Goal: Communication & Community: Answer question/provide support

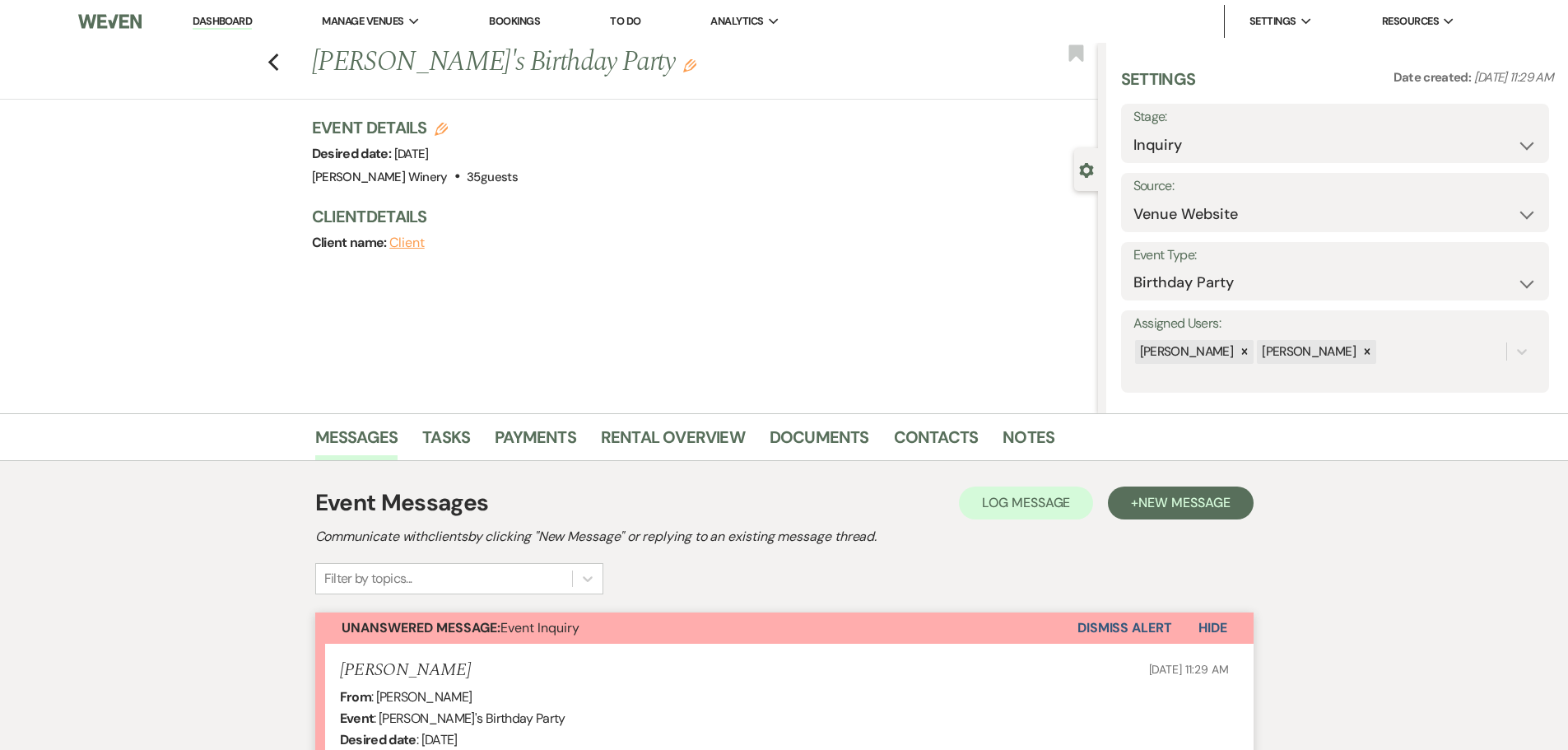
select select "5"
select select "4"
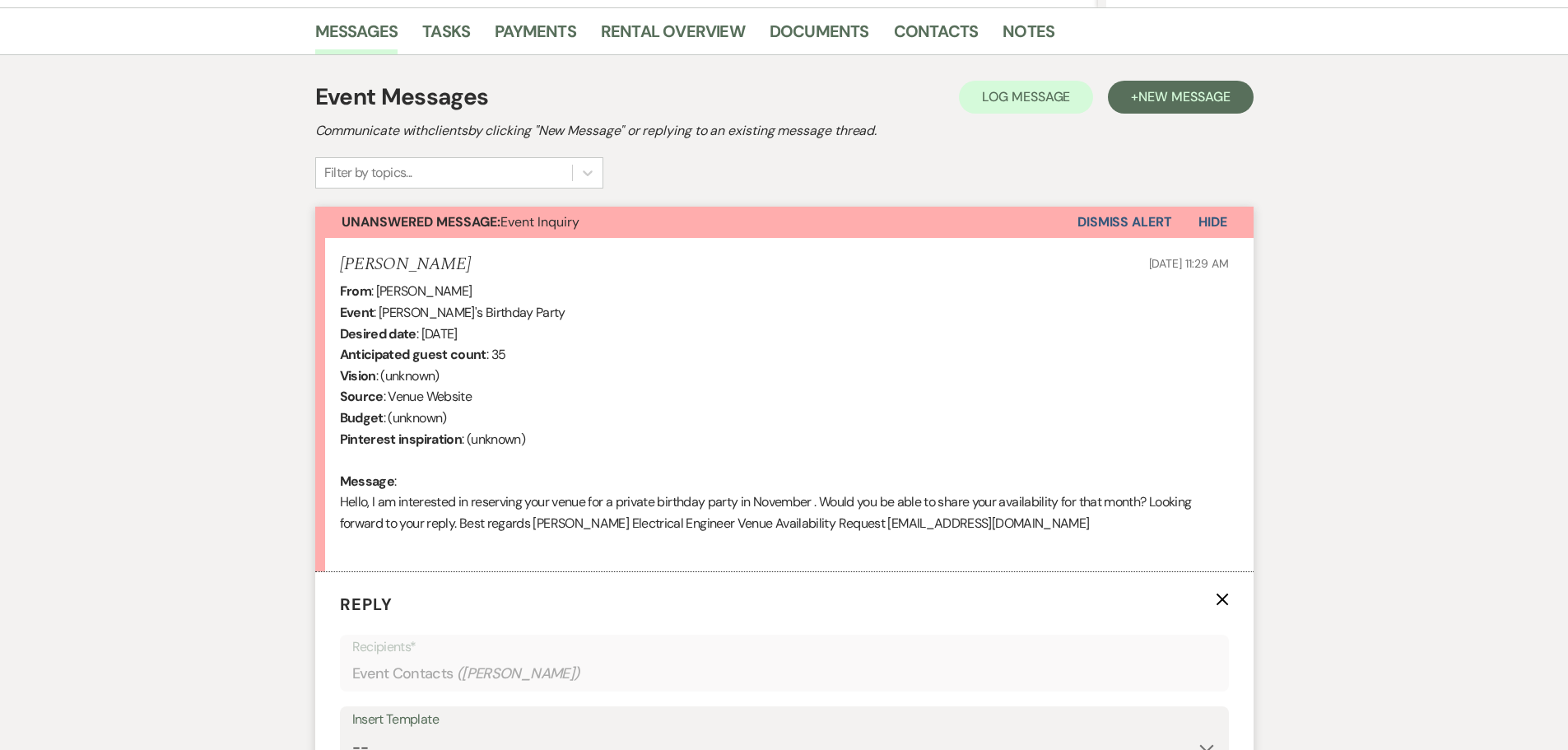
scroll to position [436, 0]
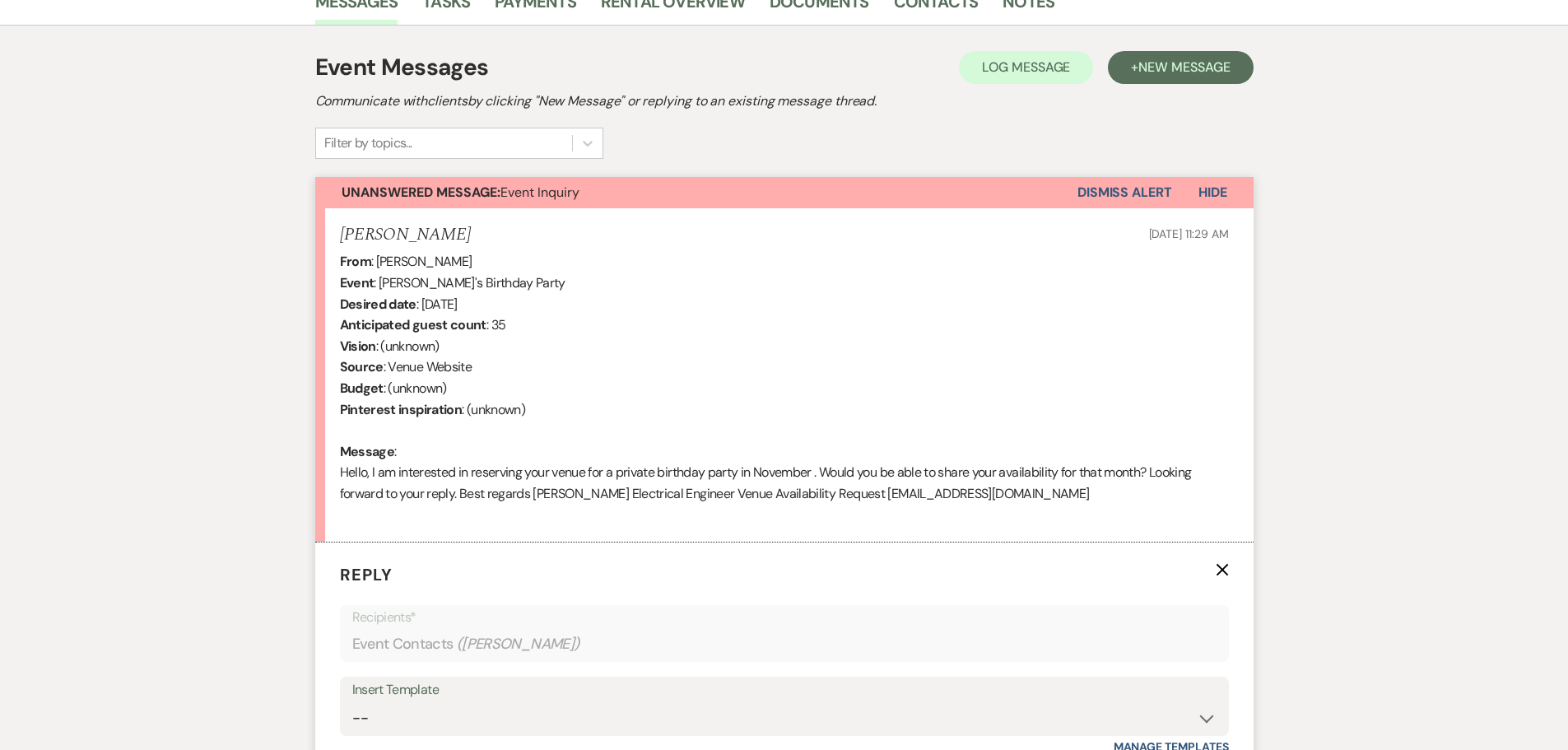
click at [30, 198] on div "Messages Tasks Payments Rental Overview Documents Contacts Notes Event Messages…" at bounding box center [784, 526] width 1568 height 1096
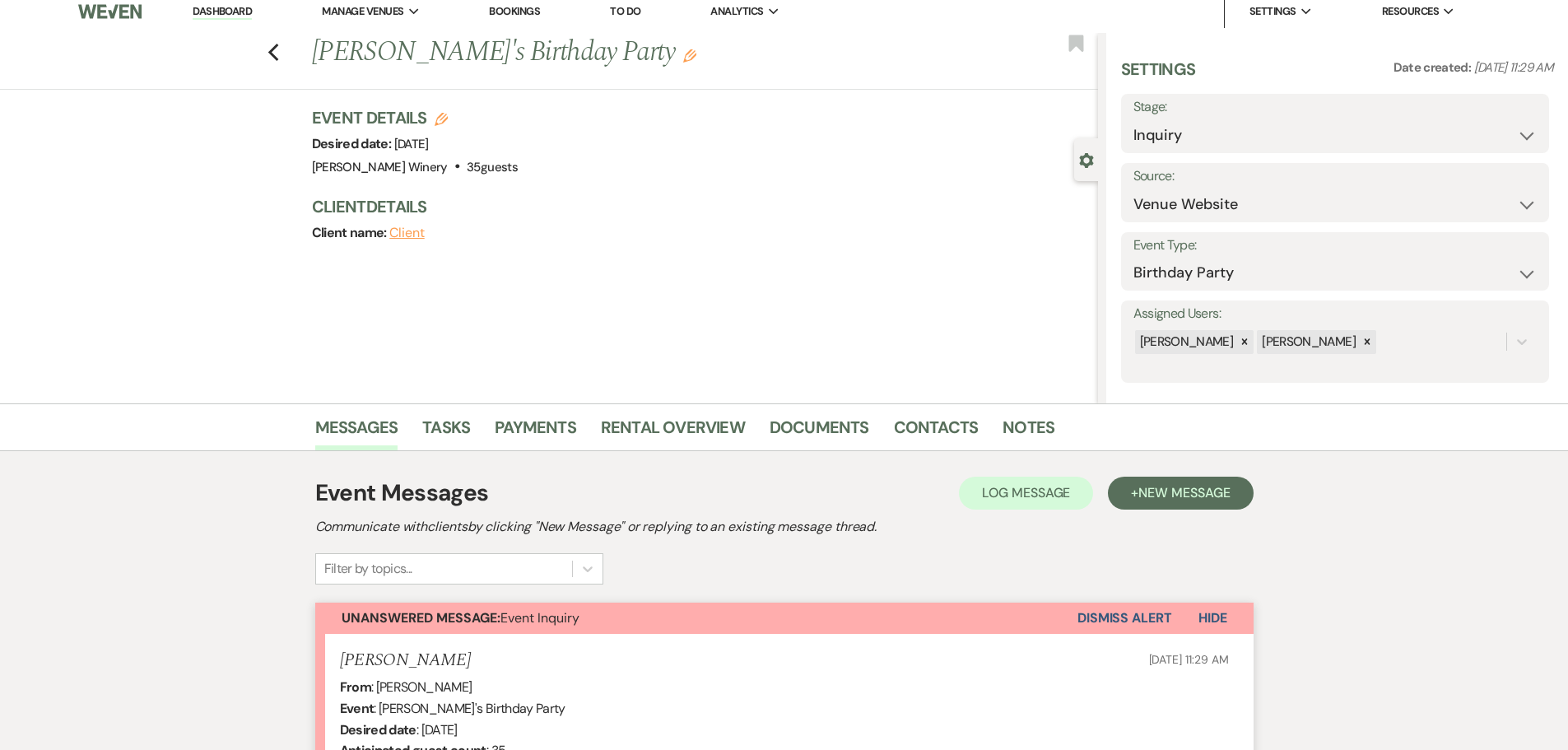
scroll to position [0, 0]
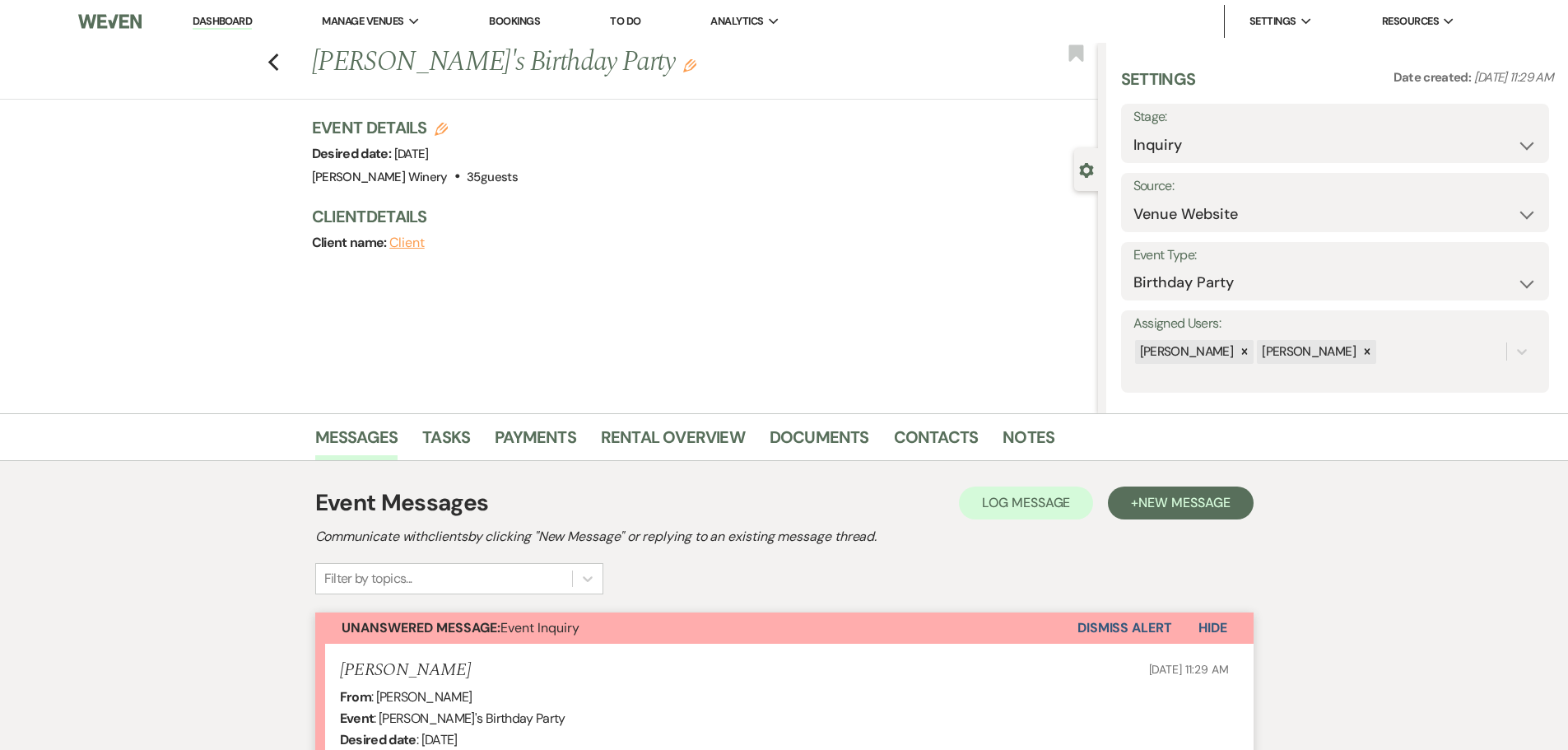
click at [124, 23] on img at bounding box center [110, 22] width 63 height 35
click at [214, 15] on link "Dashboard" at bounding box center [222, 22] width 59 height 16
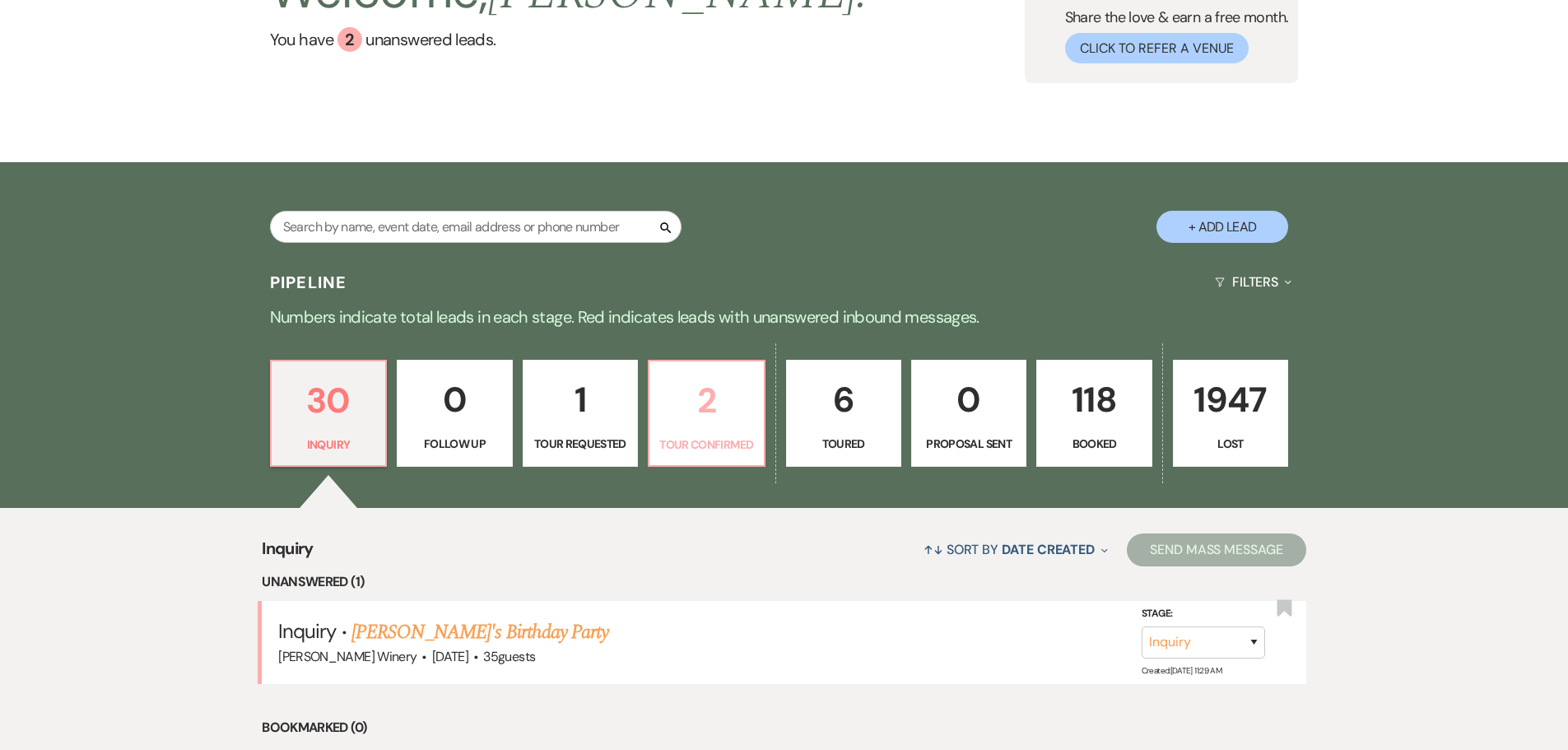
click at [710, 437] on p "Tour Confirmed" at bounding box center [706, 445] width 94 height 18
select select "4"
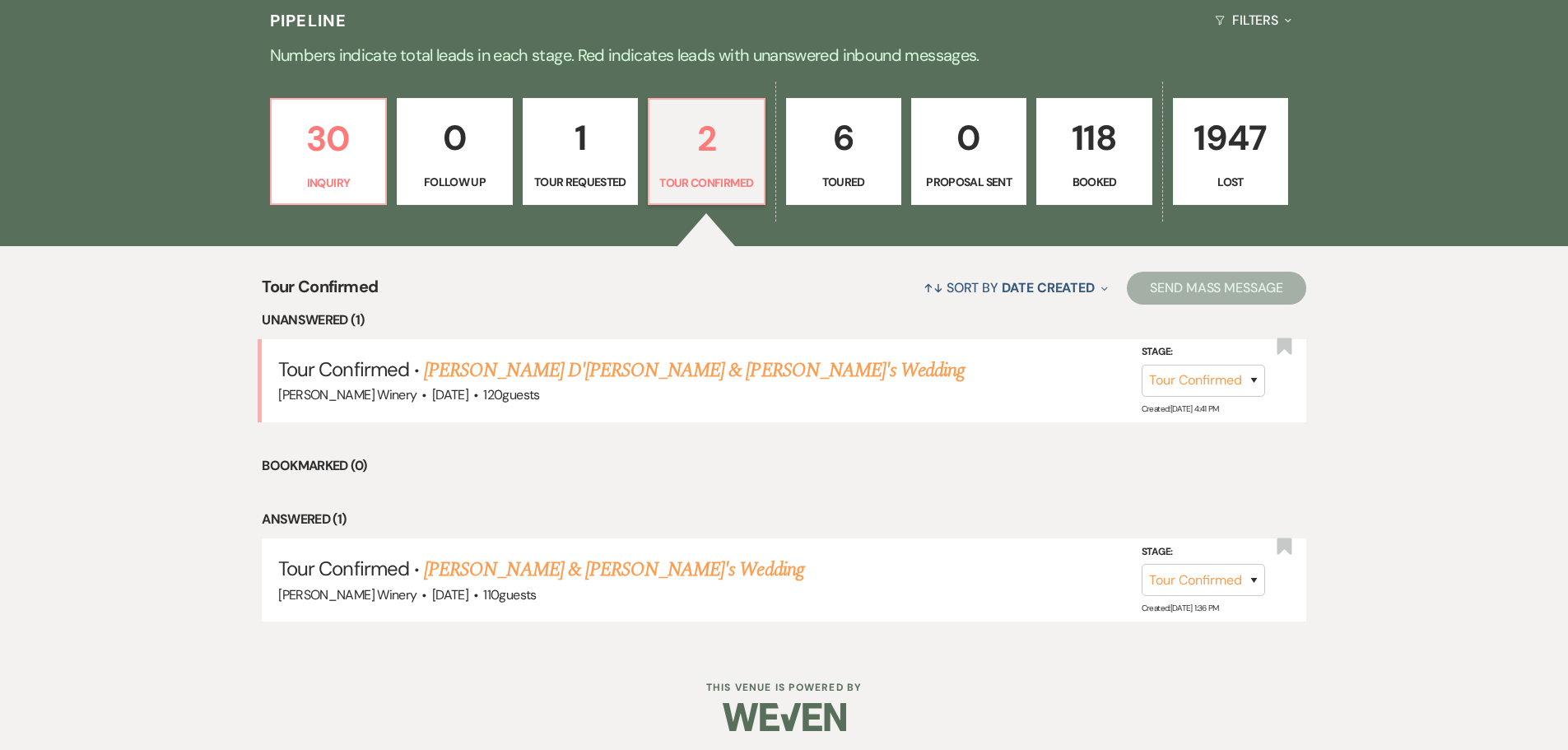
scroll to position [432, 0]
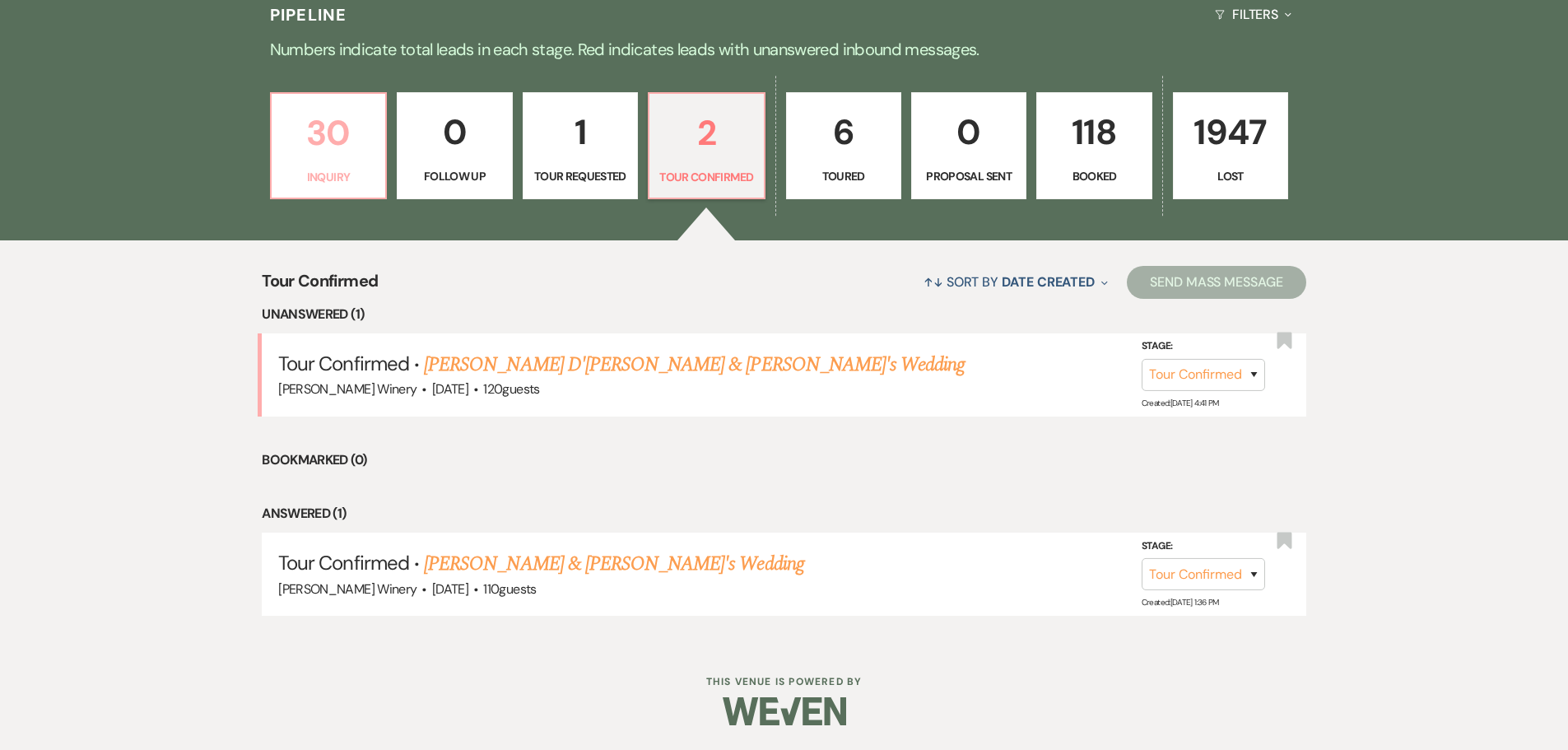
click at [310, 131] on p "30" at bounding box center [329, 132] width 94 height 55
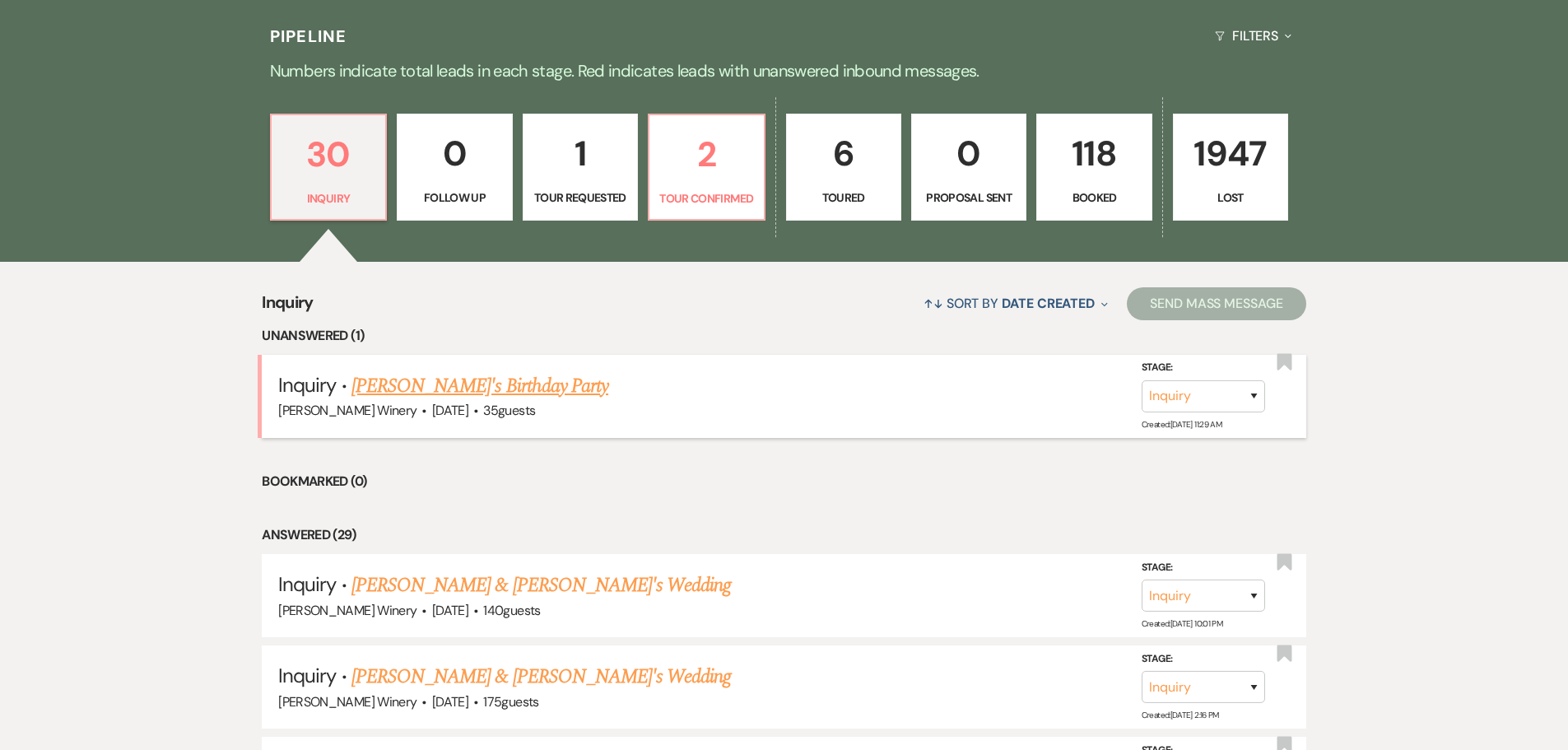
scroll to position [350, 0]
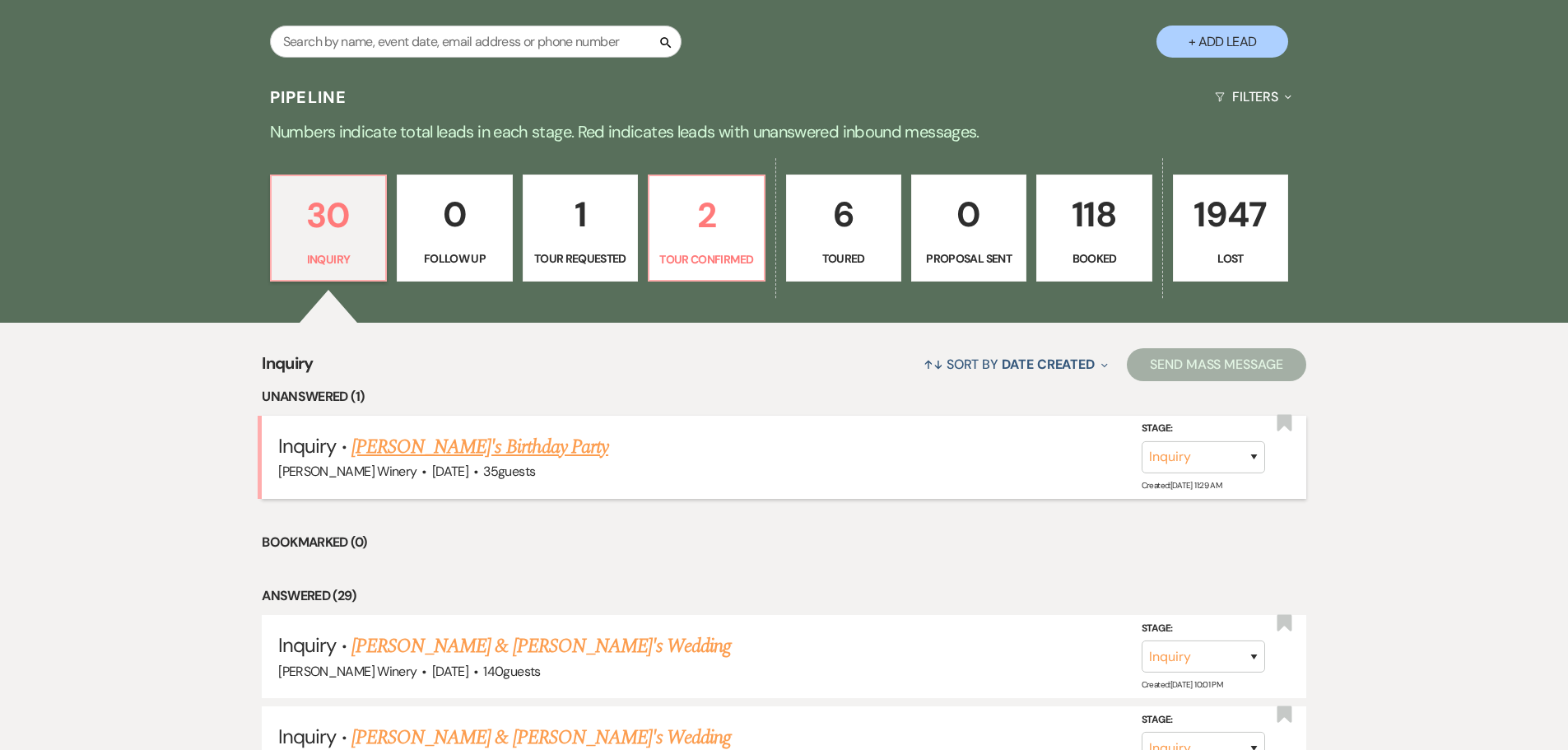
click at [427, 449] on link "[PERSON_NAME]'s Birthday Party" at bounding box center [479, 447] width 257 height 30
select select "5"
select select "4"
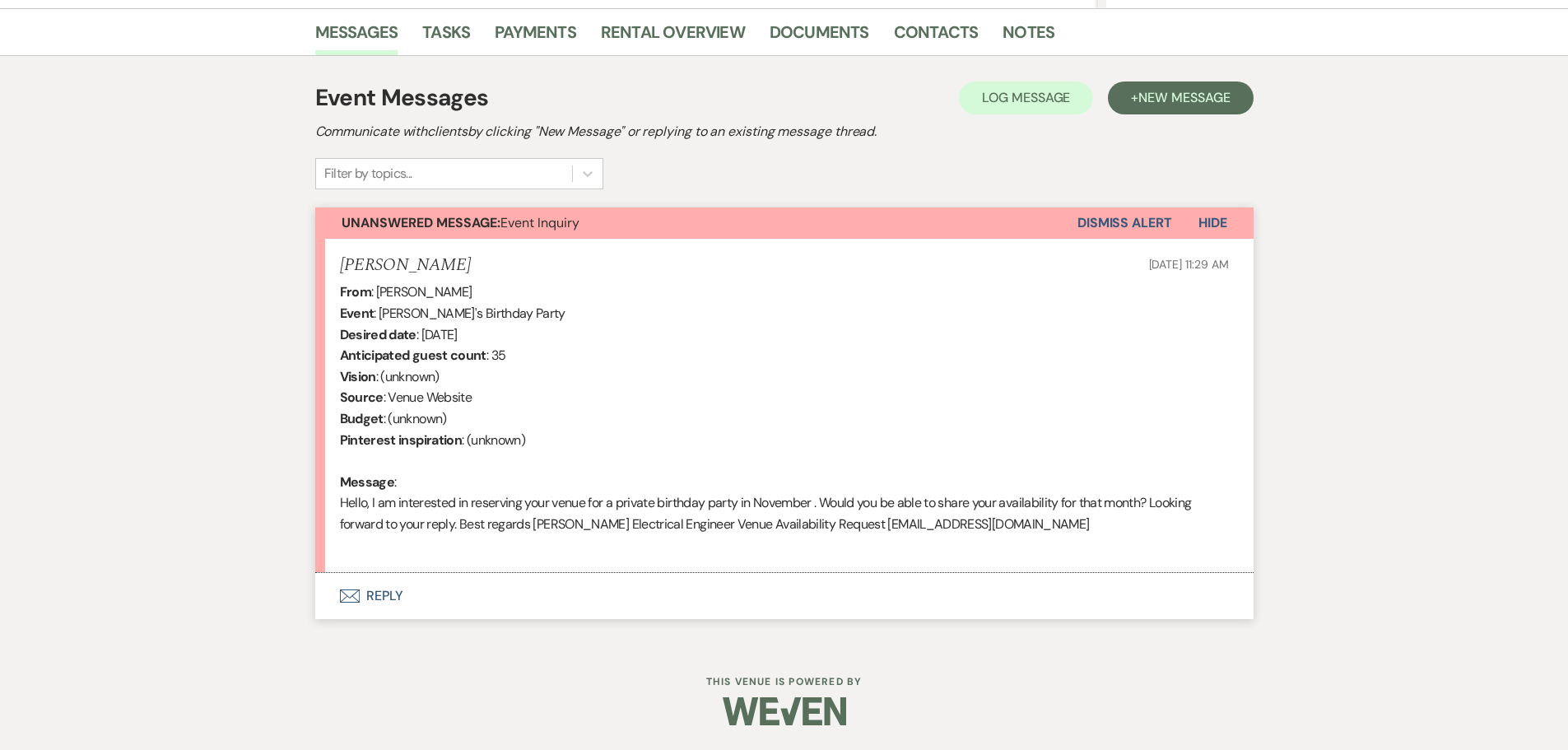
click at [381, 600] on button "Envelope Reply" at bounding box center [784, 596] width 938 height 46
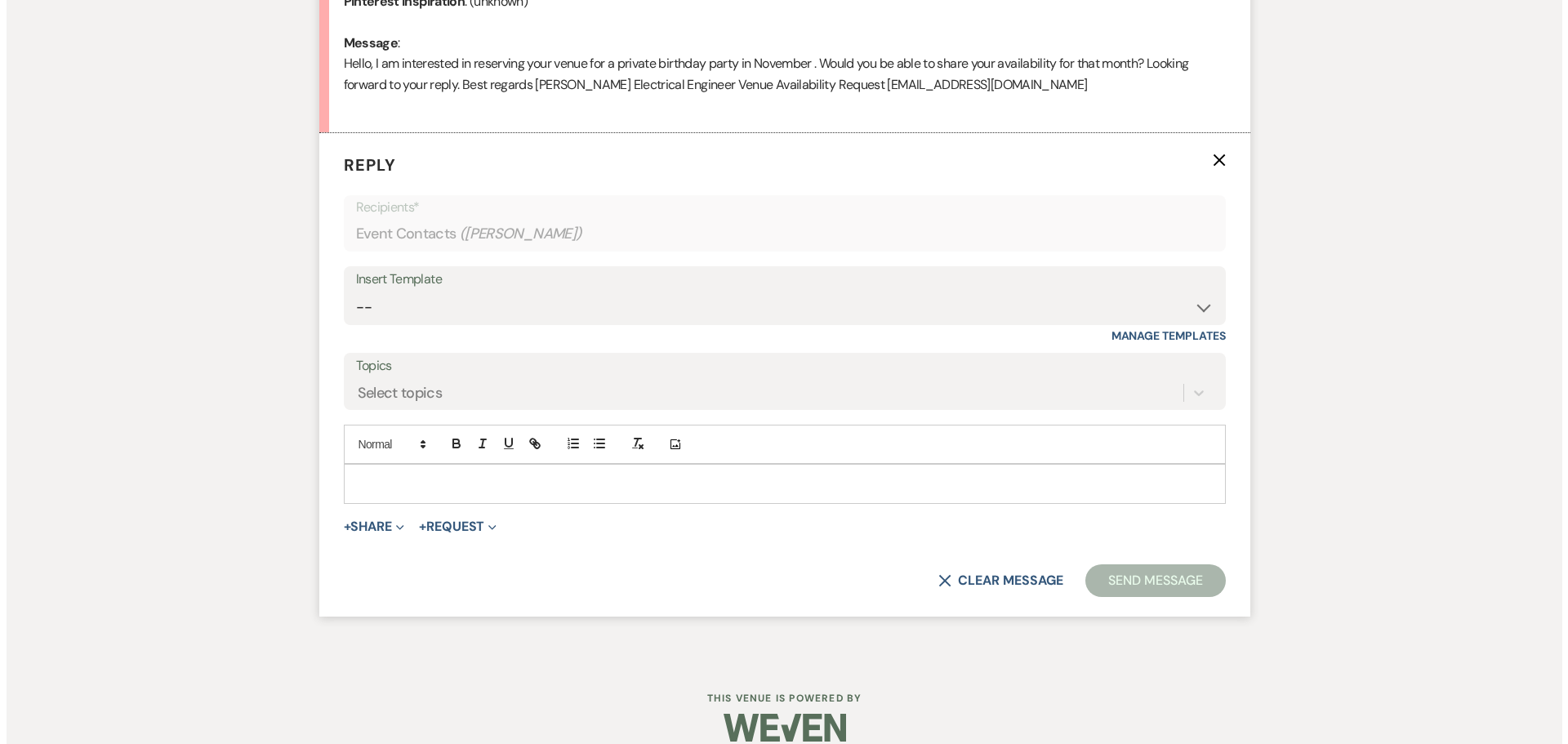
scroll to position [841, 0]
click at [375, 521] on button "+ Share Expand" at bounding box center [368, 523] width 61 height 13
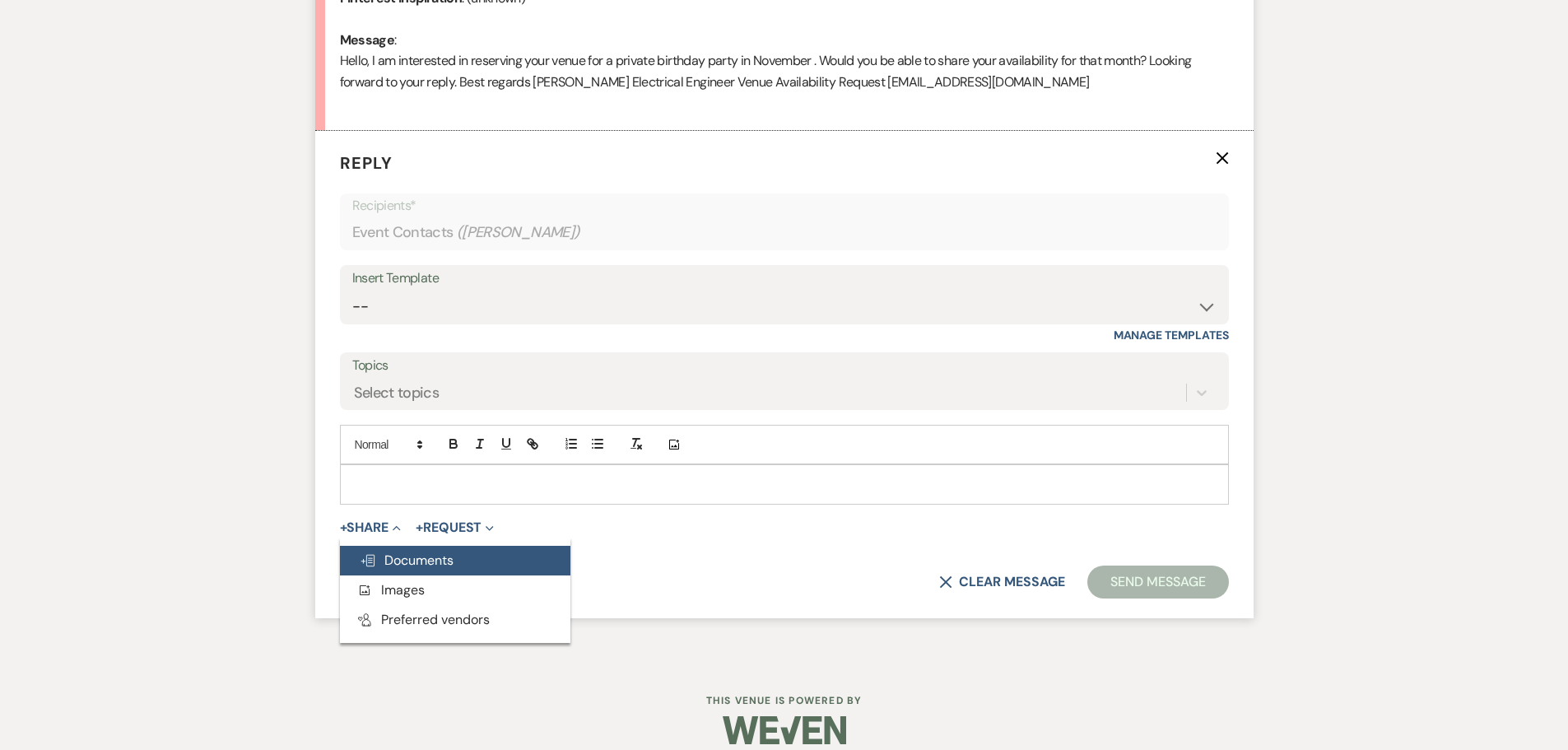
click at [406, 566] on span "Doc Upload Documents" at bounding box center [407, 560] width 94 height 17
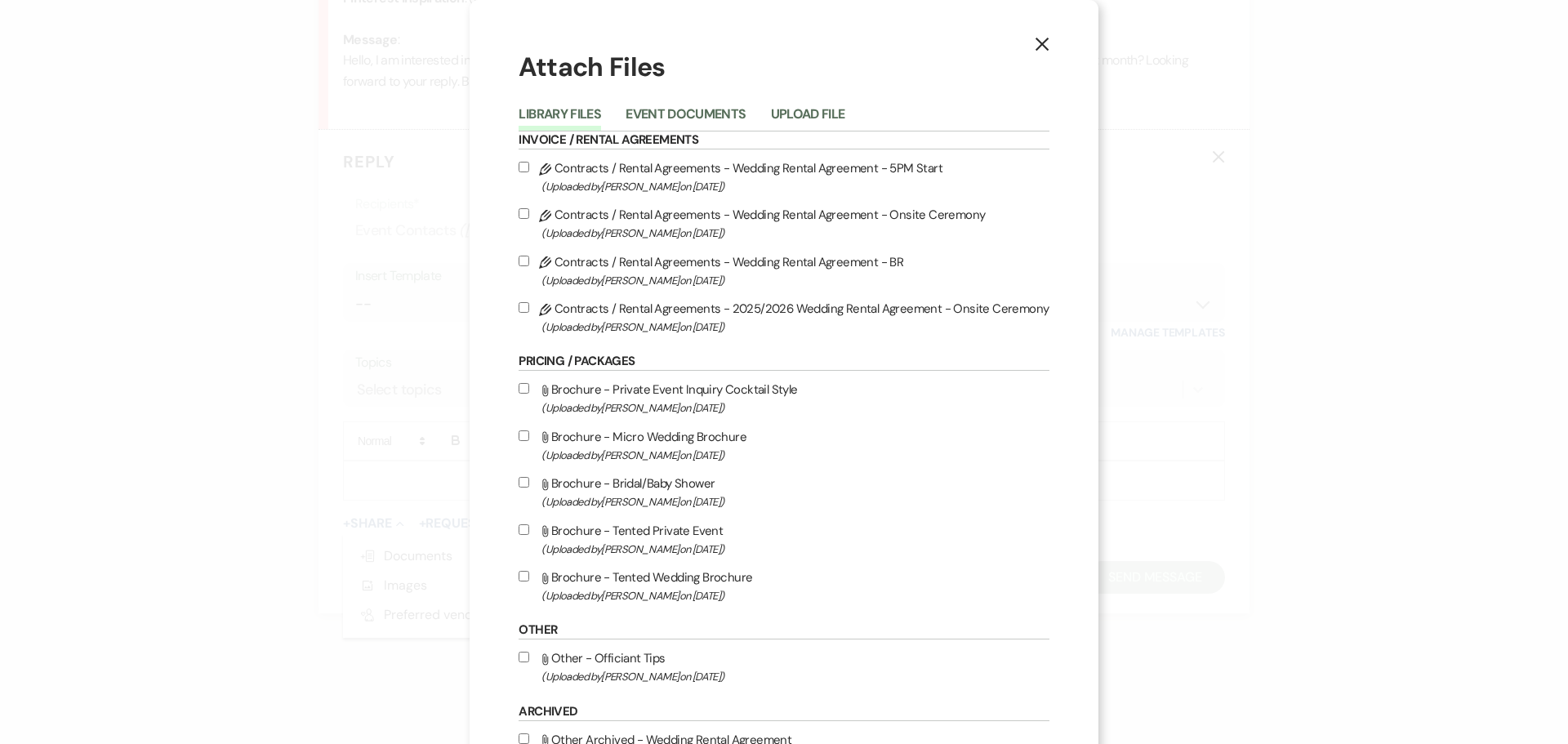
click at [524, 389] on input "Attach File Brochure - Private Event Inquiry Cocktail Style (Uploaded by [PERSO…" at bounding box center [524, 388] width 10 height 10
checkbox input "true"
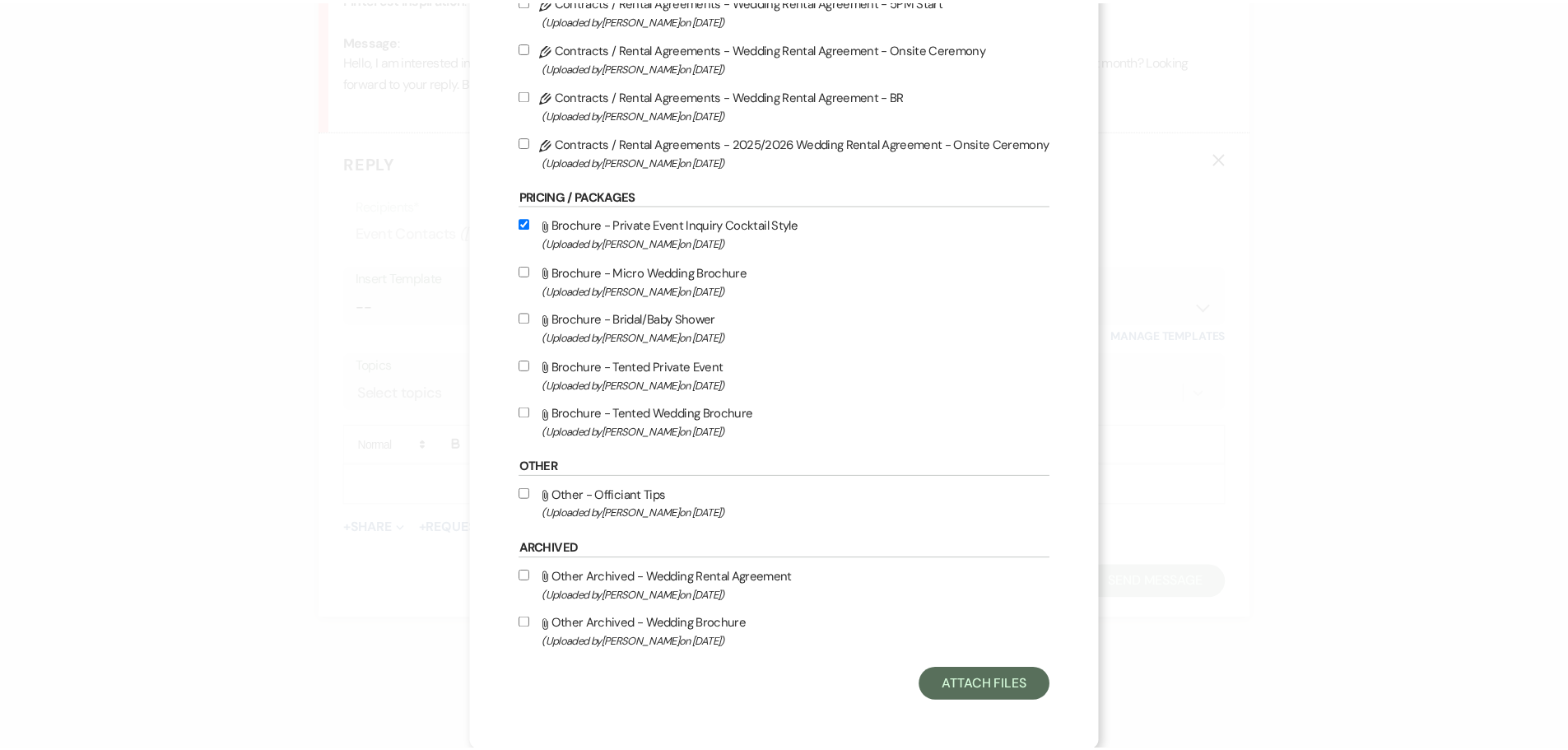
scroll to position [170, 0]
click at [993, 674] on button "Attach Files" at bounding box center [991, 684] width 130 height 33
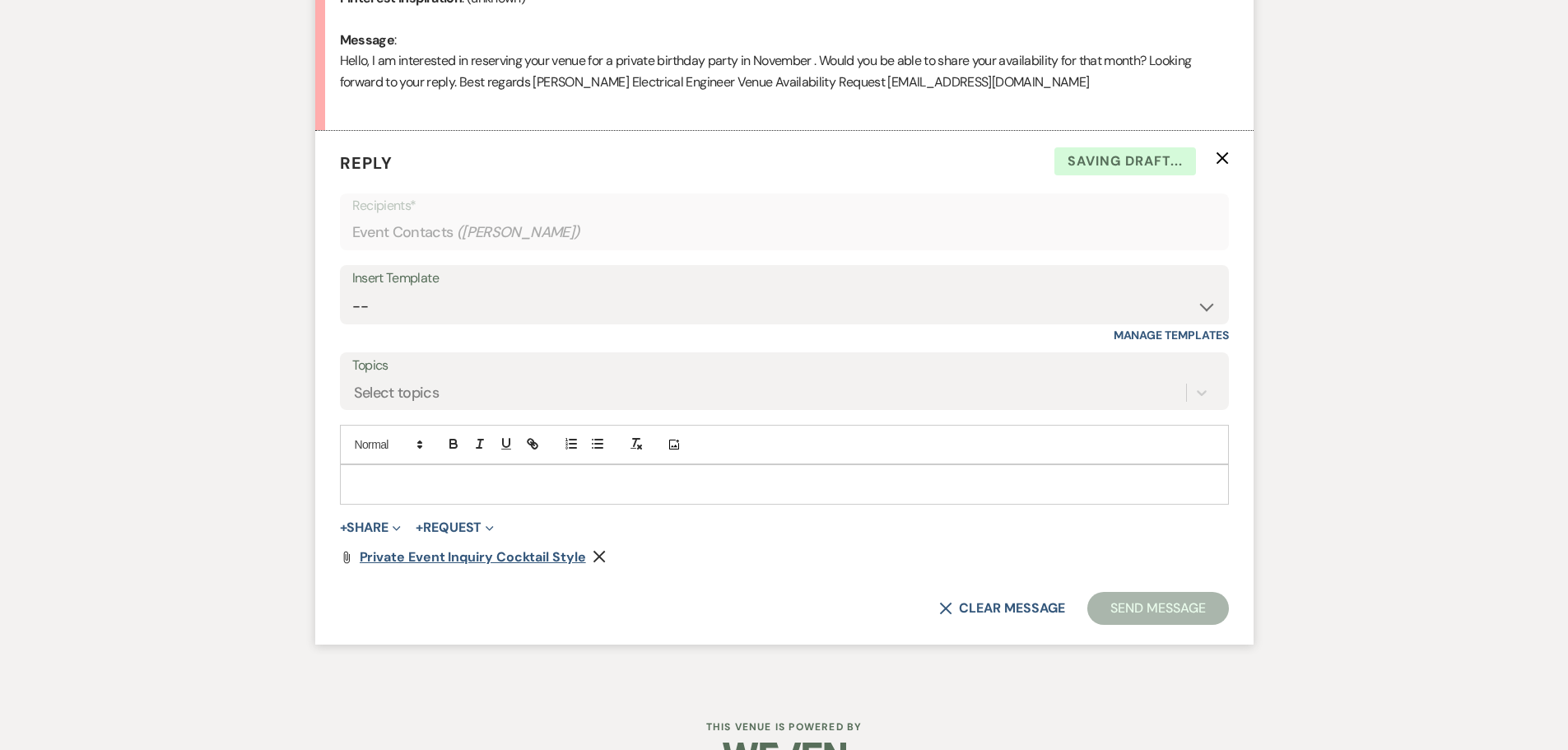
click at [461, 558] on span "Private Event Inquiry Cocktail Style" at bounding box center [473, 557] width 226 height 17
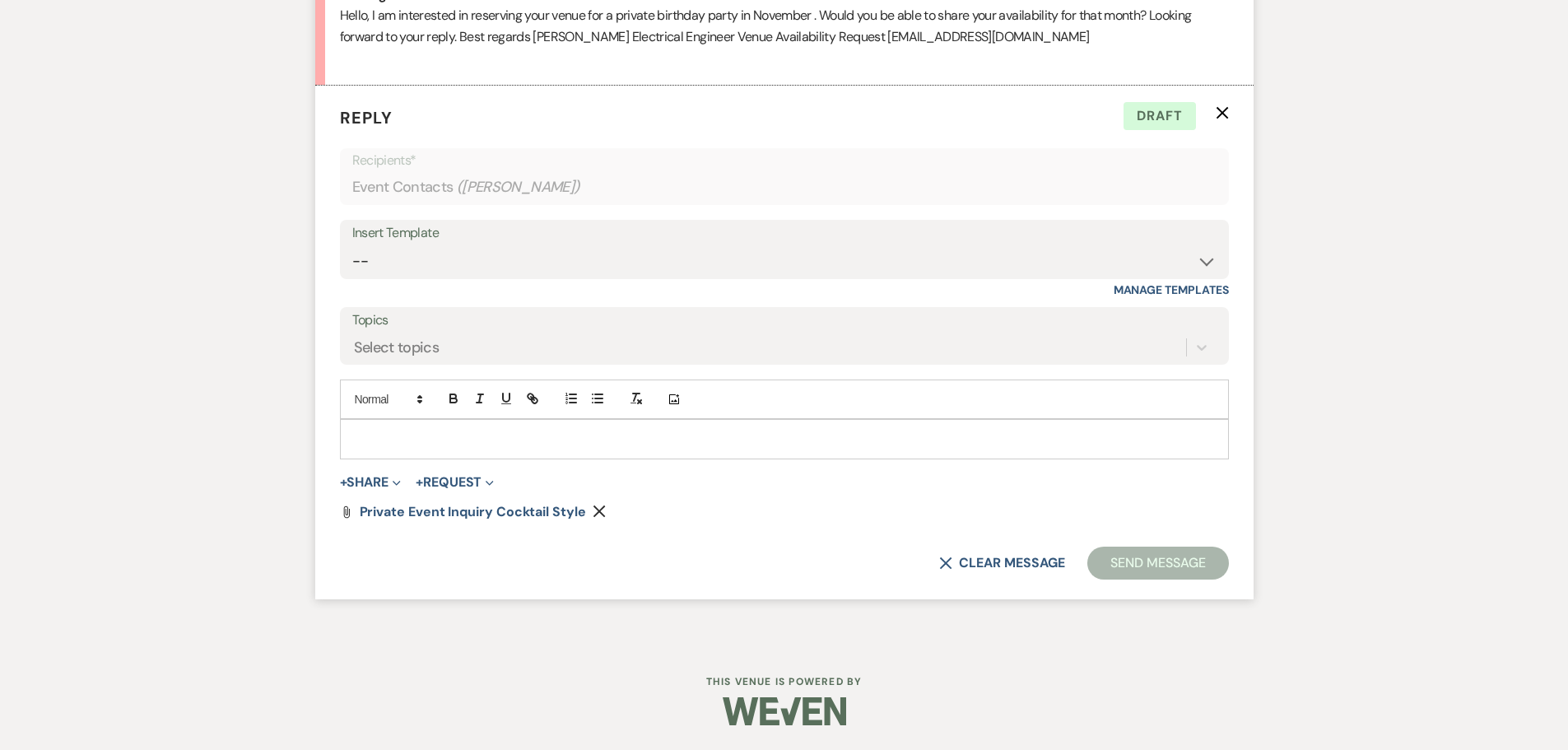
click at [414, 430] on p at bounding box center [784, 439] width 863 height 18
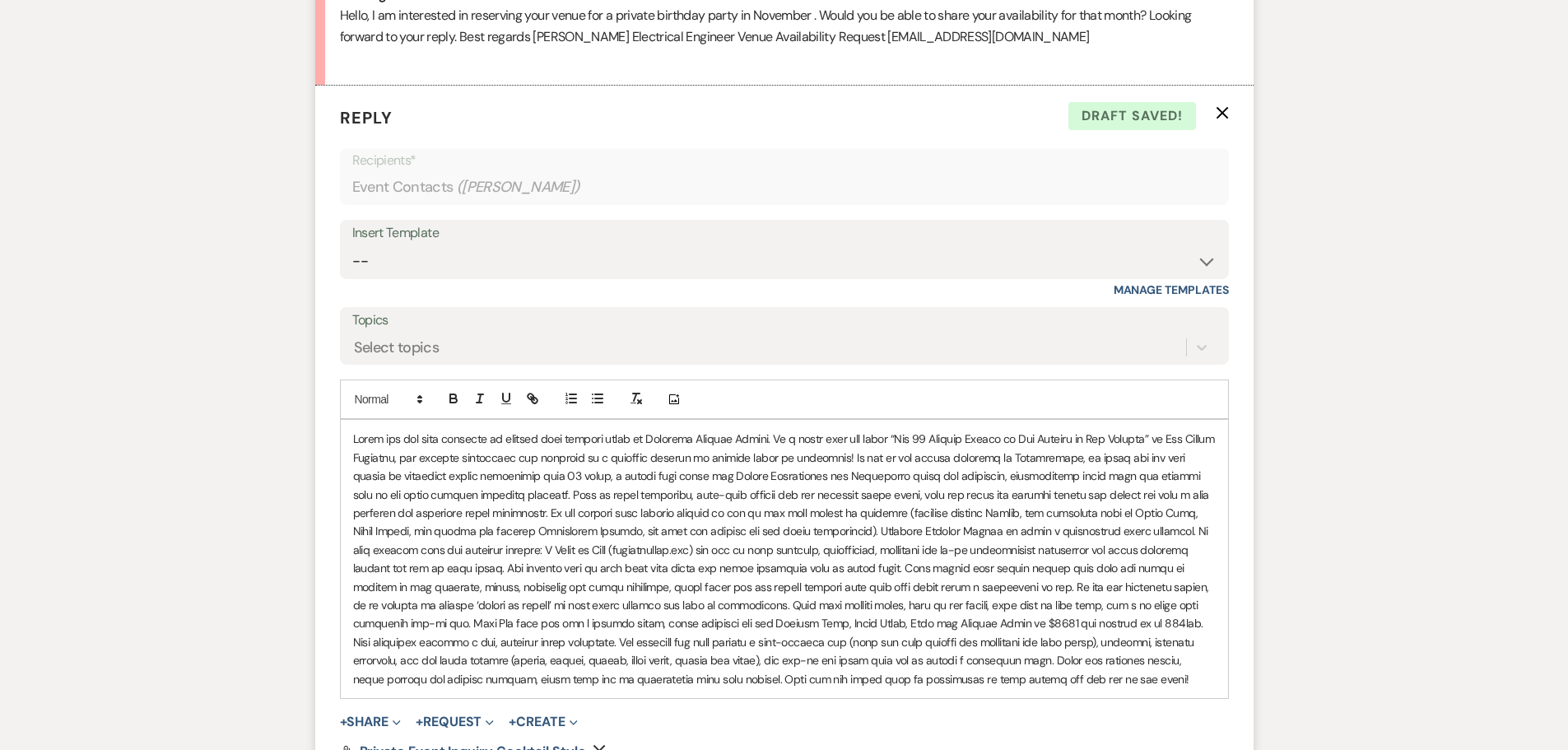
click at [348, 433] on div at bounding box center [784, 559] width 887 height 278
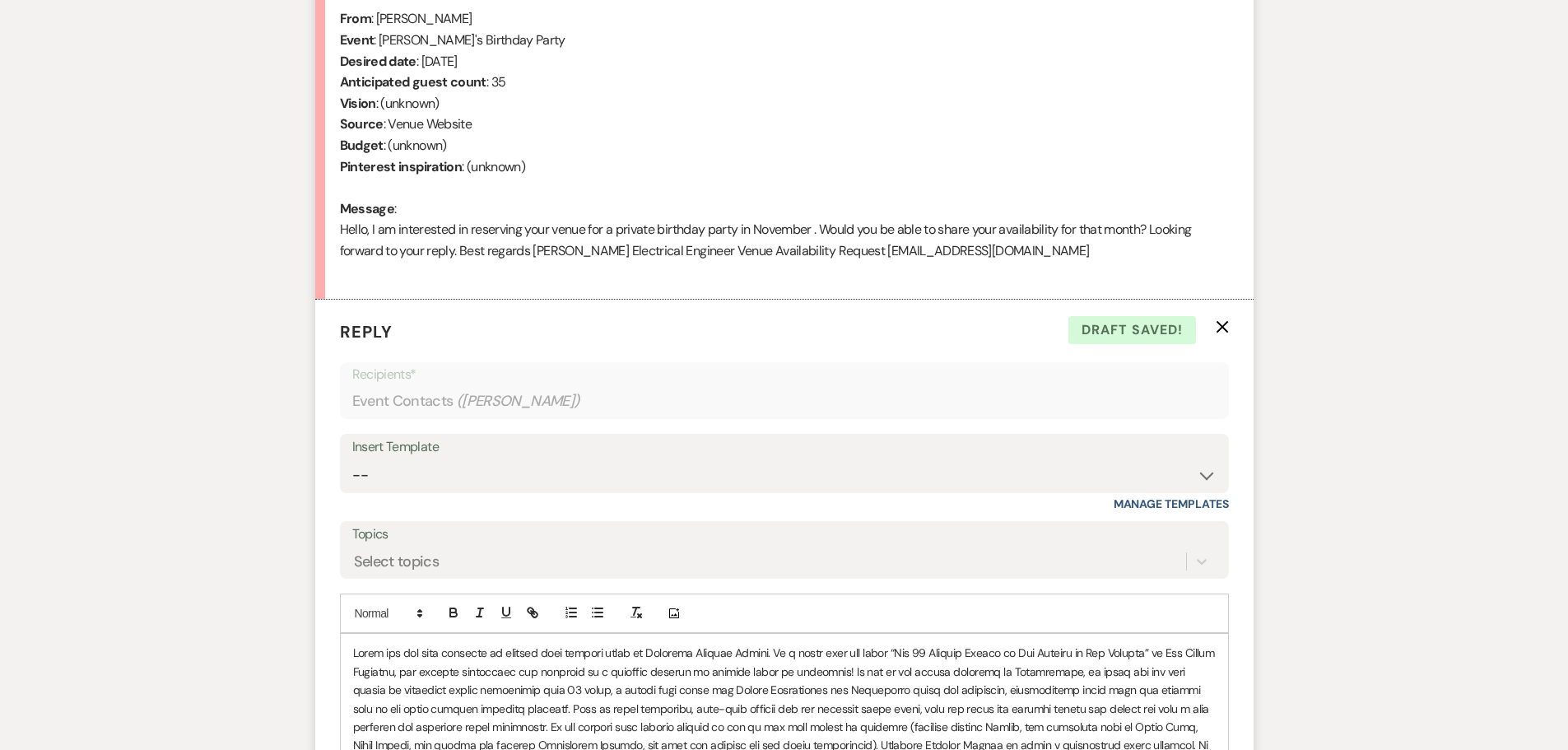
scroll to position [727, 0]
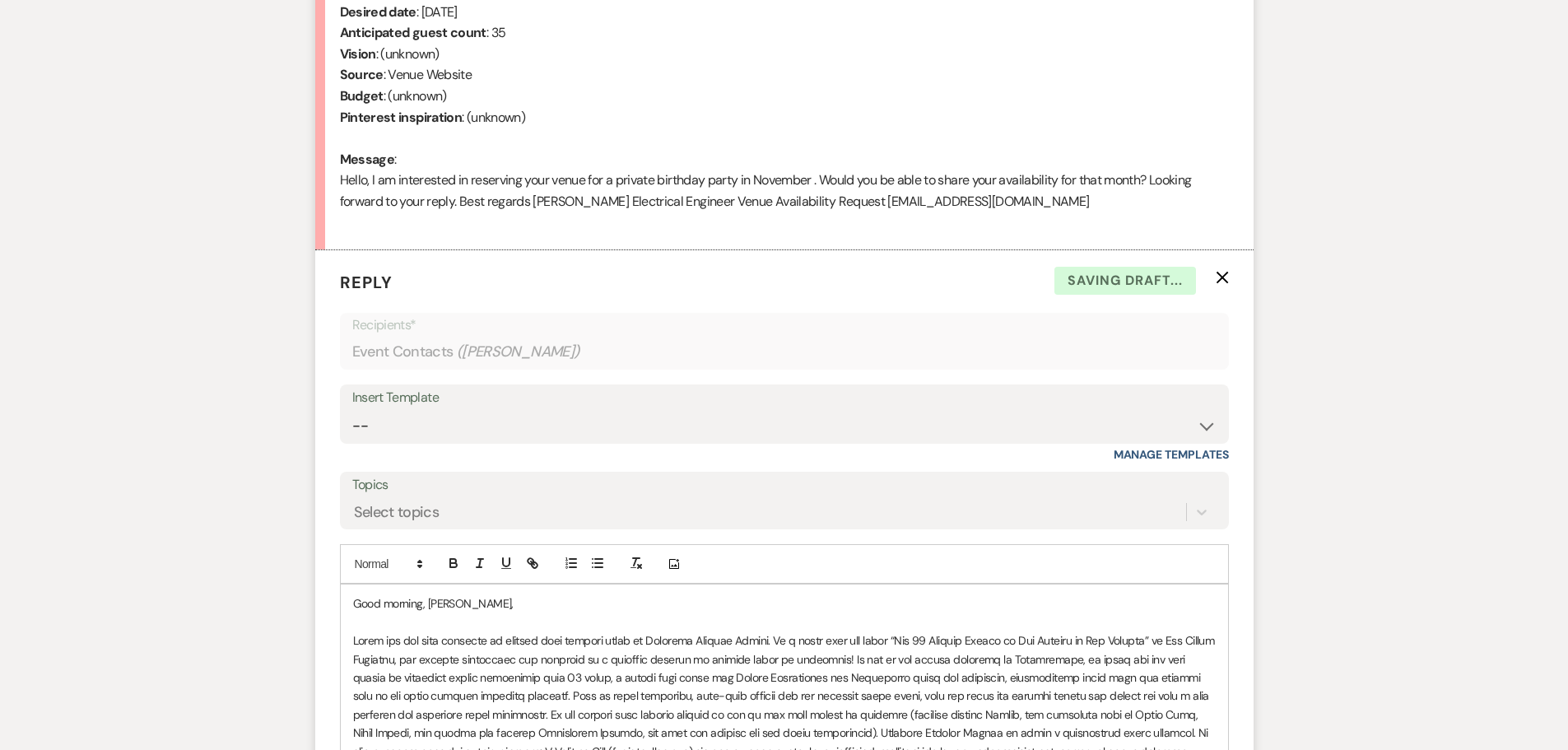
click at [769, 632] on p at bounding box center [784, 760] width 863 height 258
click at [772, 640] on p at bounding box center [784, 760] width 863 height 258
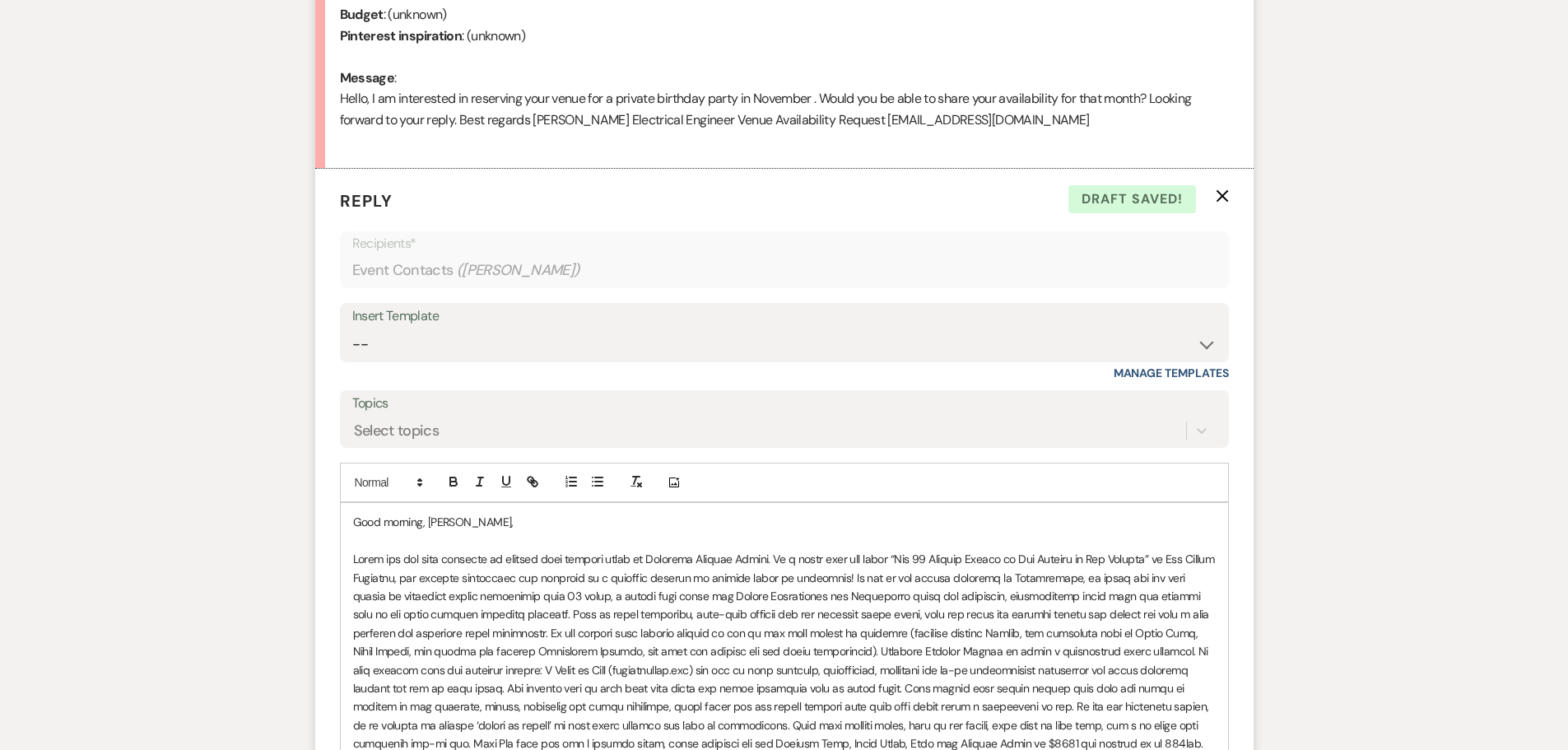
scroll to position [810, 0]
click at [350, 553] on div "Good morning, [PERSON_NAME]," at bounding box center [784, 659] width 887 height 314
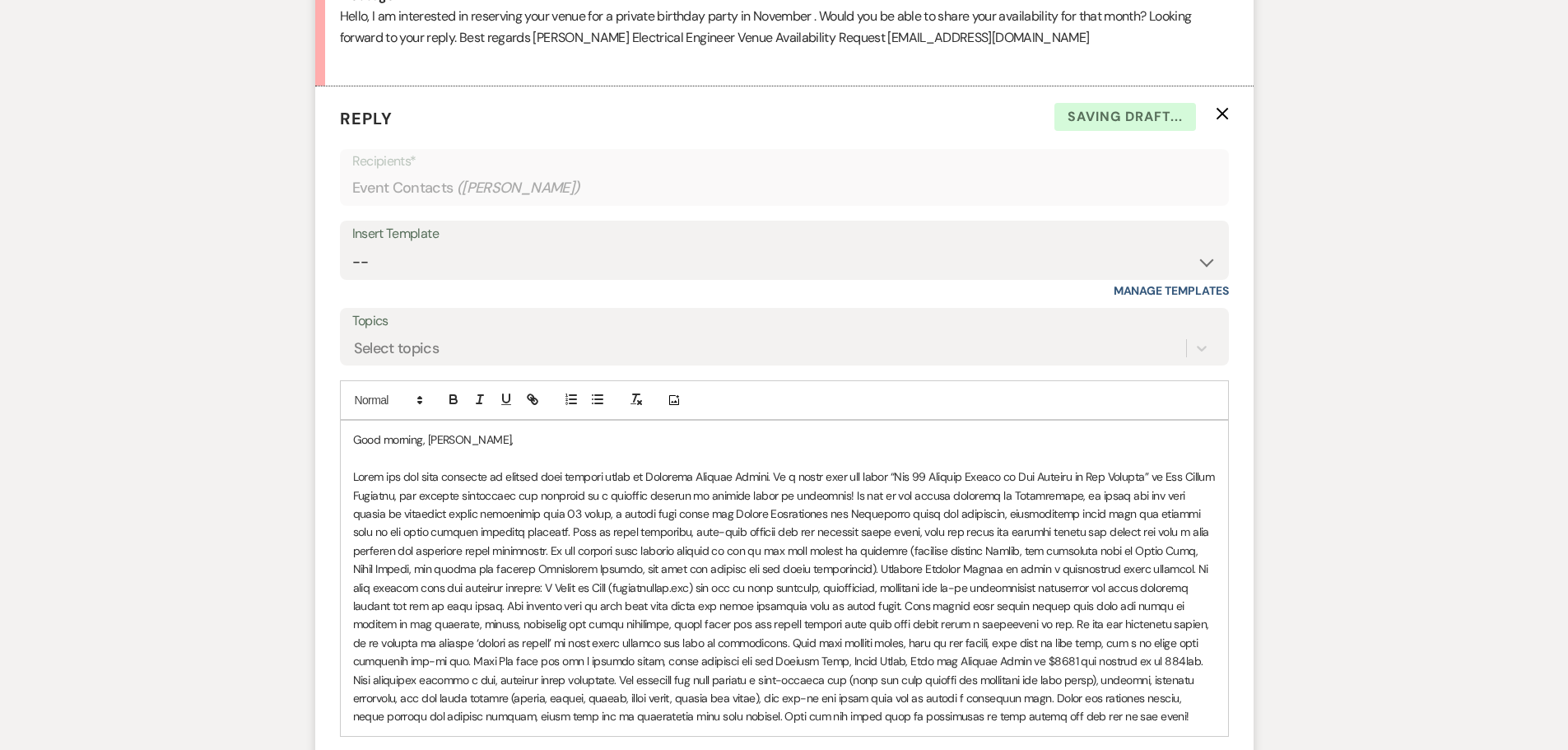
scroll to position [893, 0]
click at [896, 492] on p at bounding box center [784, 596] width 863 height 258
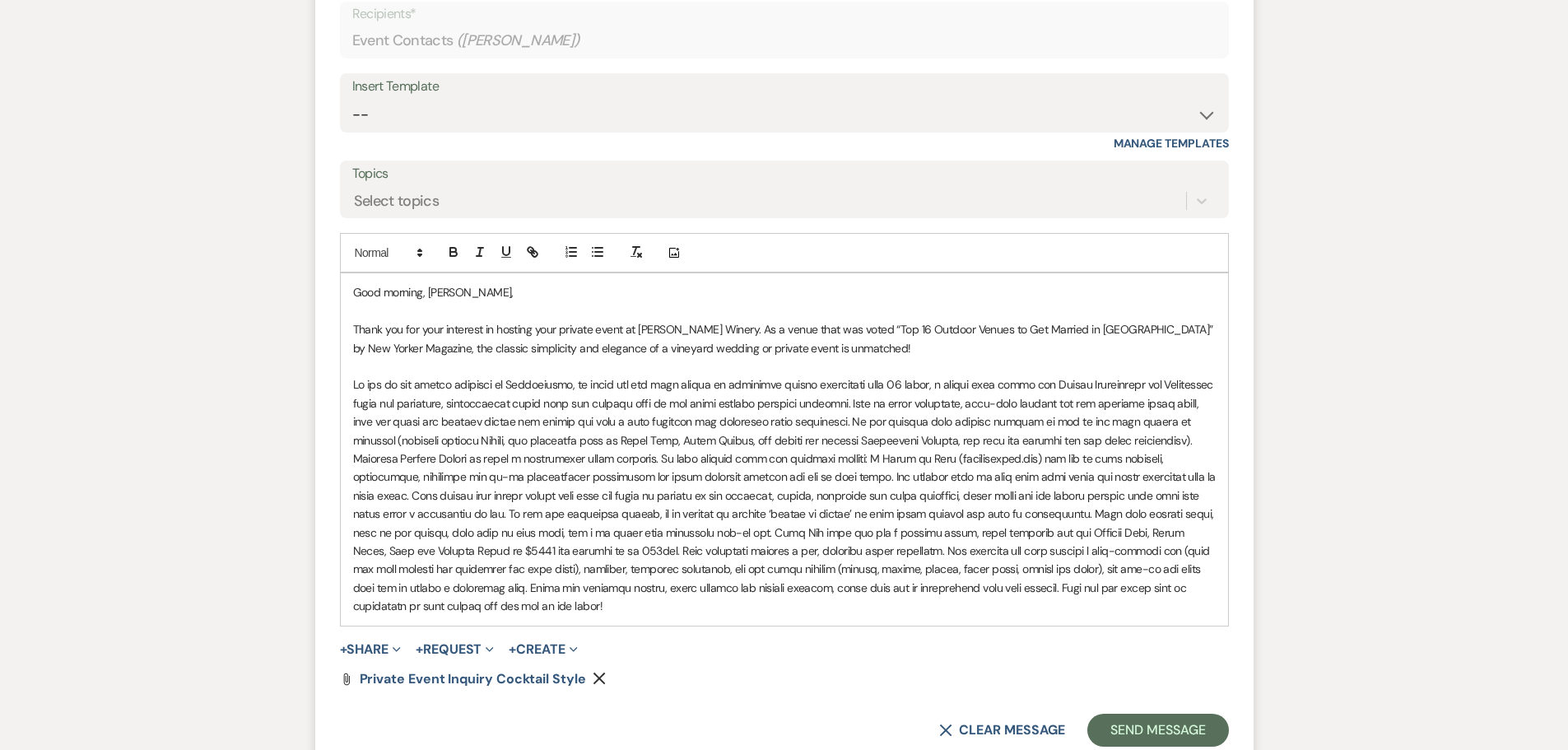
scroll to position [1057, 0]
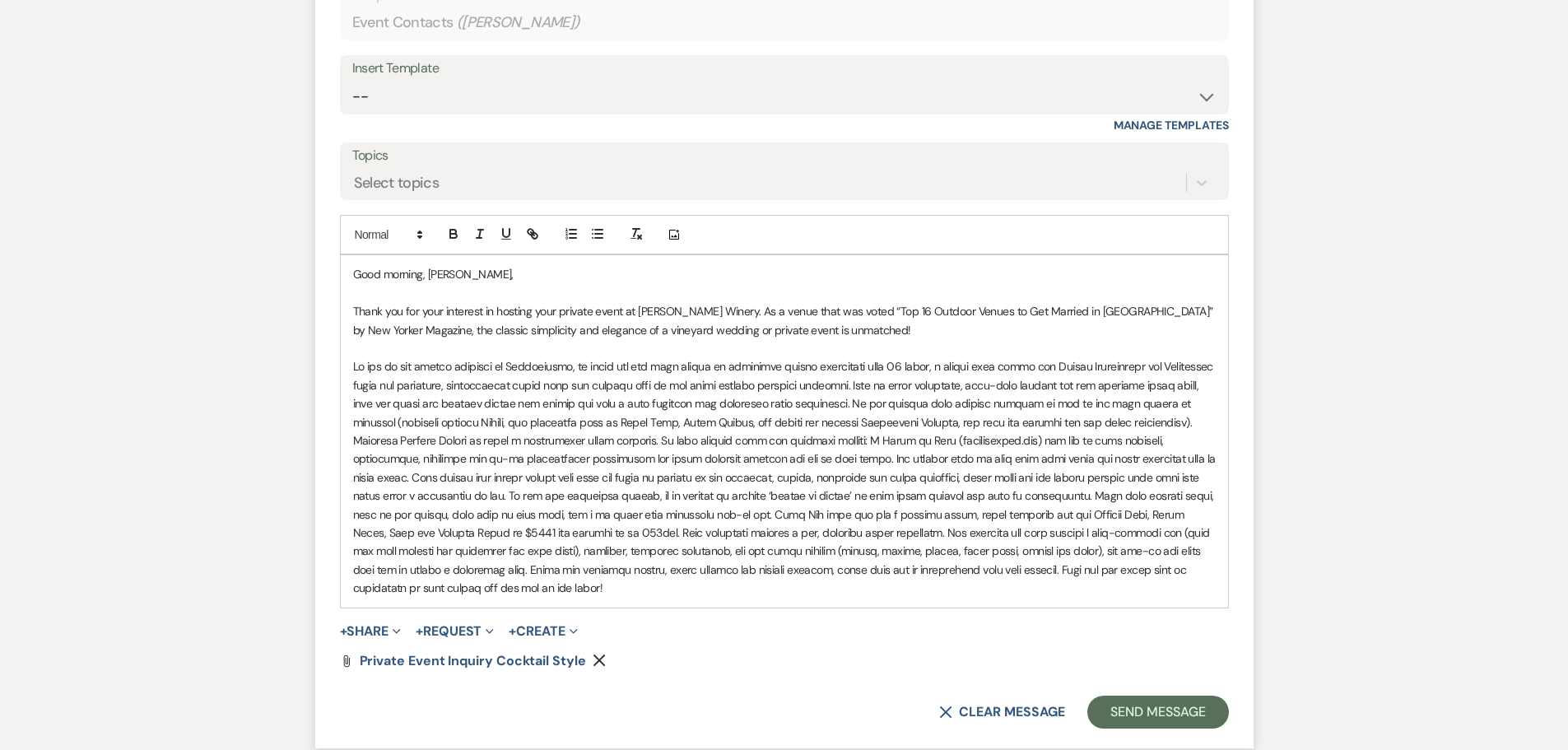
click at [923, 403] on p at bounding box center [784, 477] width 863 height 239
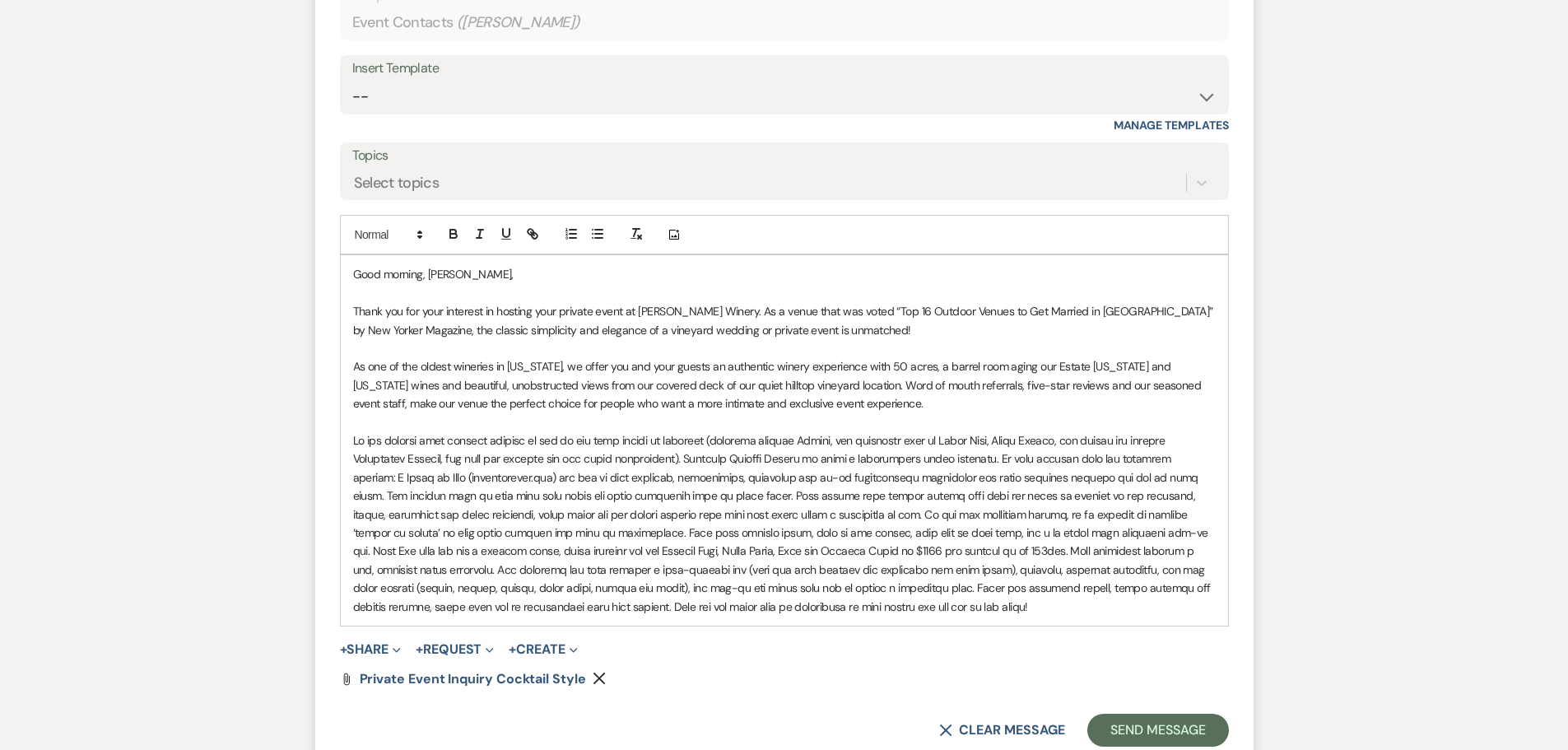
click at [943, 457] on p at bounding box center [784, 524] width 863 height 184
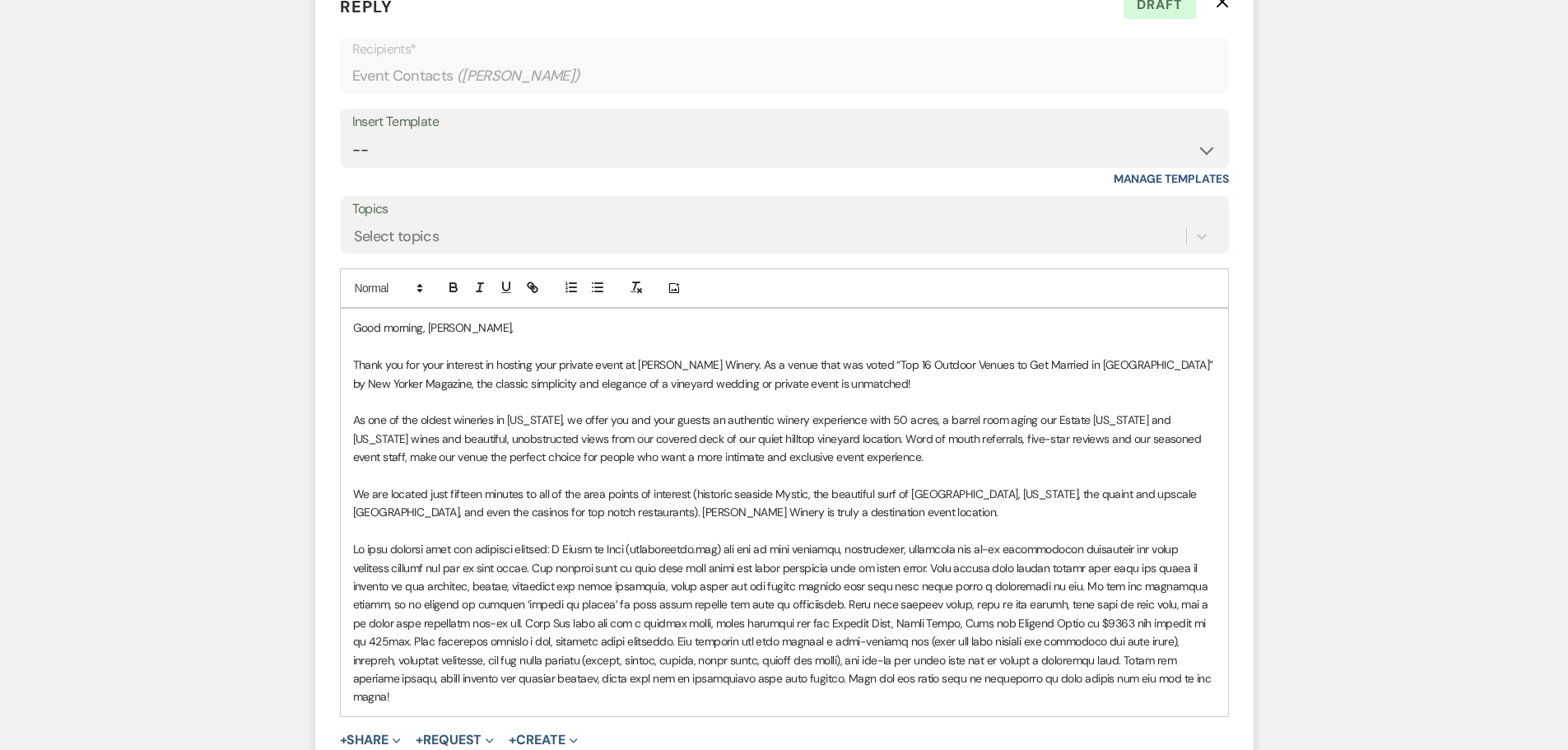
scroll to position [974, 0]
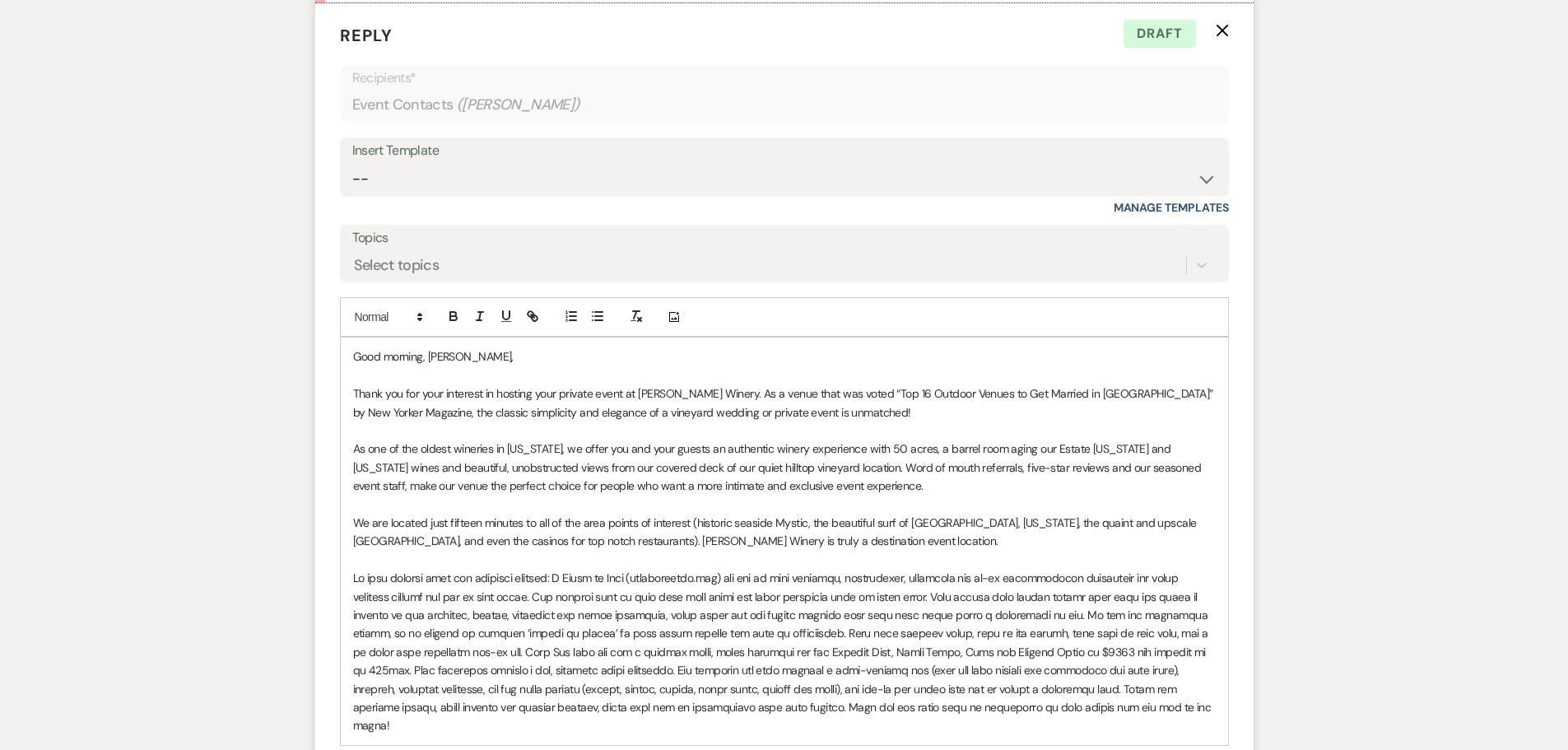
click at [522, 651] on p at bounding box center [784, 652] width 863 height 166
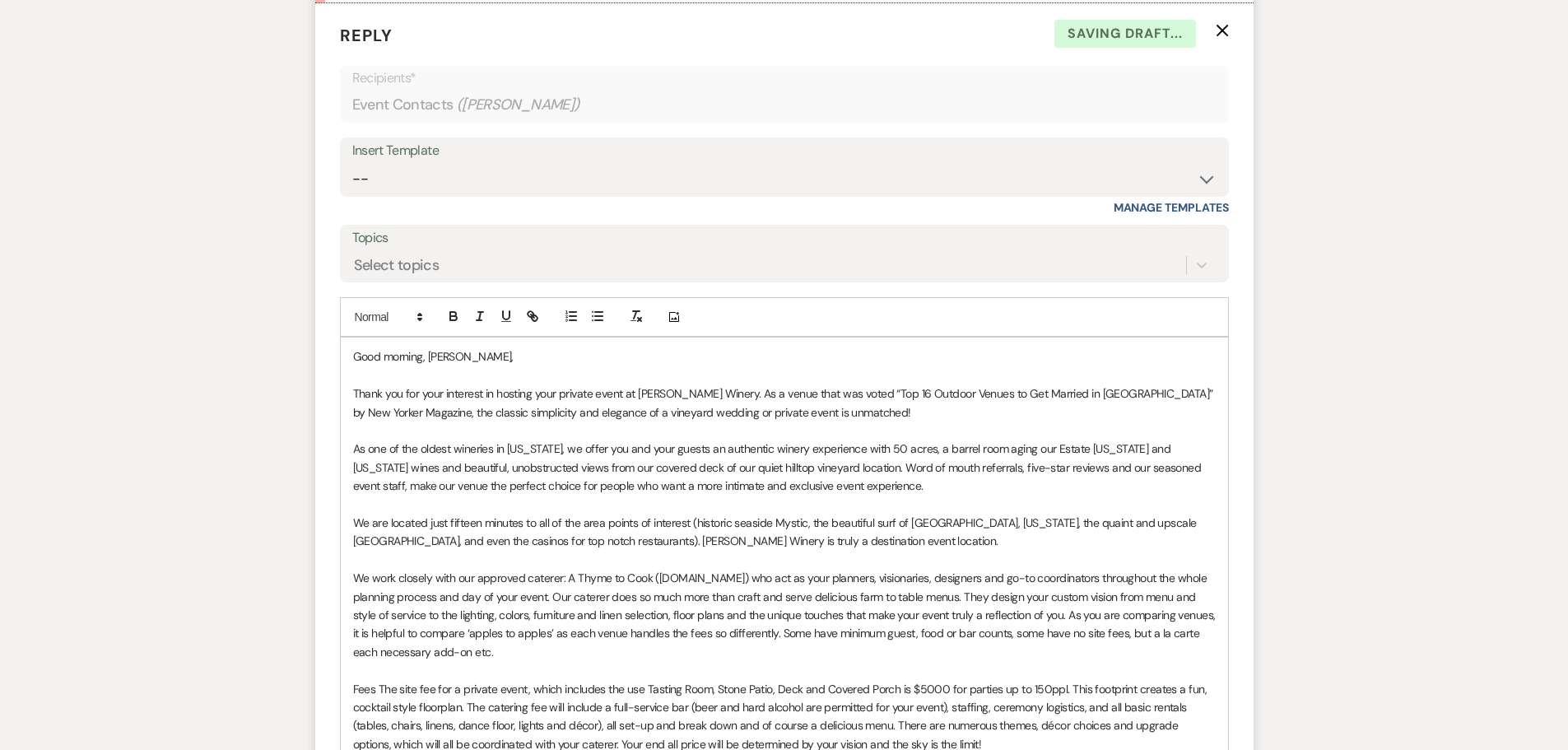
drag, startPoint x: 379, startPoint y: 687, endPoint x: 388, endPoint y: 681, distance: 10.8
click at [381, 686] on p "Fees The site fee for a private event, which includes the use Tasting Room, Sto…" at bounding box center [784, 717] width 863 height 74
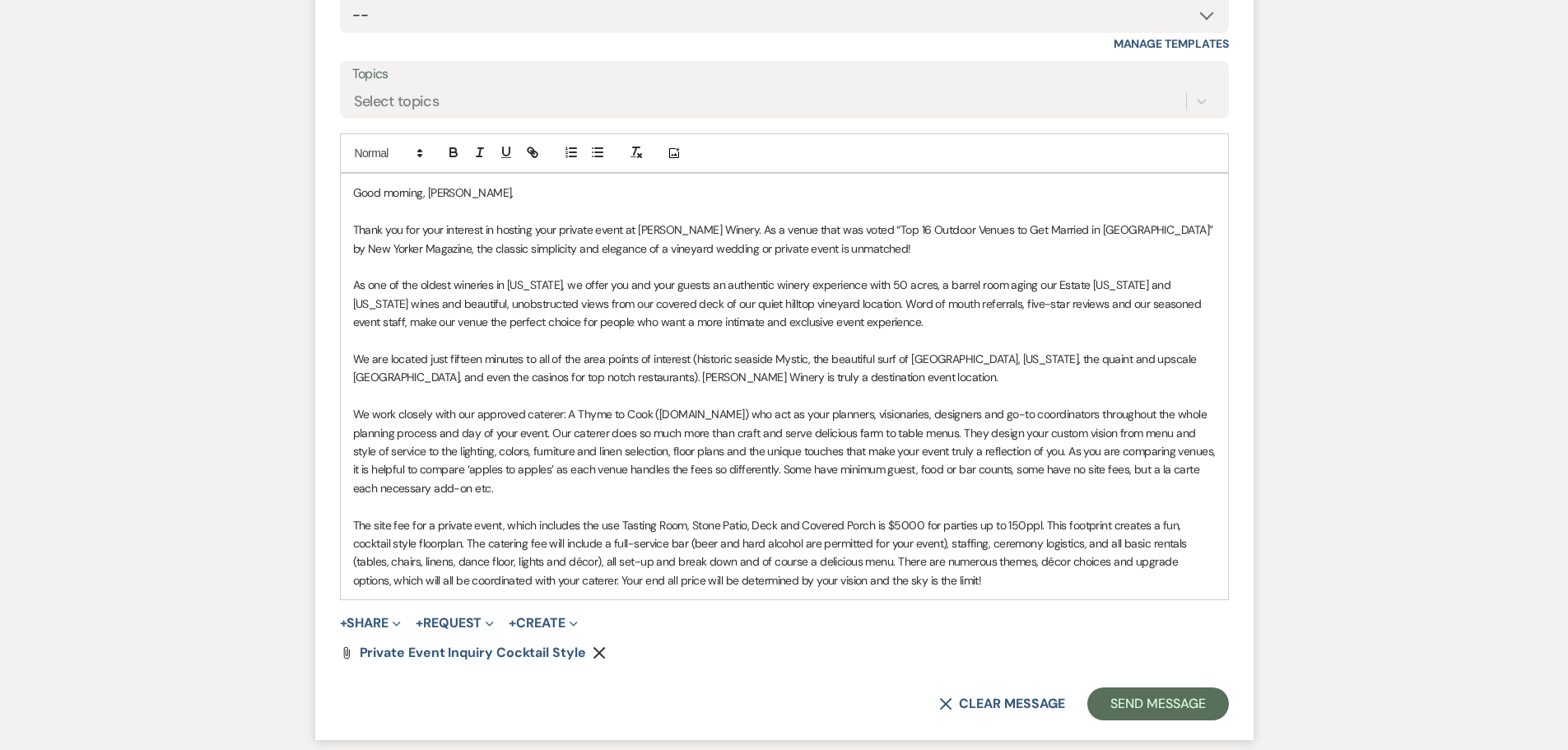
scroll to position [1140, 0]
click at [350, 545] on div "Good morning, [PERSON_NAME], Thank you for your interest in hosting your privat…" at bounding box center [784, 385] width 887 height 425
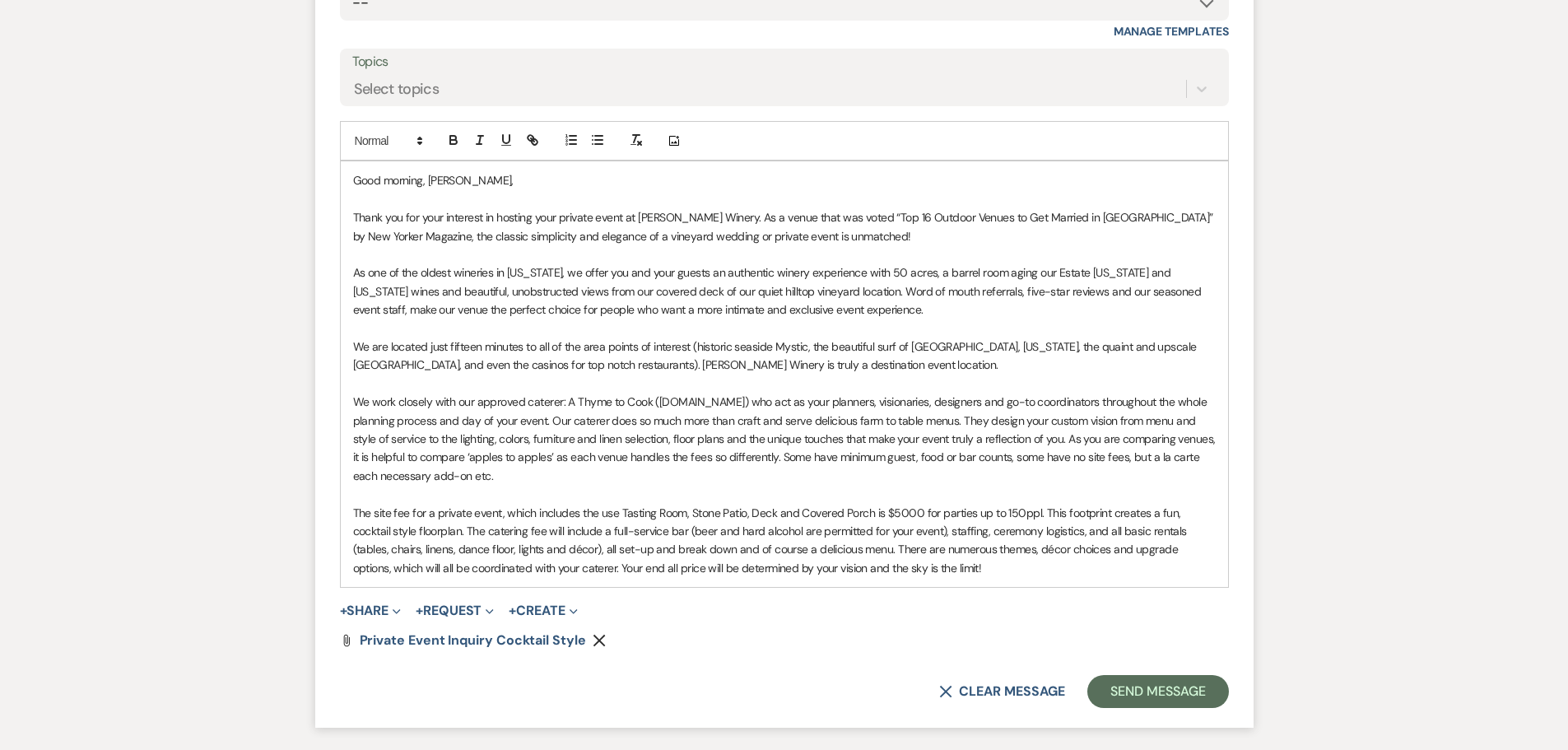
scroll to position [1153, 0]
click at [912, 507] on p "The site fee for a private event, which includes the use Tasting Room, Stone Pa…" at bounding box center [784, 539] width 863 height 74
click at [1014, 510] on p "The site fee for a private event, which includes the use Tasting Room, Stone Pa…" at bounding box center [784, 539] width 863 height 74
drag, startPoint x: 987, startPoint y: 528, endPoint x: 1083, endPoint y: 528, distance: 96.0
click at [1083, 528] on p "The site fee for a private event, which includes the use Tasting Room, Stone Pa…" at bounding box center [784, 539] width 863 height 74
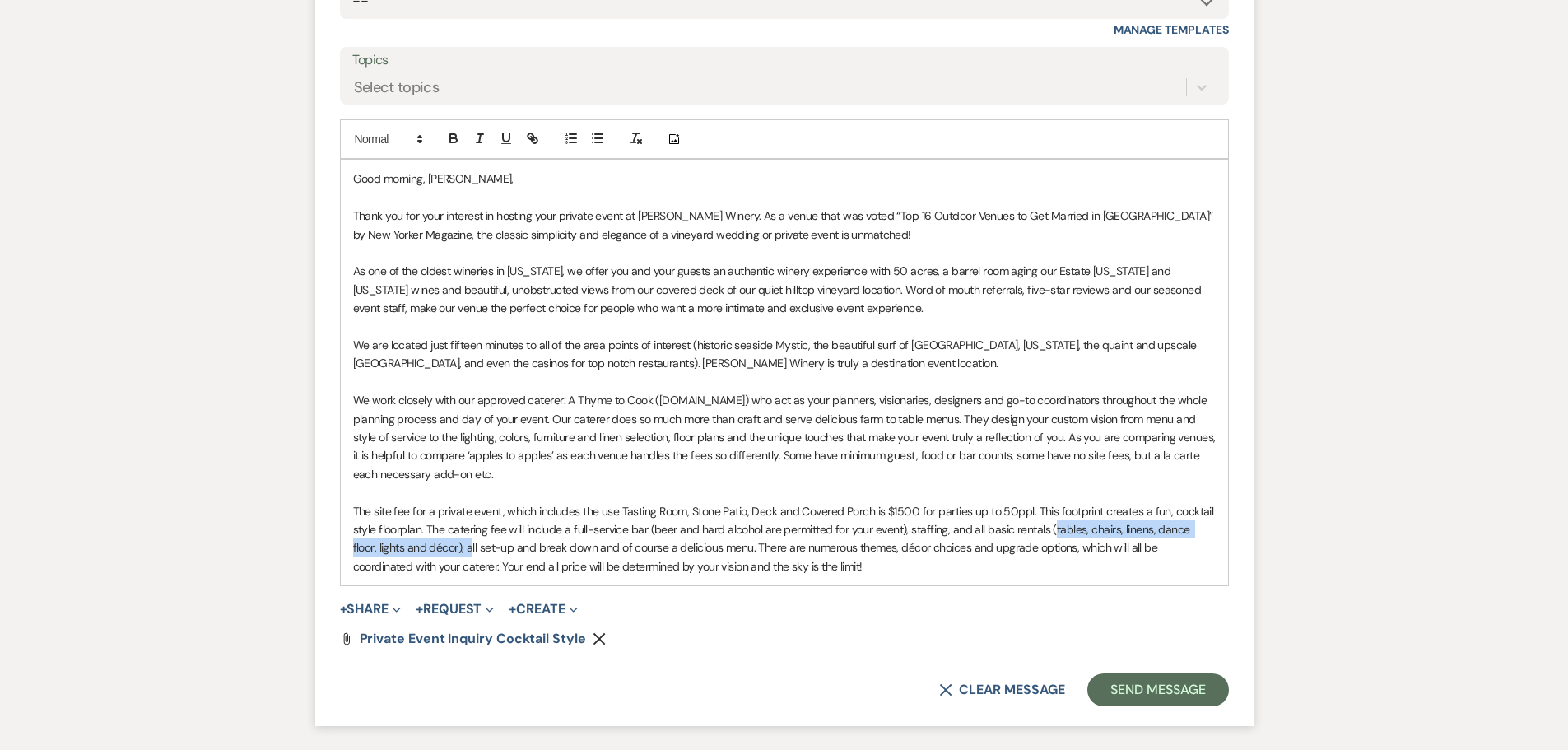
drag, startPoint x: 1086, startPoint y: 527, endPoint x: 498, endPoint y: 548, distance: 588.4
click at [498, 548] on p "The site fee for a private event, which includes the use Tasting Room, Stone Pa…" at bounding box center [784, 539] width 863 height 74
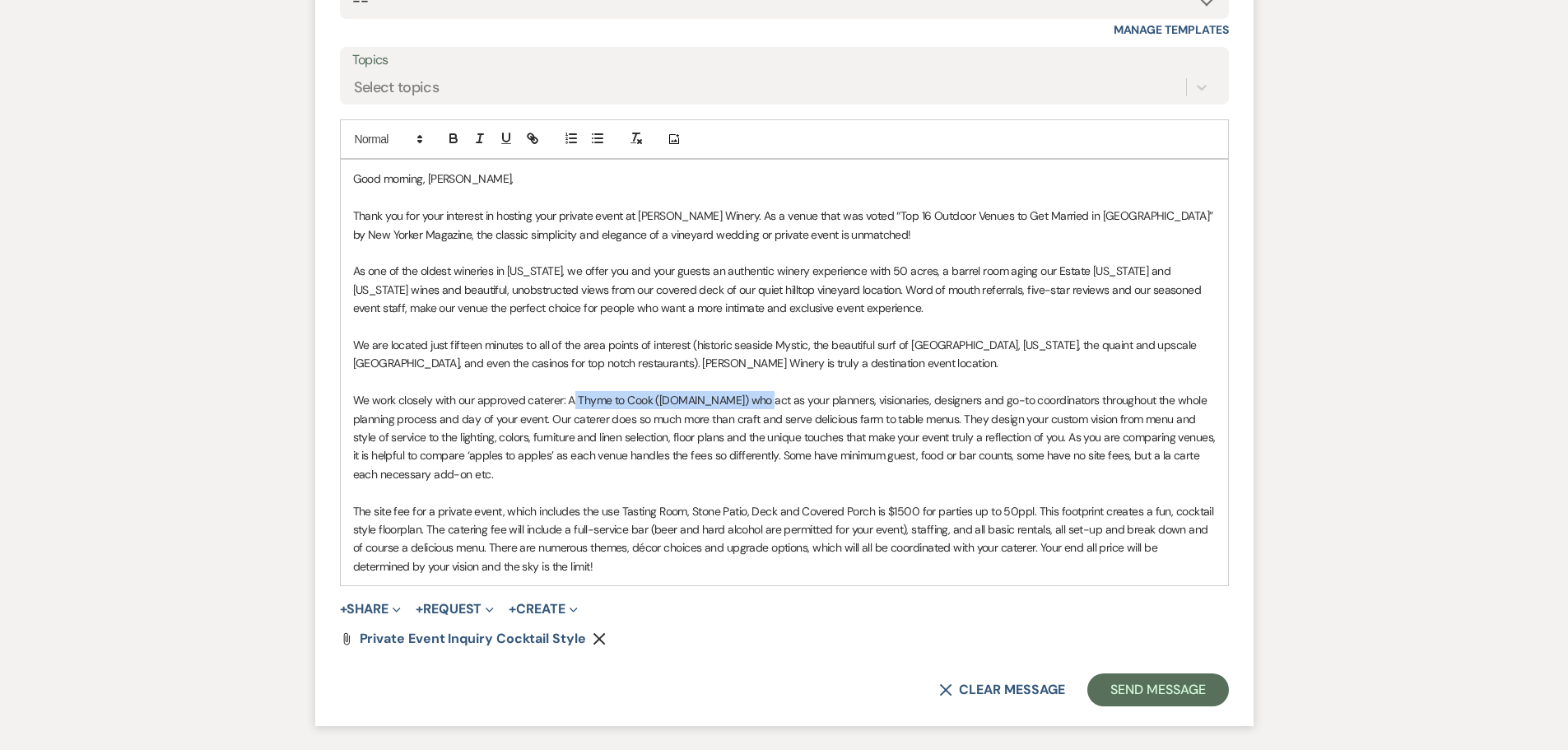
drag, startPoint x: 577, startPoint y: 398, endPoint x: 771, endPoint y: 401, distance: 194.0
click at [771, 401] on p "We work closely with our approved caterer: A Thyme to Cook ([DOMAIN_NAME]) who …" at bounding box center [784, 437] width 863 height 92
click at [648, 398] on p "We work closely with our approved caterer: [PERSON_NAME]'s Simply Ho ([URL][DOM…" at bounding box center [784, 437] width 863 height 92
click at [595, 638] on icon "Remove" at bounding box center [598, 639] width 13 height 13
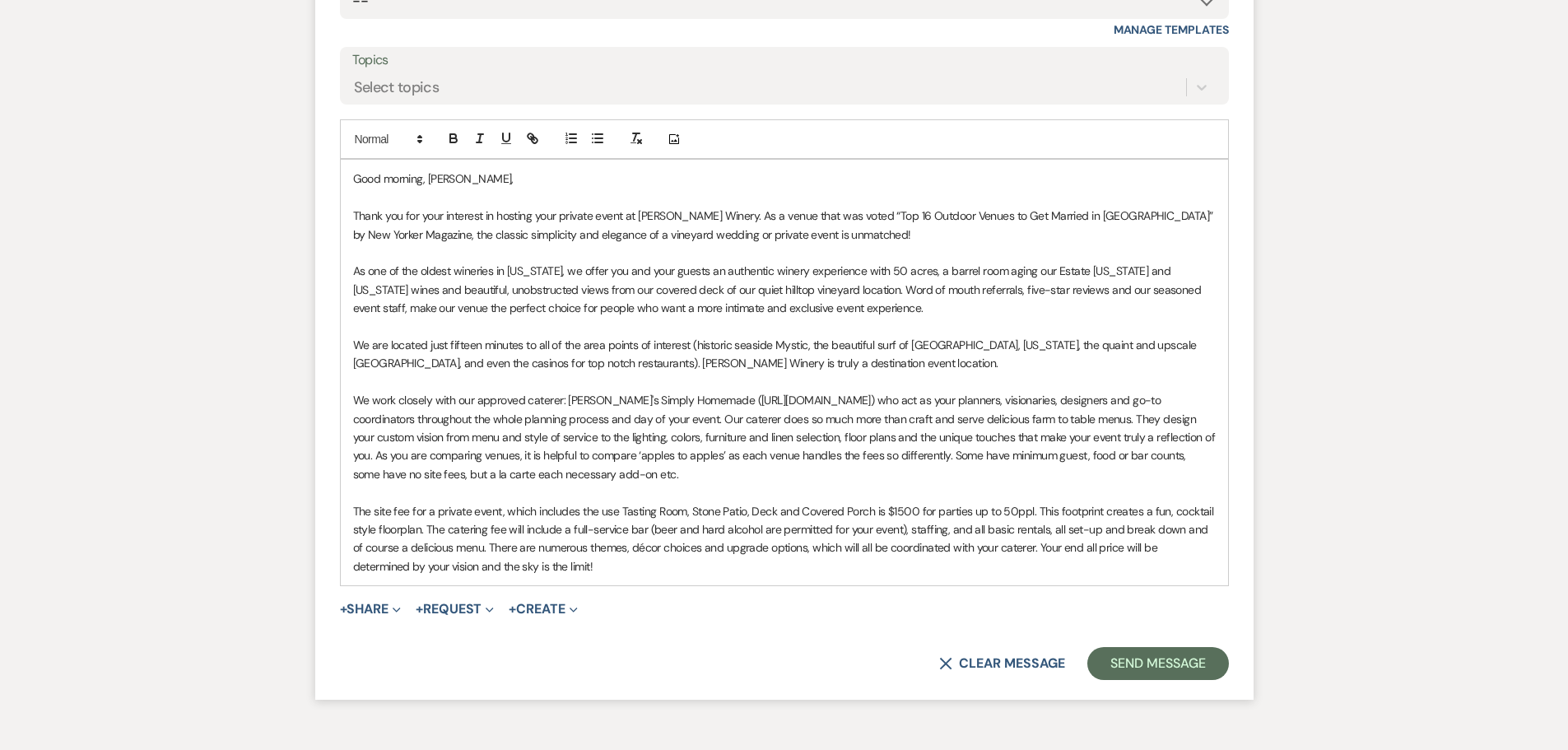
click at [599, 566] on p "The site fee for a private event, which includes the use Tasting Room, Stone Pa…" at bounding box center [784, 539] width 863 height 74
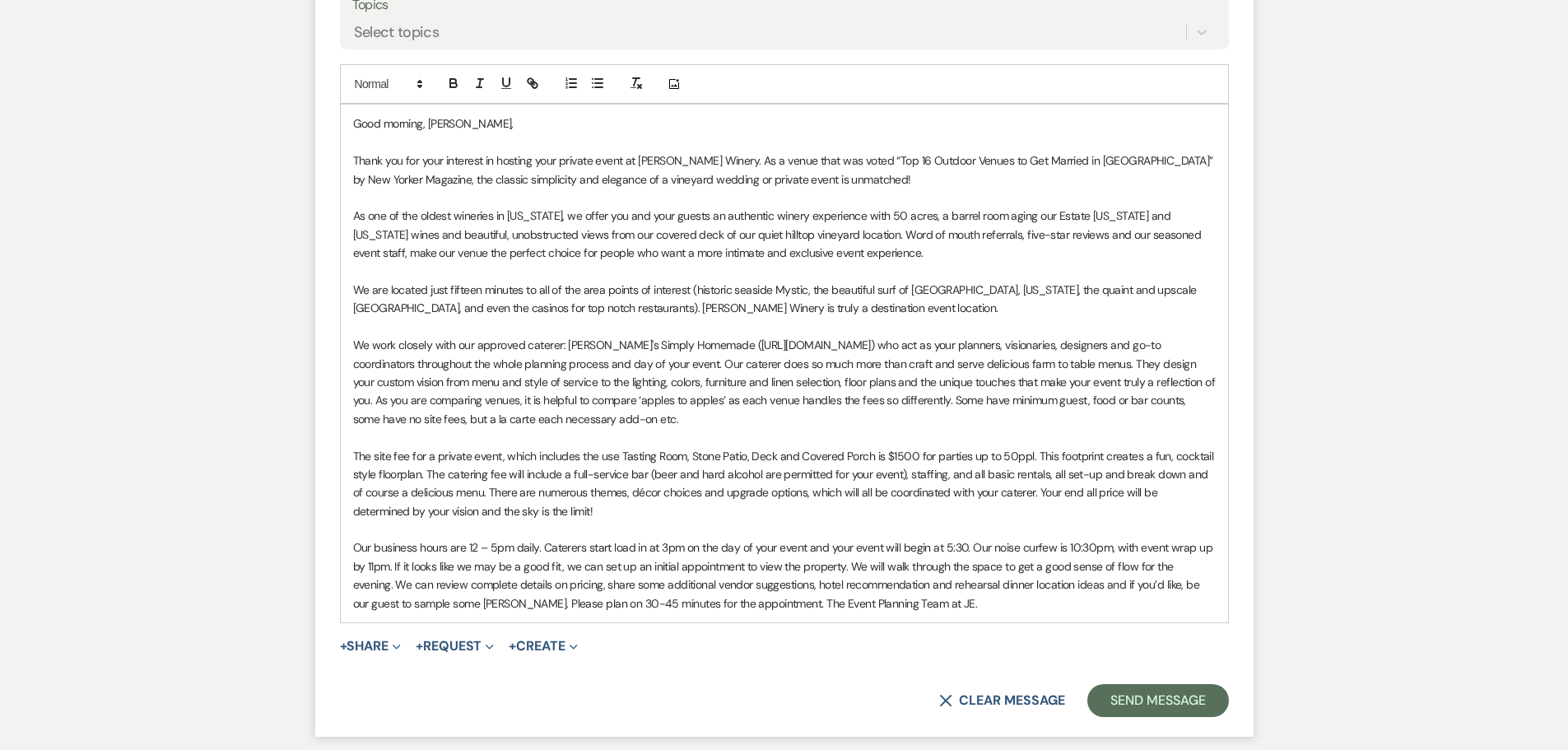
scroll to position [1235, 0]
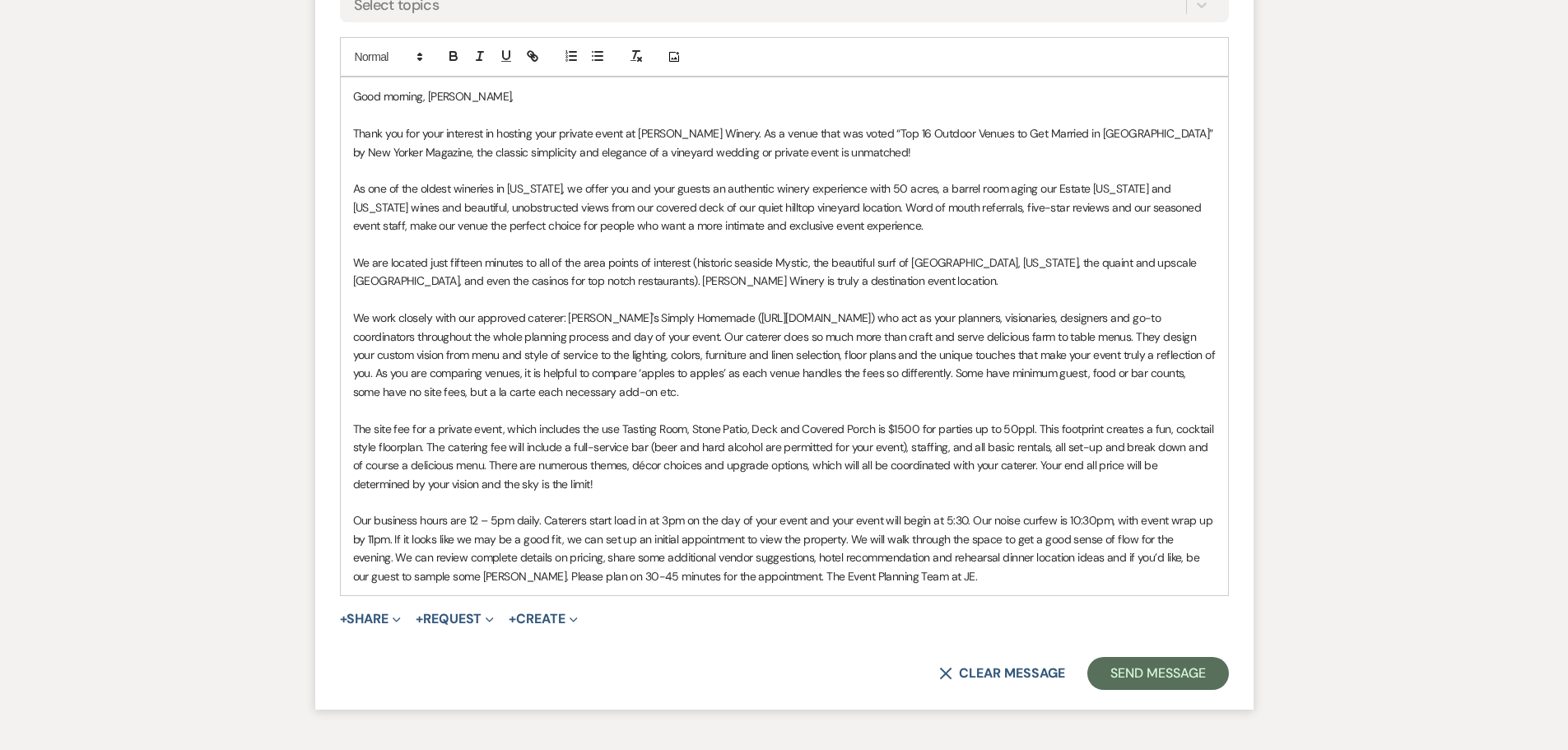
click at [354, 513] on p "Our business hours are 12 – 5pm daily. Caterers start load in at 3pm on the day…" at bounding box center [784, 548] width 863 height 74
drag, startPoint x: 980, startPoint y: 518, endPoint x: 1123, endPoint y: 520, distance: 143.0
click at [1123, 520] on p "Our business hours are 12 – 5pm daily. Caterers start load in at 3pm on the day…" at bounding box center [784, 548] width 863 height 74
click at [1097, 518] on p "Our business hours are 12 – 5pm daily. Caterers start load in at 3pm on the day…" at bounding box center [784, 548] width 863 height 74
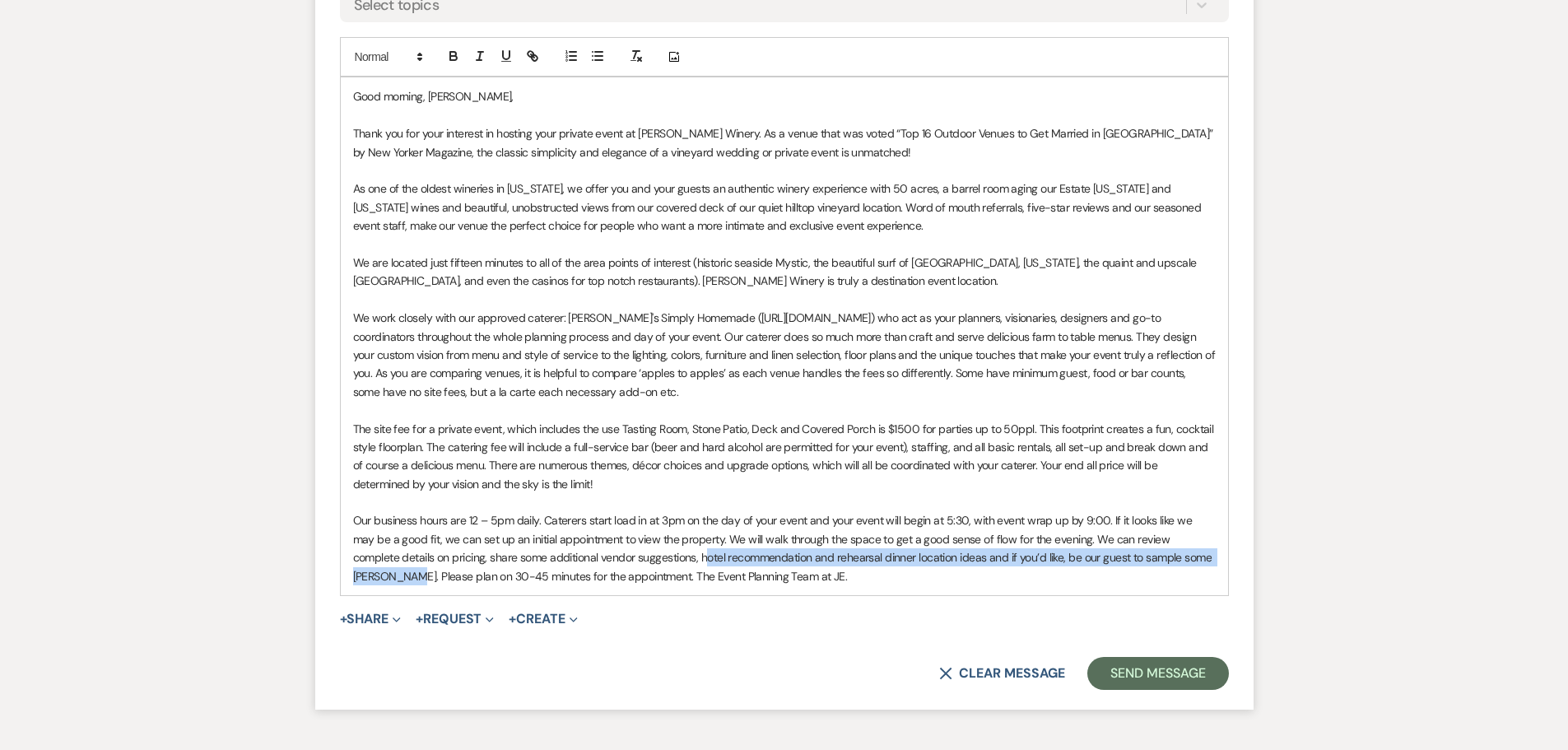
drag, startPoint x: 652, startPoint y: 556, endPoint x: 1216, endPoint y: 553, distance: 564.0
click at [1216, 553] on div "Good morning, [PERSON_NAME], Thank you for your interest in hosting your privat…" at bounding box center [784, 336] width 887 height 518
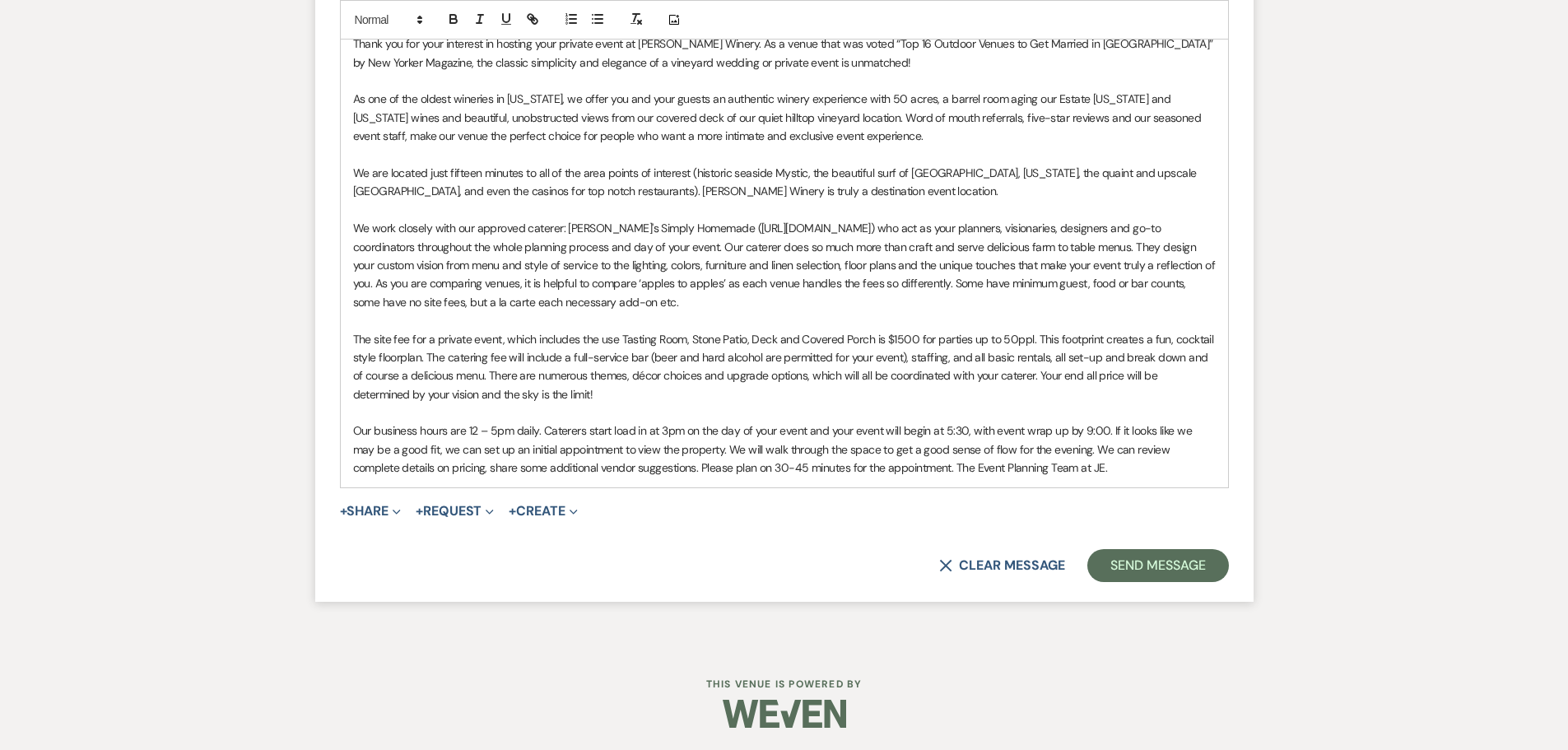
scroll to position [1327, 0]
click at [904, 459] on p "Our business hours are 12 – 5pm daily. Caterers start load in at 3pm on the day…" at bounding box center [784, 446] width 863 height 55
drag, startPoint x: 905, startPoint y: 459, endPoint x: 987, endPoint y: 457, distance: 82.0
click at [907, 459] on p "Our business hours are 12 – 5pm daily. Caterers start load in at 3pm on the day…" at bounding box center [784, 446] width 863 height 55
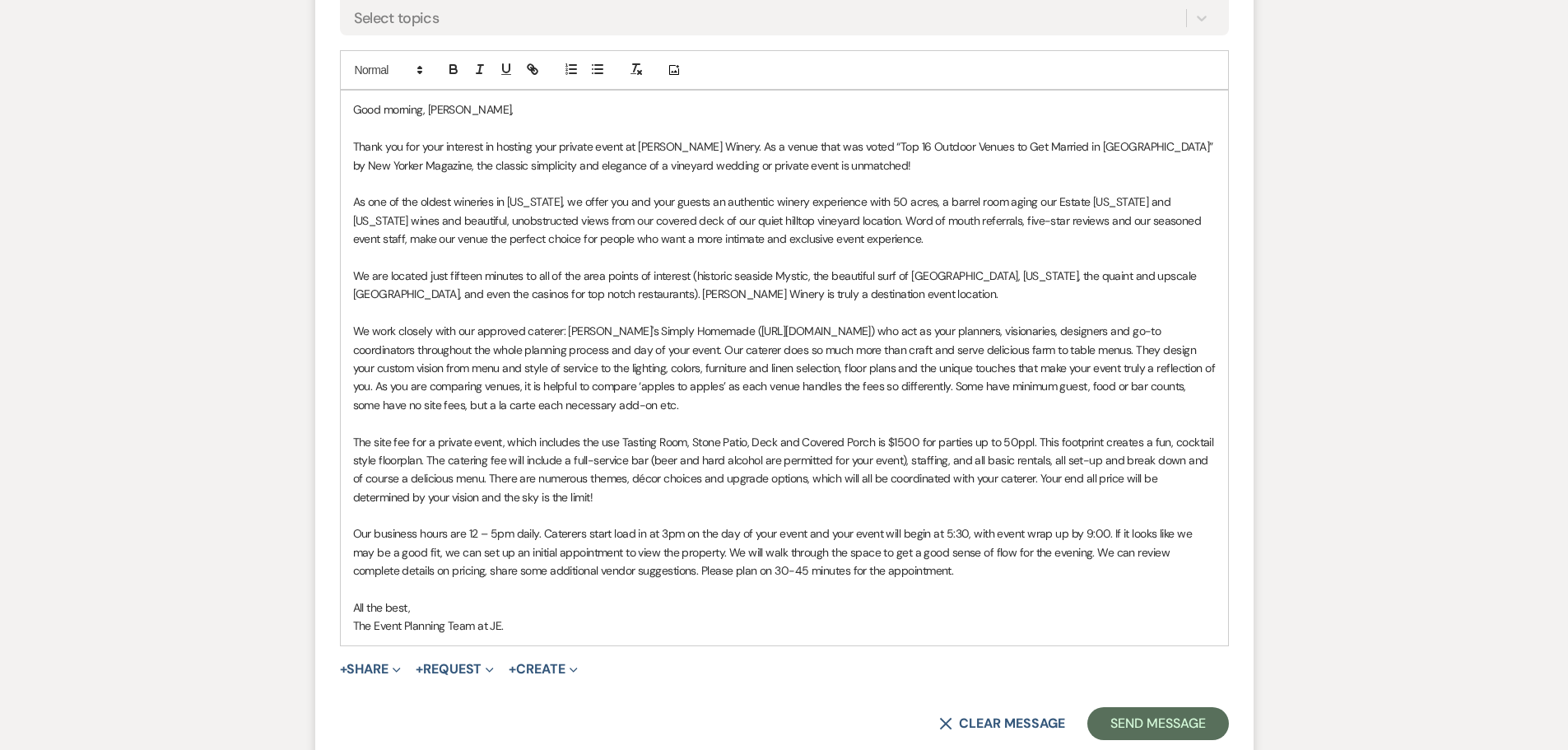
scroll to position [1245, 0]
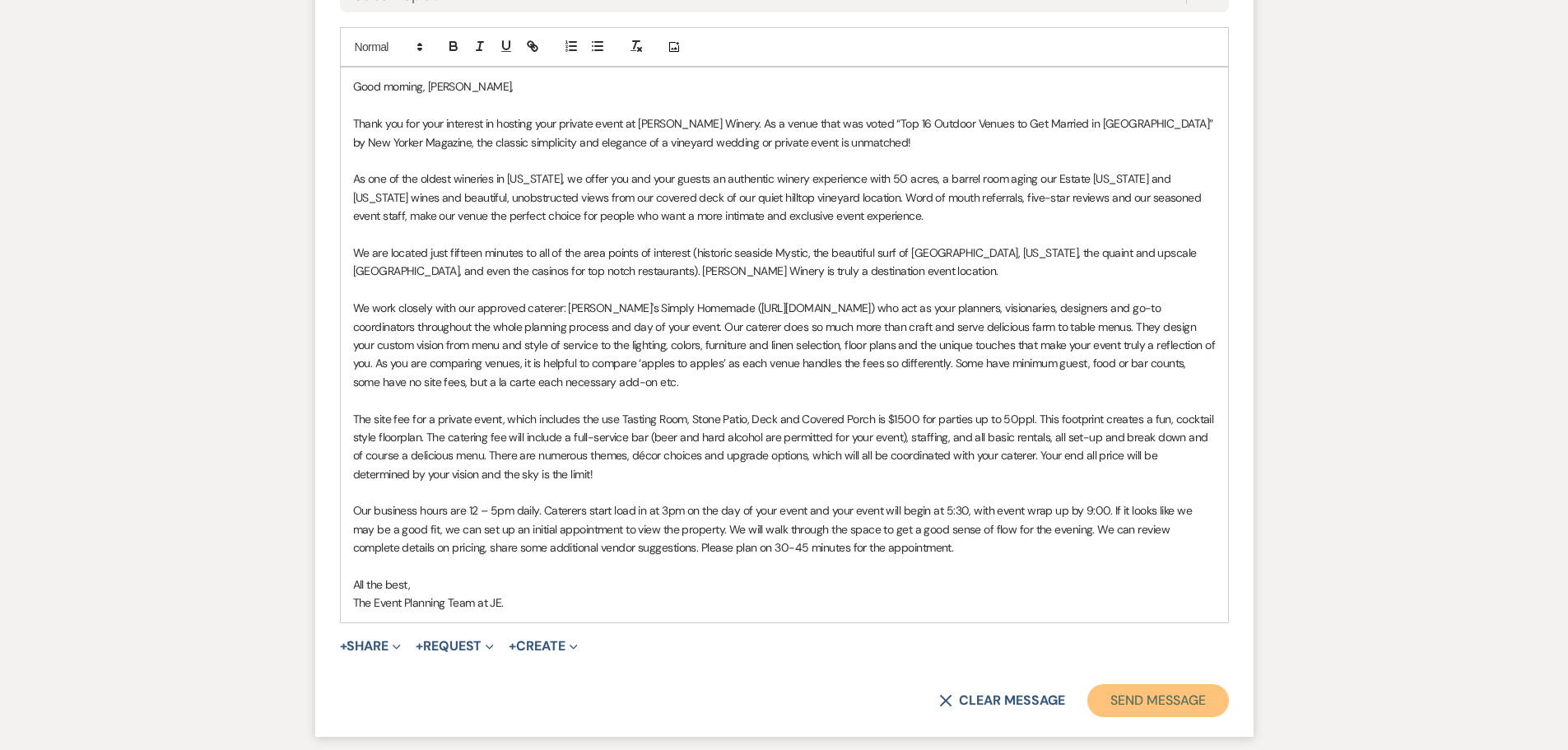
click at [1136, 706] on button "Send Message" at bounding box center [1158, 700] width 141 height 33
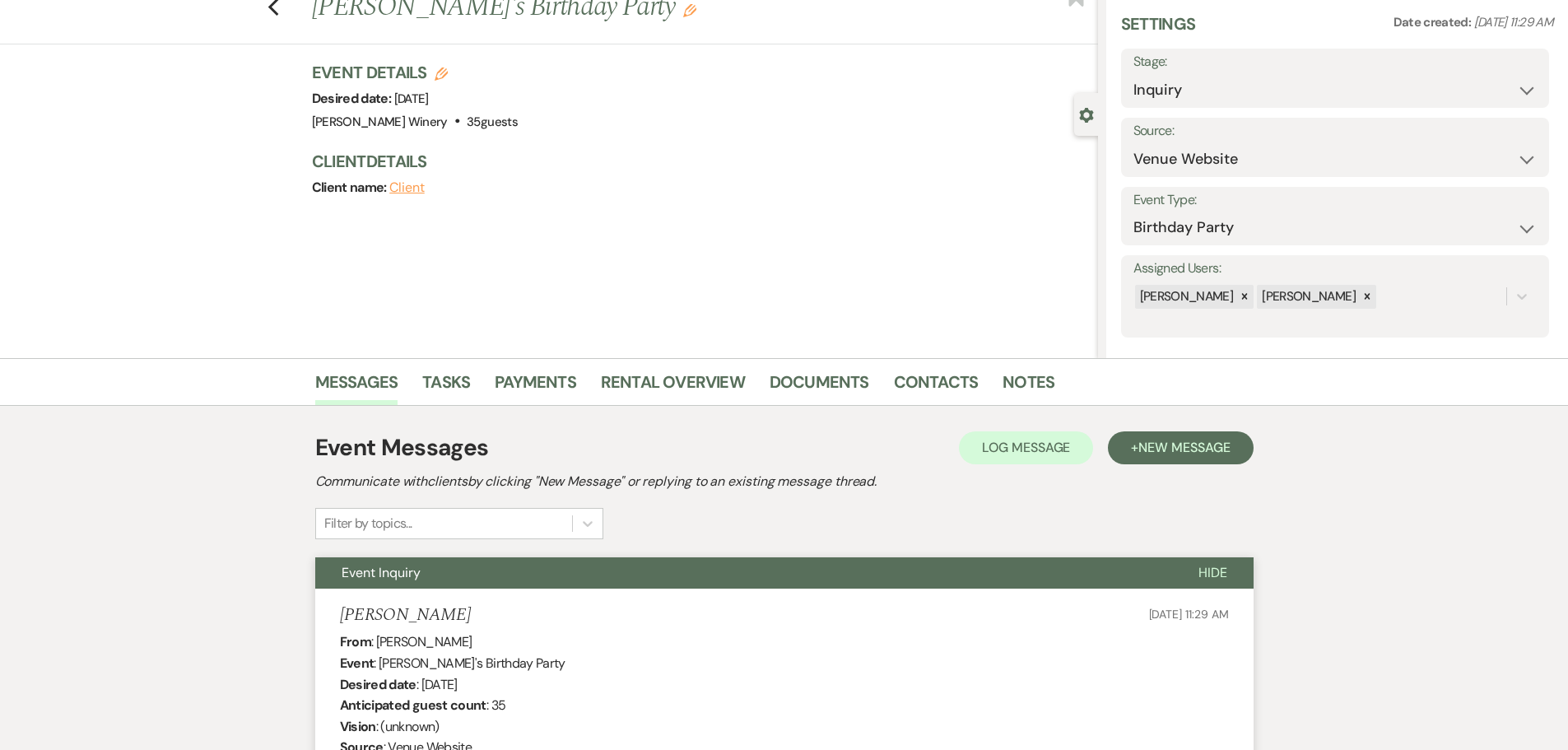
scroll to position [0, 0]
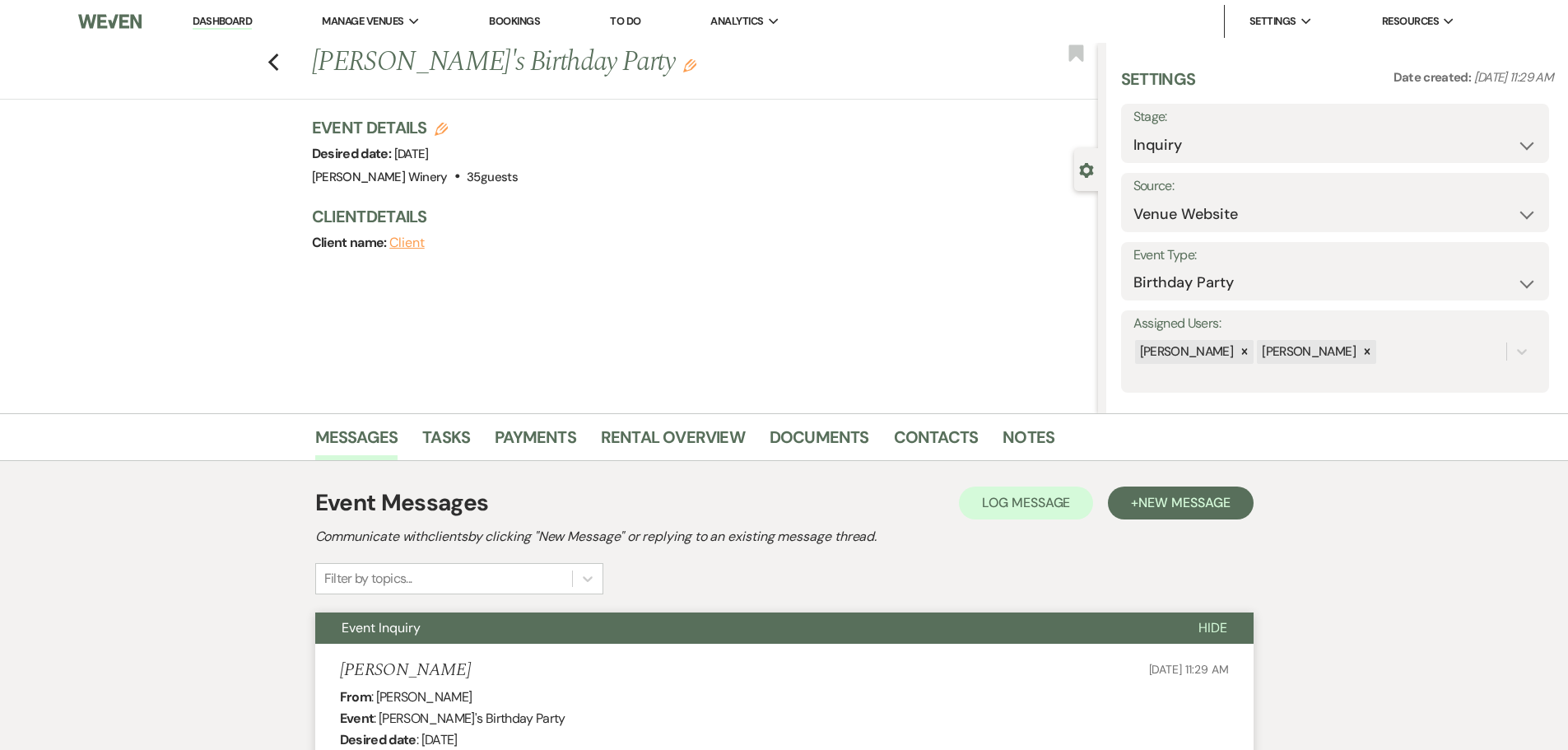
click at [220, 20] on link "Dashboard" at bounding box center [222, 22] width 59 height 16
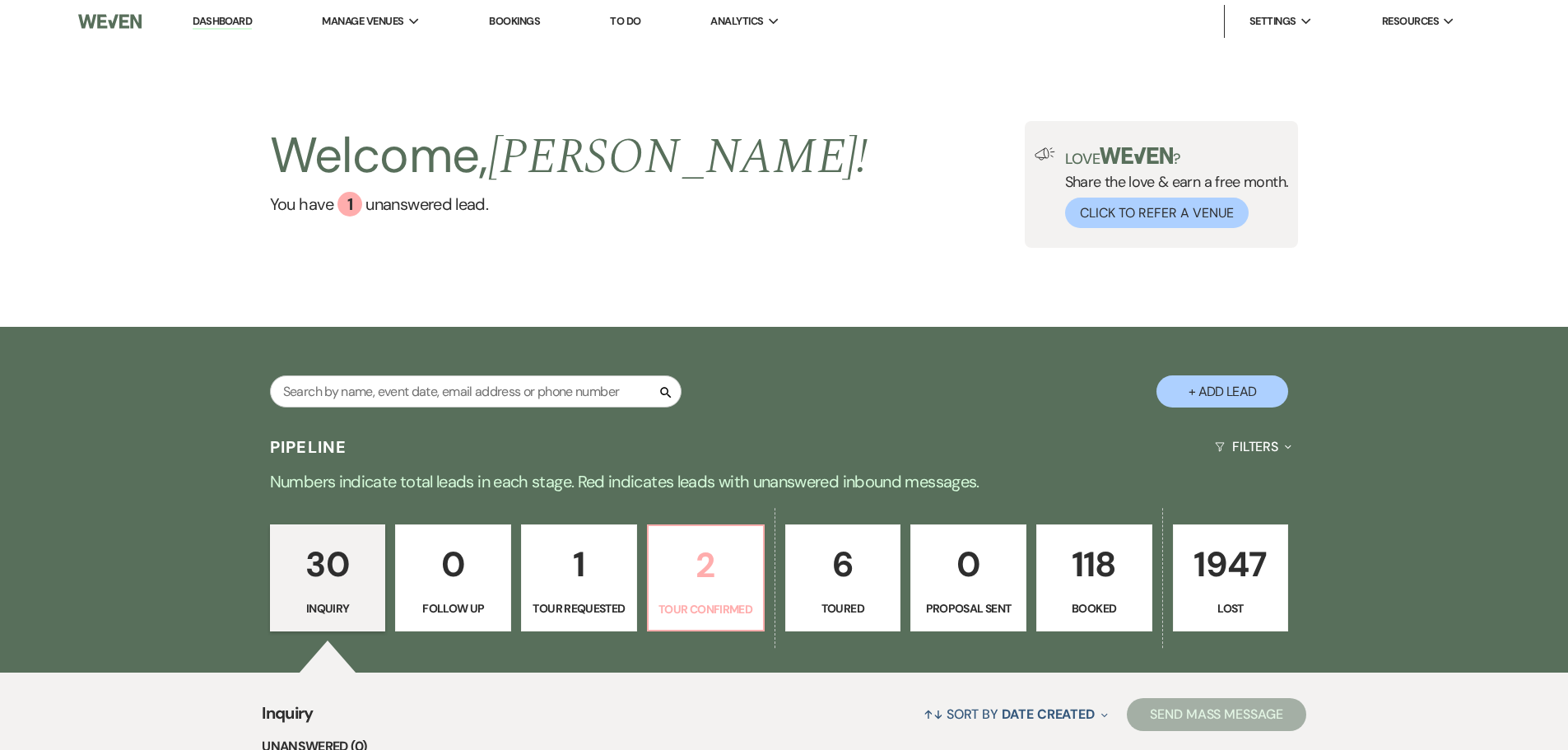
click at [716, 585] on p "2" at bounding box center [705, 565] width 95 height 55
select select "4"
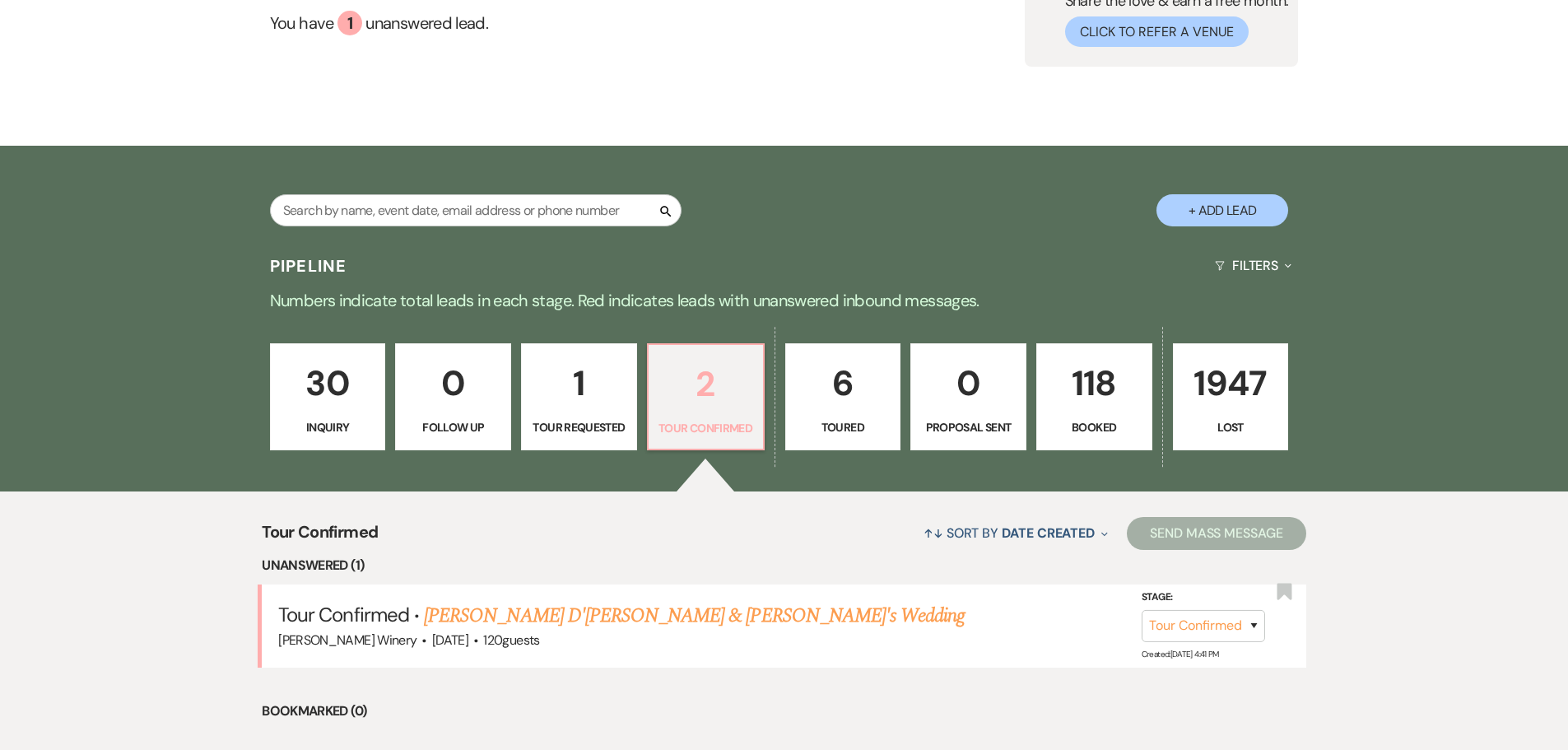
scroll to position [329, 0]
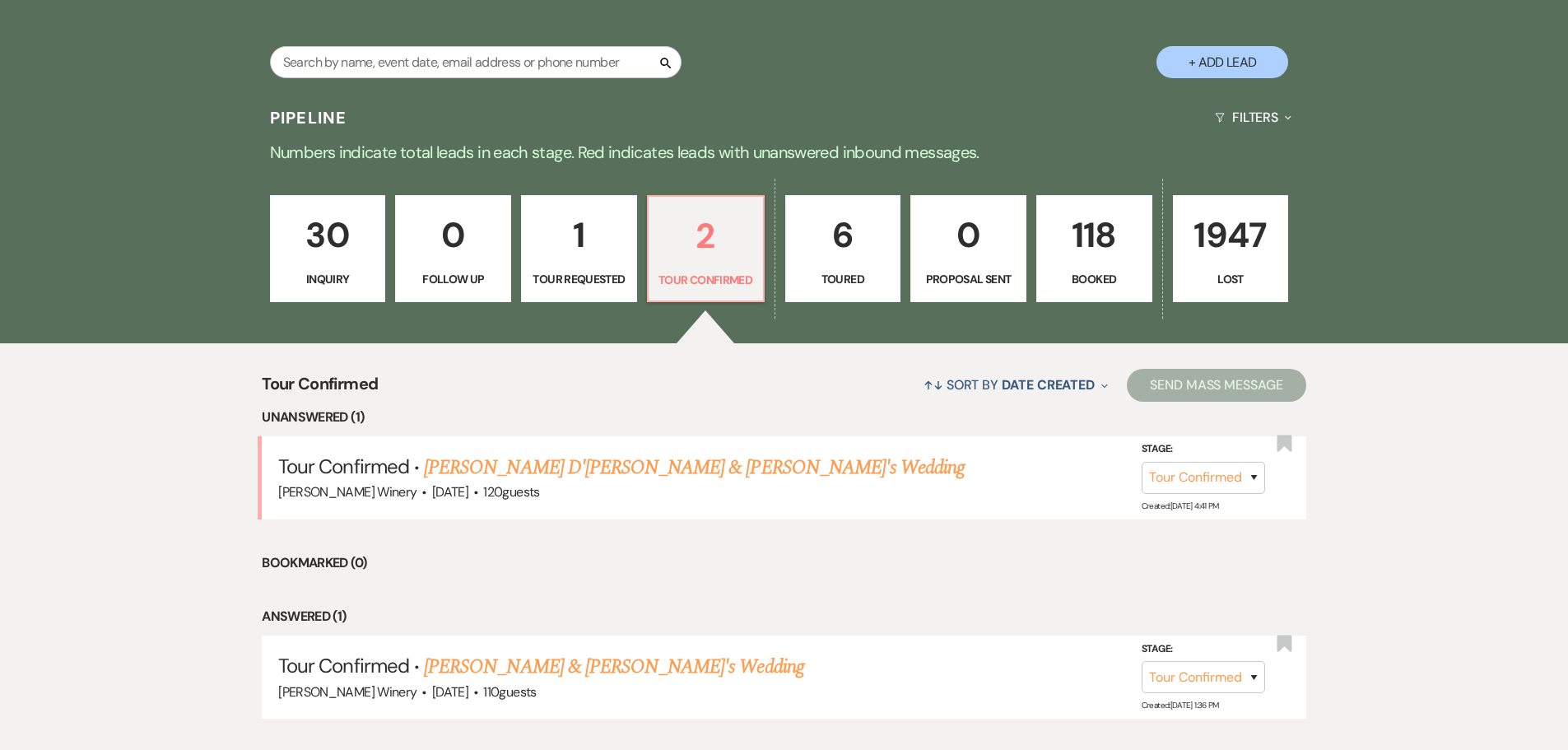
click at [1078, 252] on p "118" at bounding box center [1094, 234] width 95 height 55
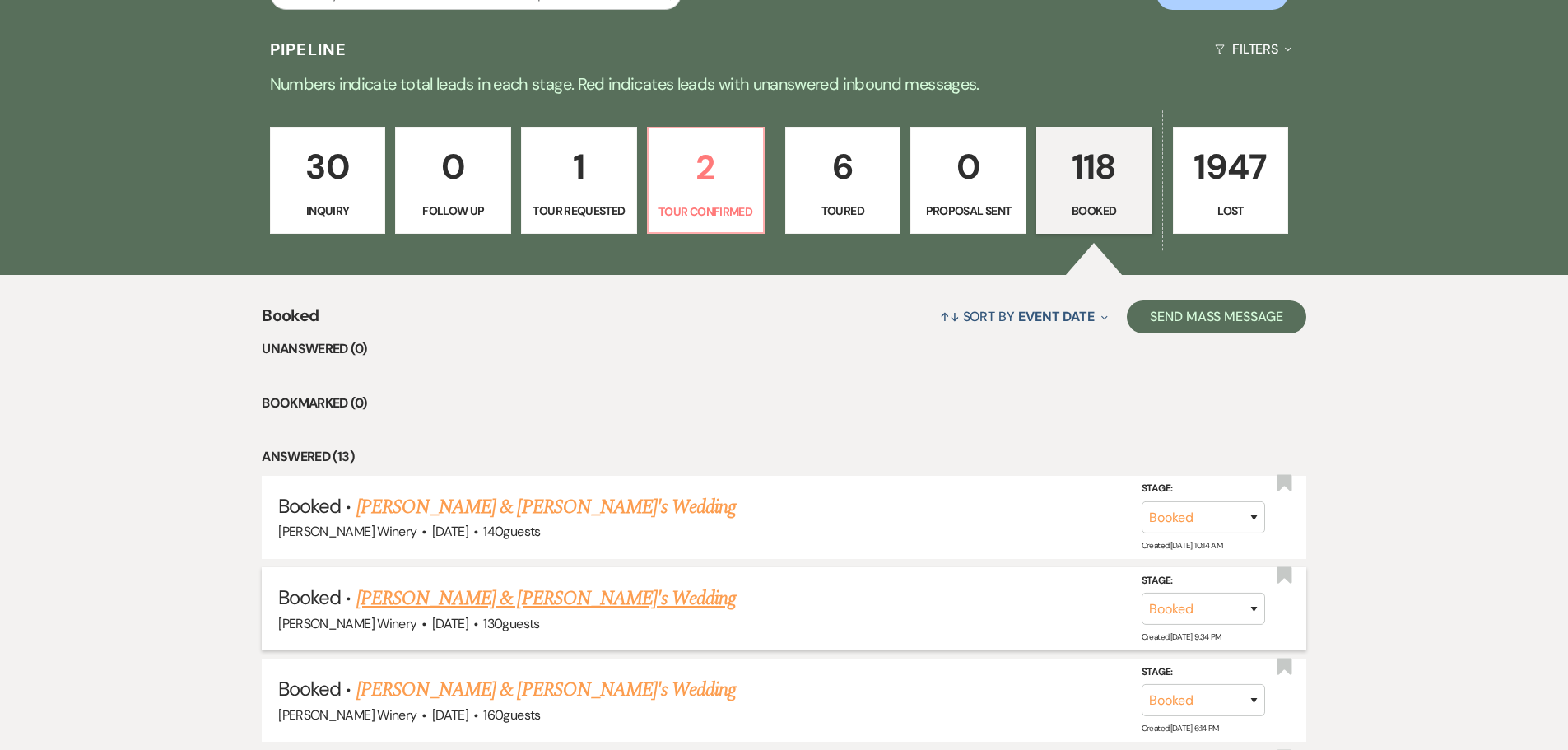
scroll to position [494, 0]
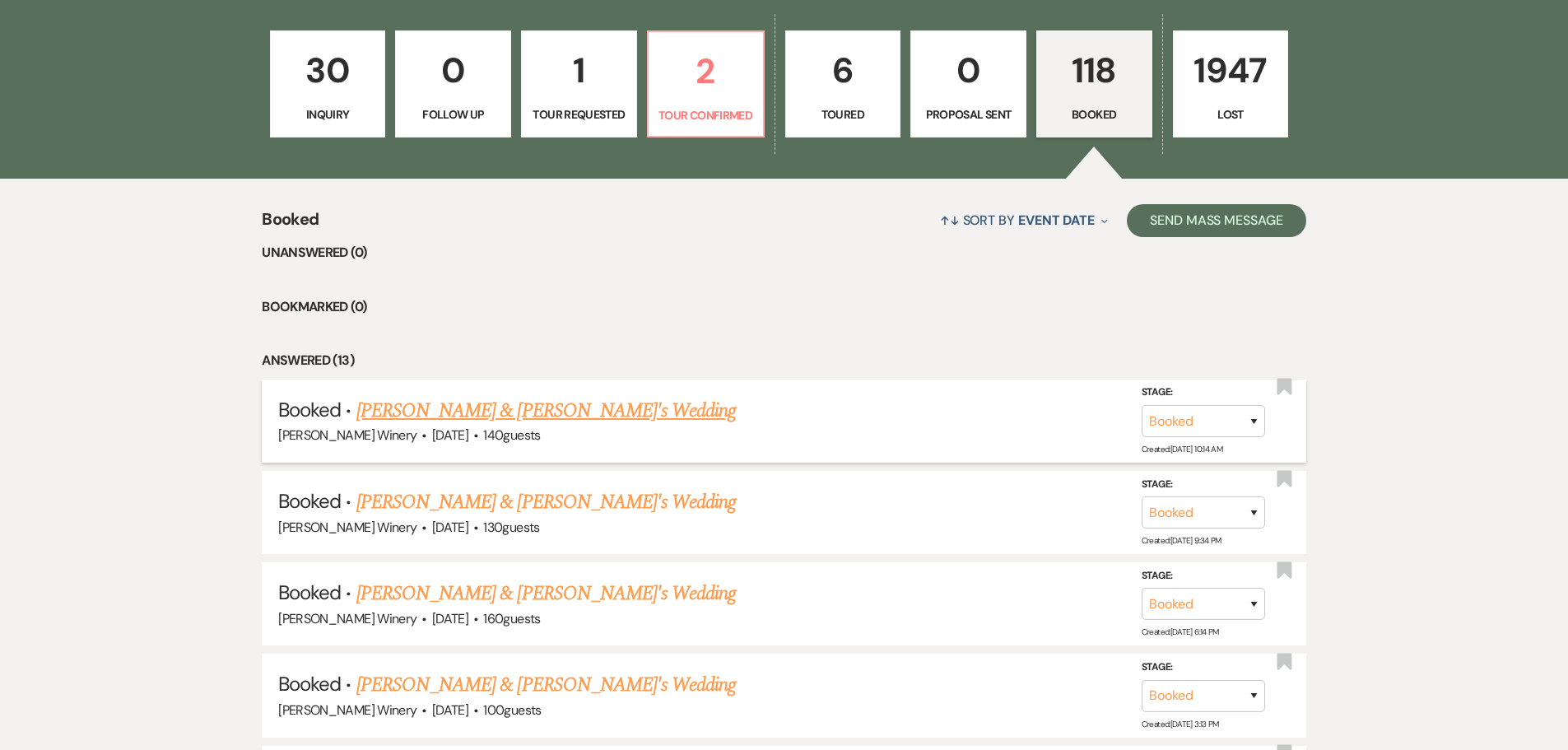
click at [514, 416] on link "[PERSON_NAME] & [PERSON_NAME]'s Wedding" at bounding box center [546, 411] width 380 height 30
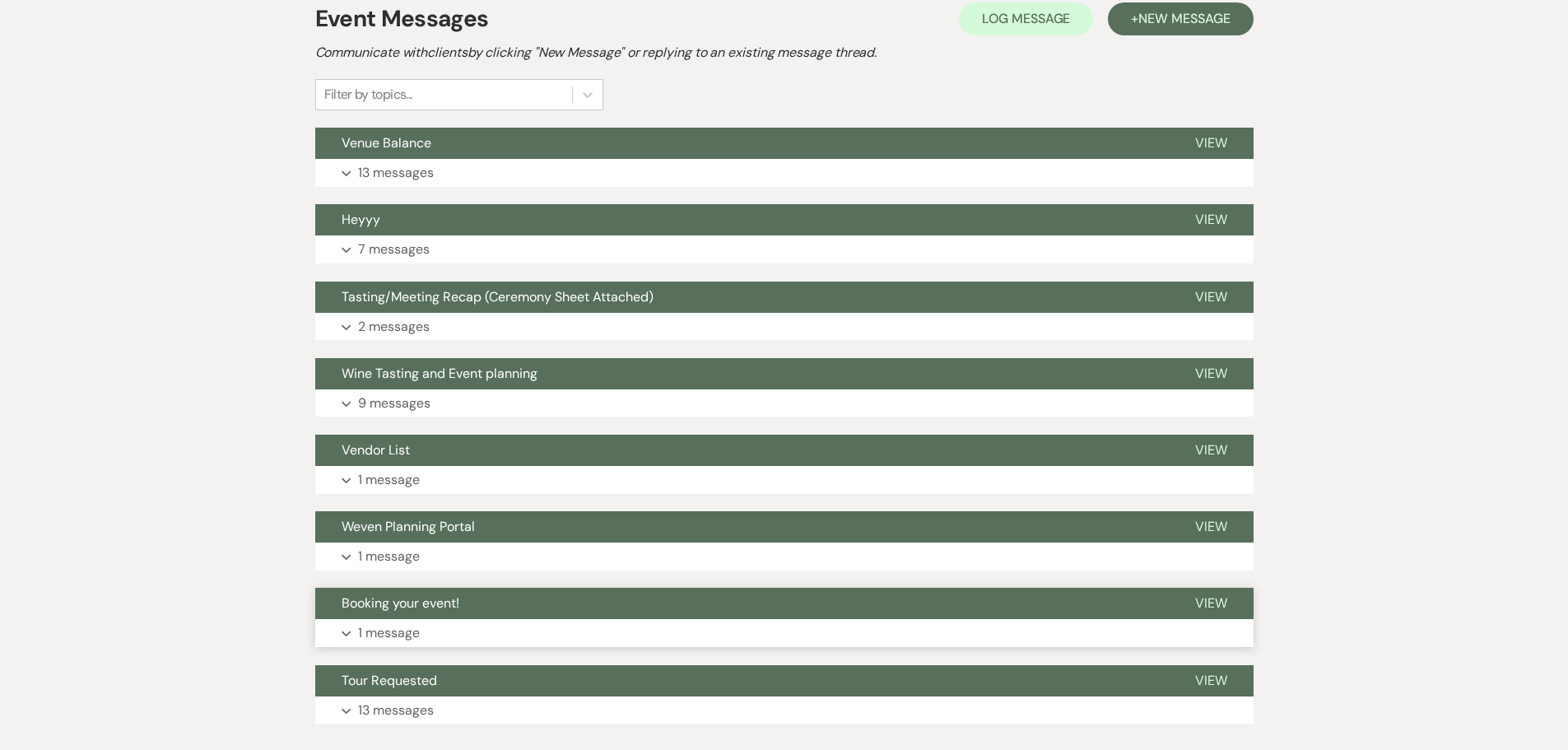
scroll to position [412, 0]
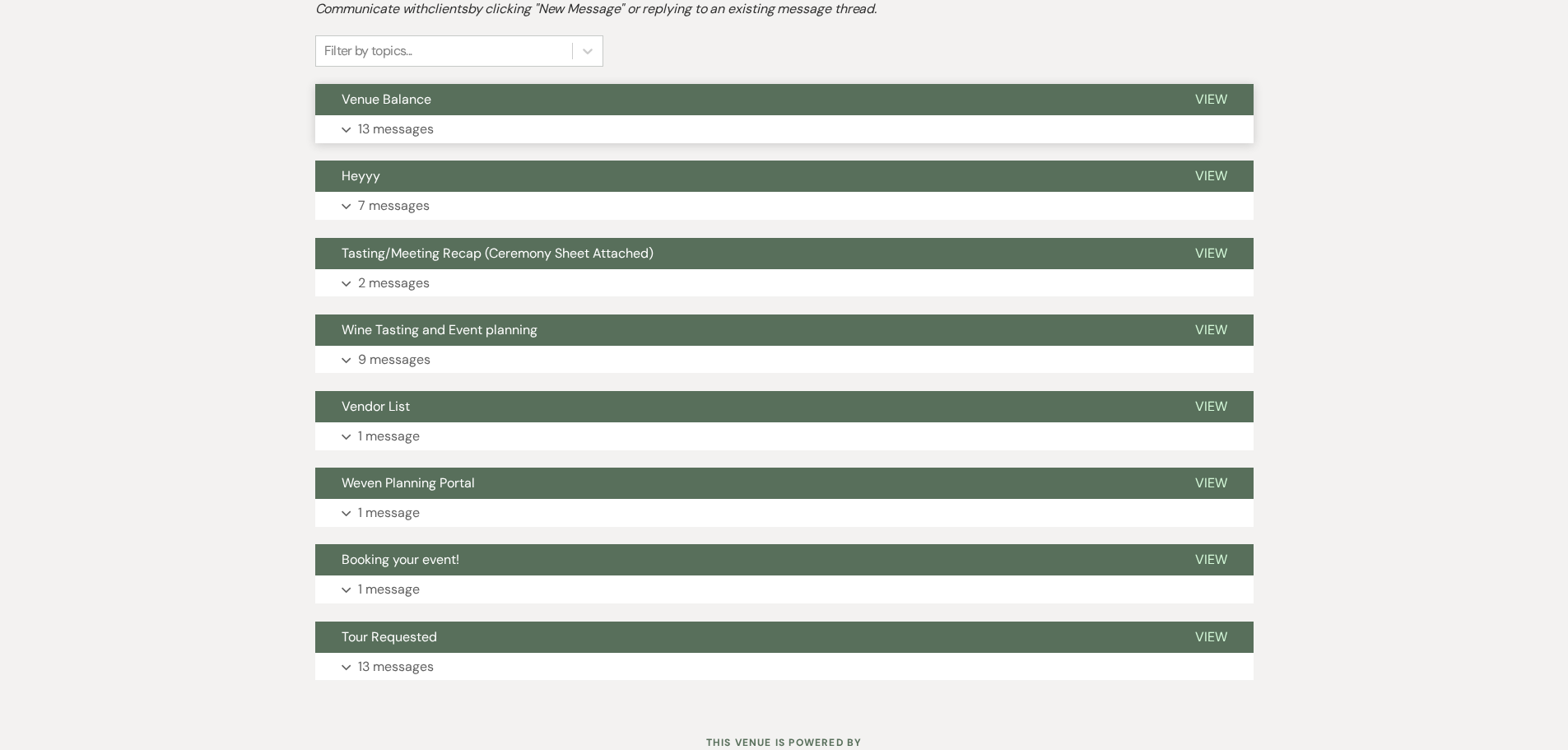
click at [376, 115] on button "Venue Balance" at bounding box center [741, 100] width 853 height 31
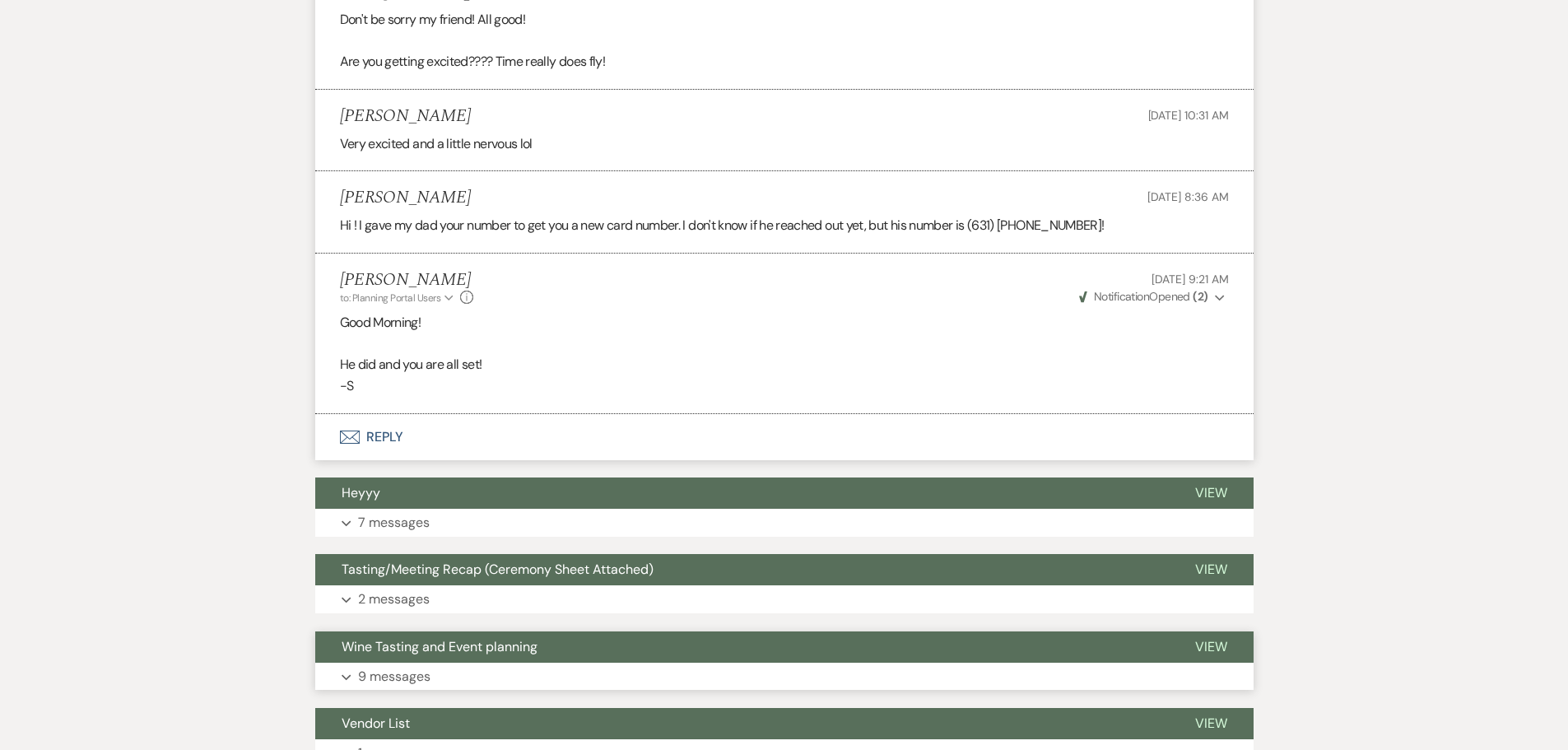
scroll to position [2390, 0]
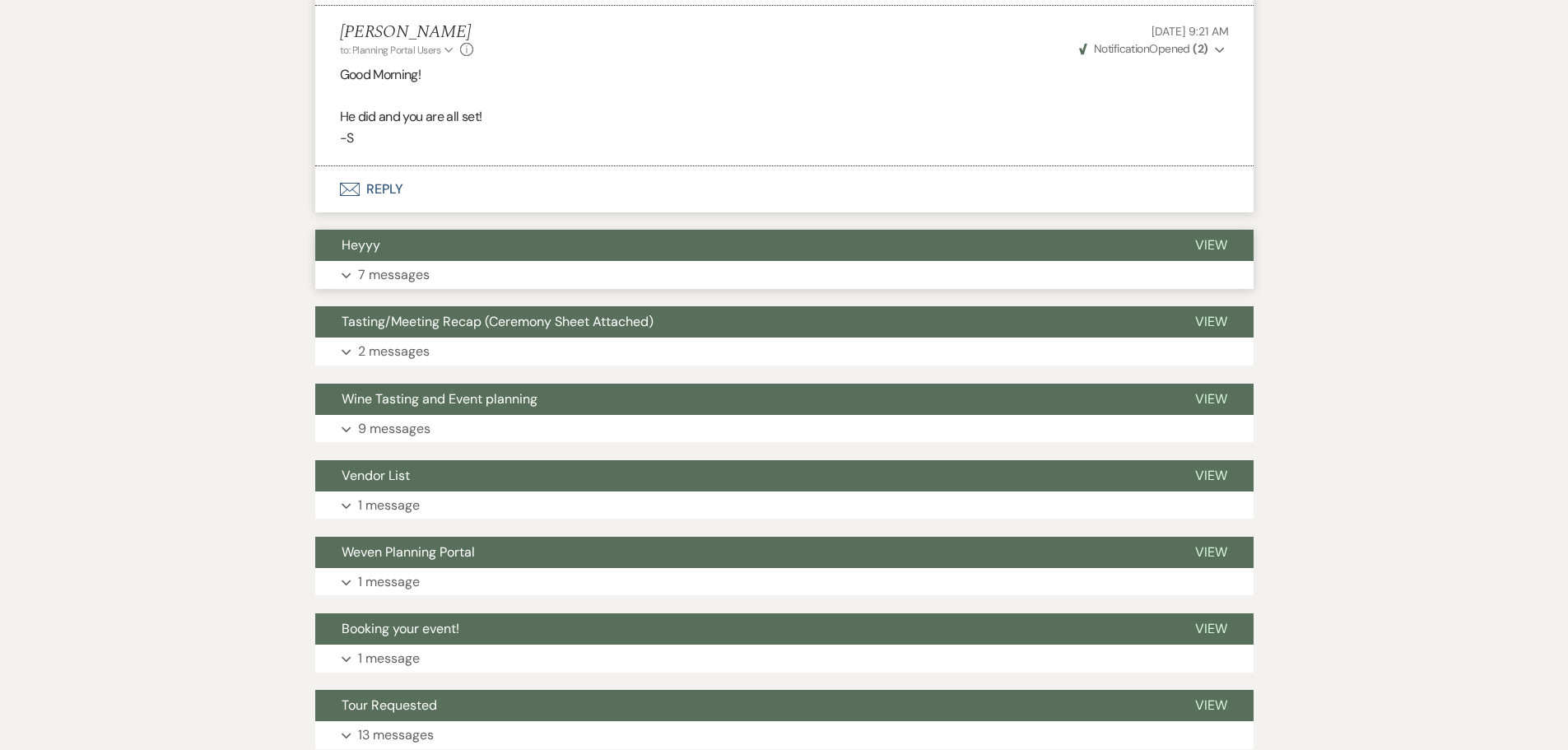
click at [397, 267] on p "7 messages" at bounding box center [394, 275] width 71 height 22
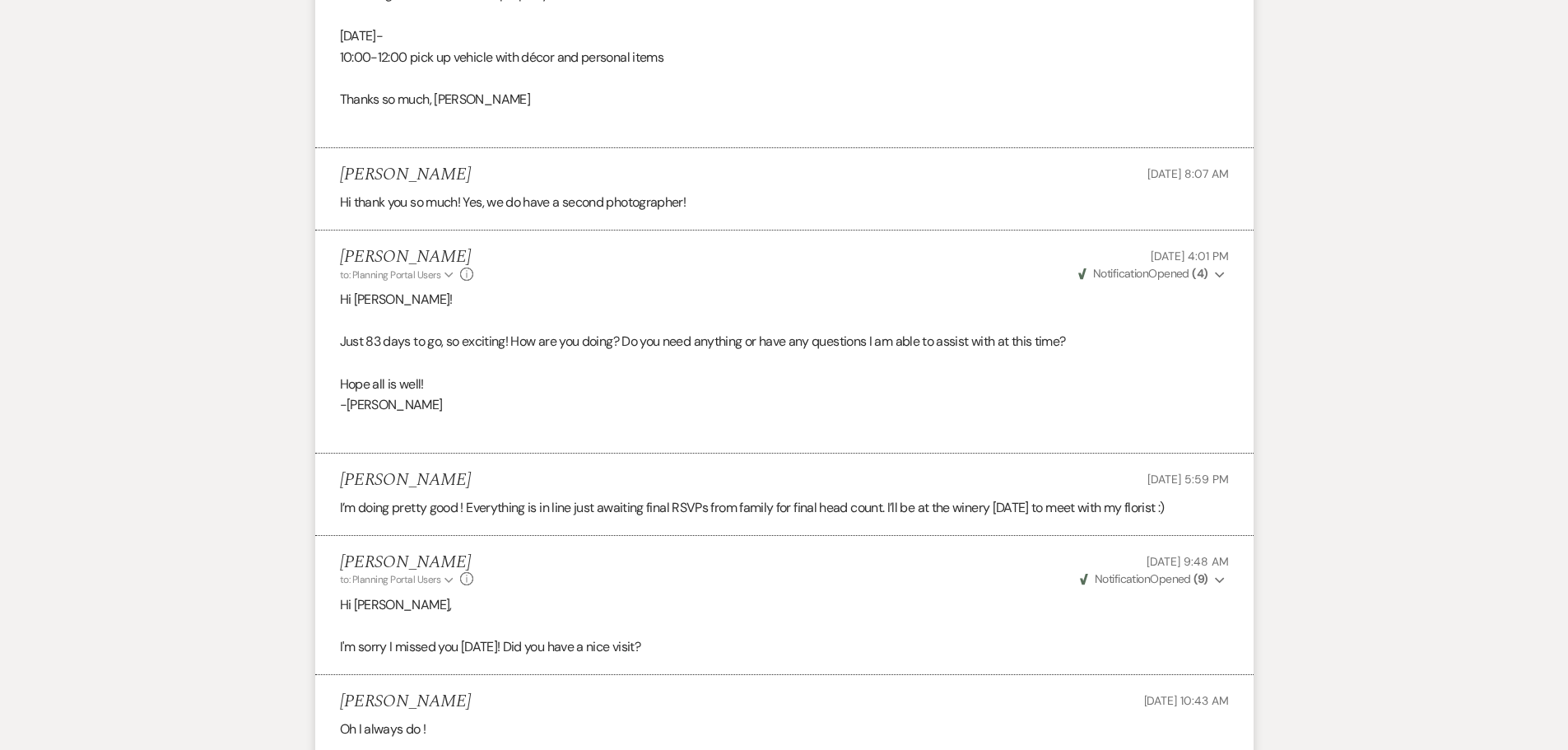
scroll to position [3873, 0]
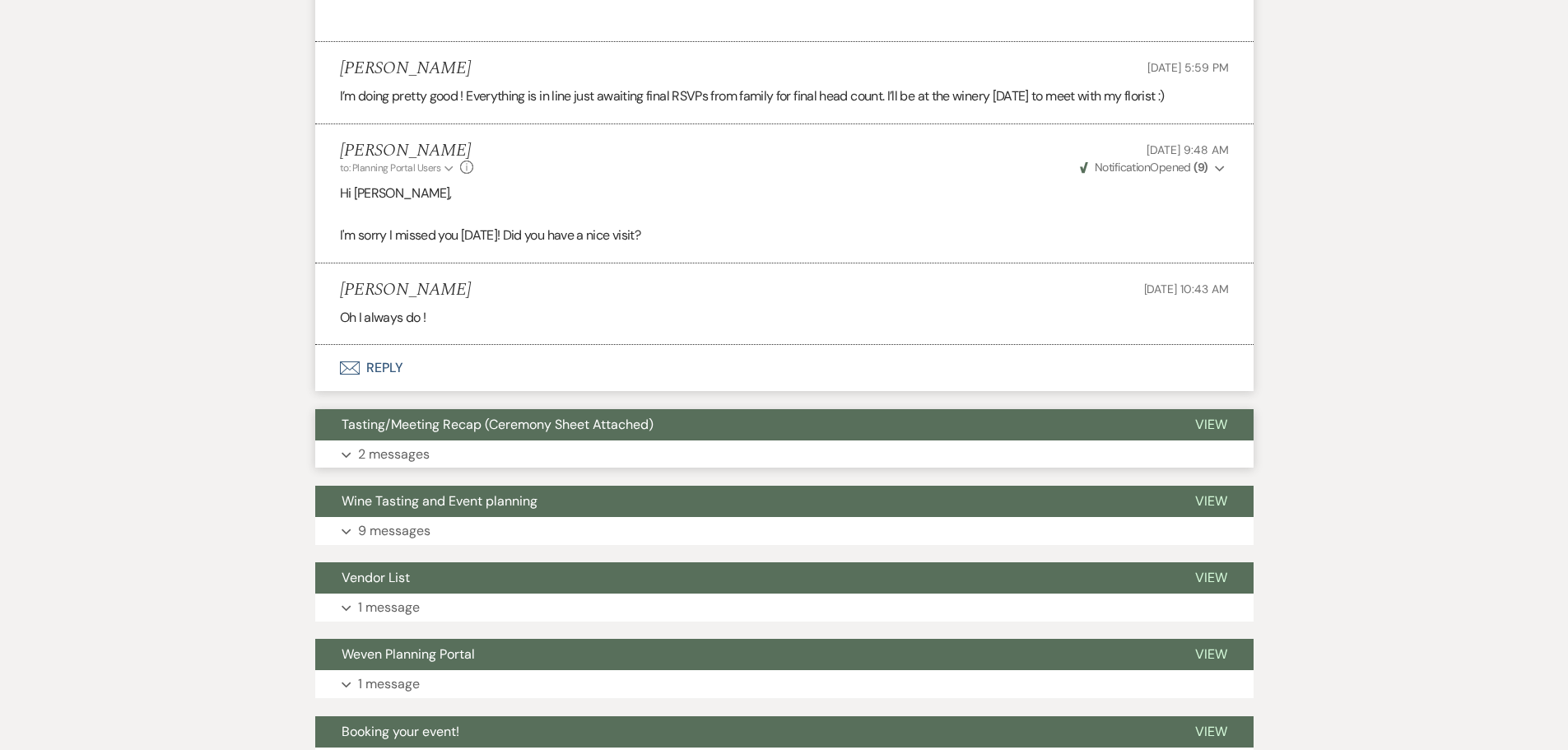
click at [381, 452] on p "2 messages" at bounding box center [394, 454] width 71 height 22
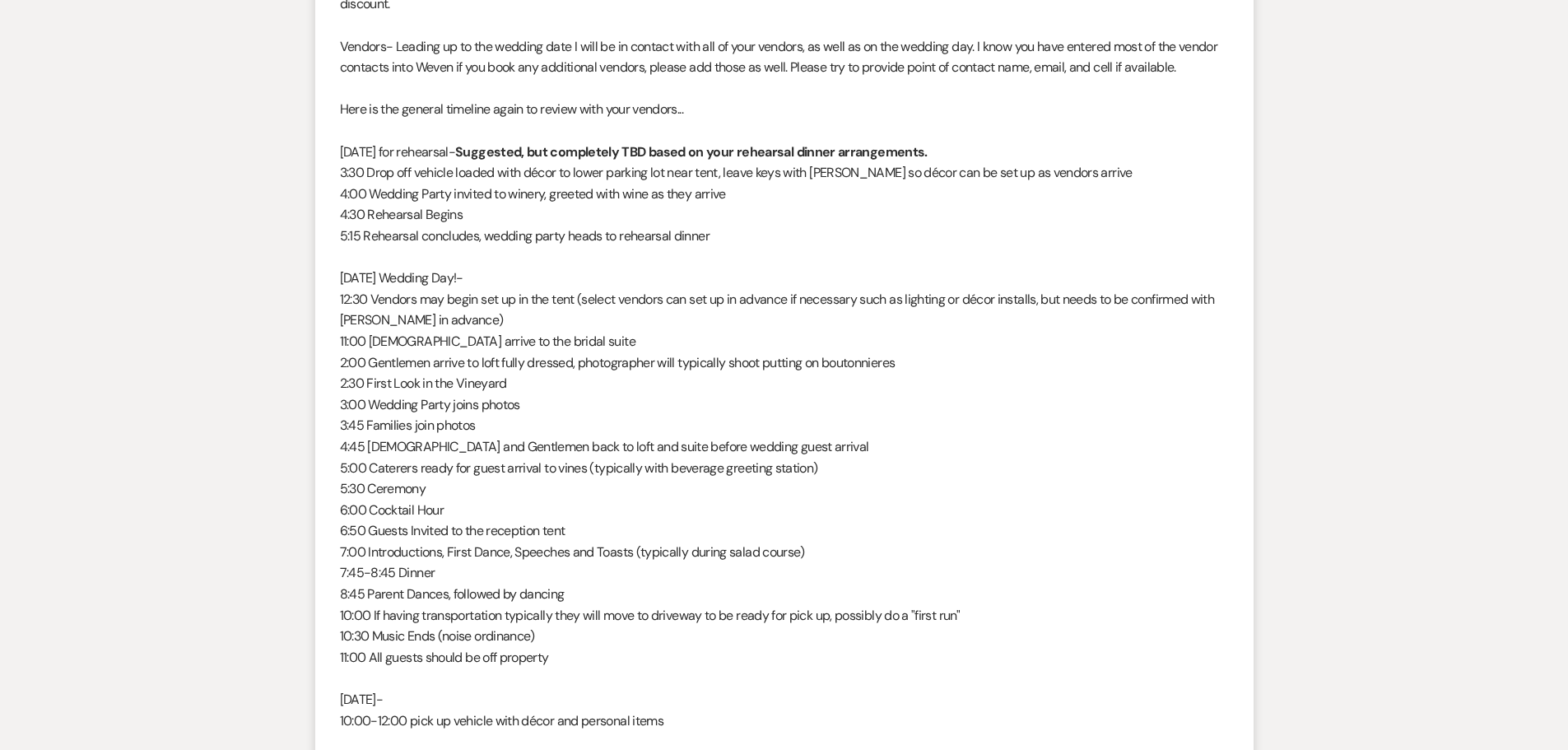
scroll to position [4532, 0]
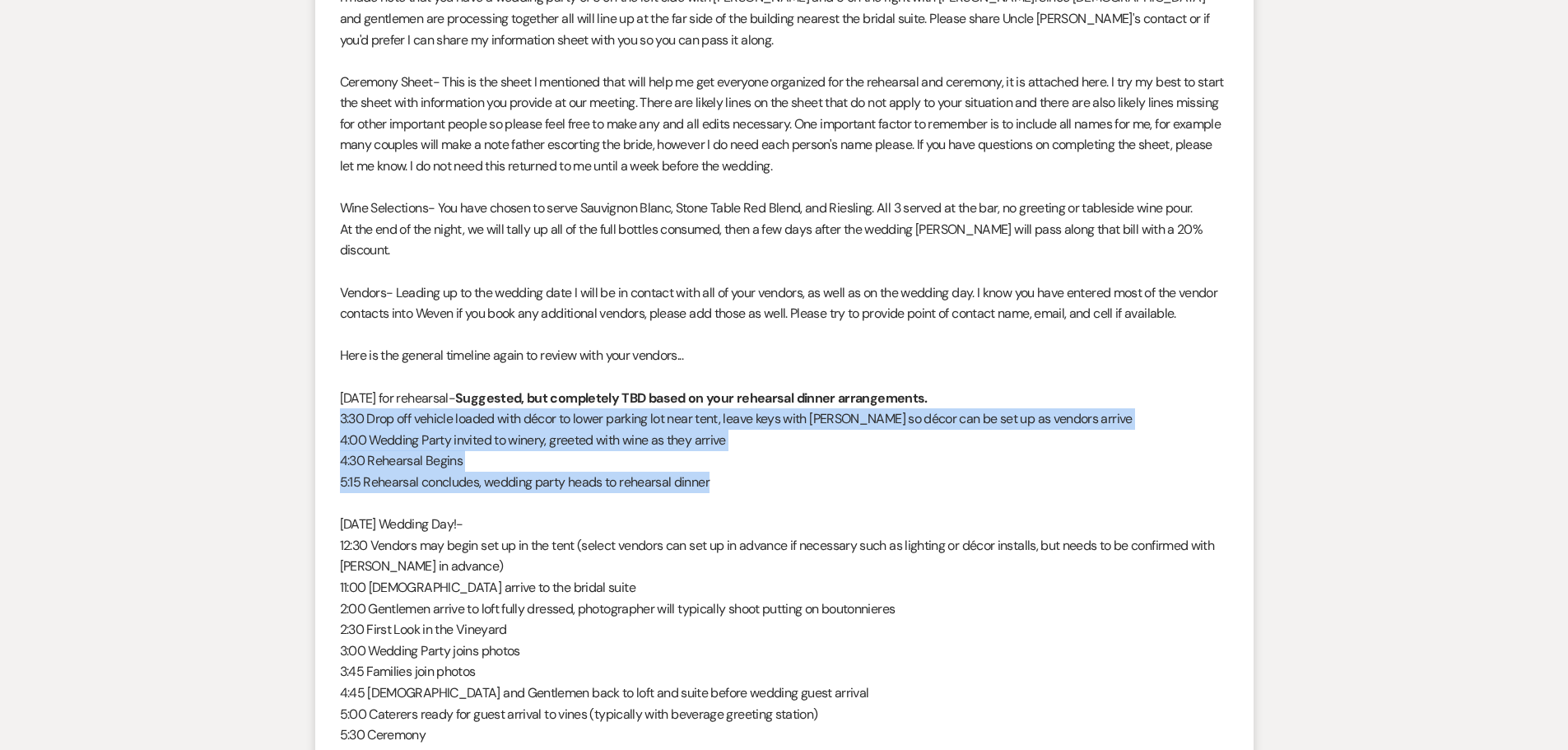
drag, startPoint x: 340, startPoint y: 398, endPoint x: 736, endPoint y: 462, distance: 401.1
copy div "3:30 Drop off vehicle loaded with décor to lower parking lot near tent, leave k…"
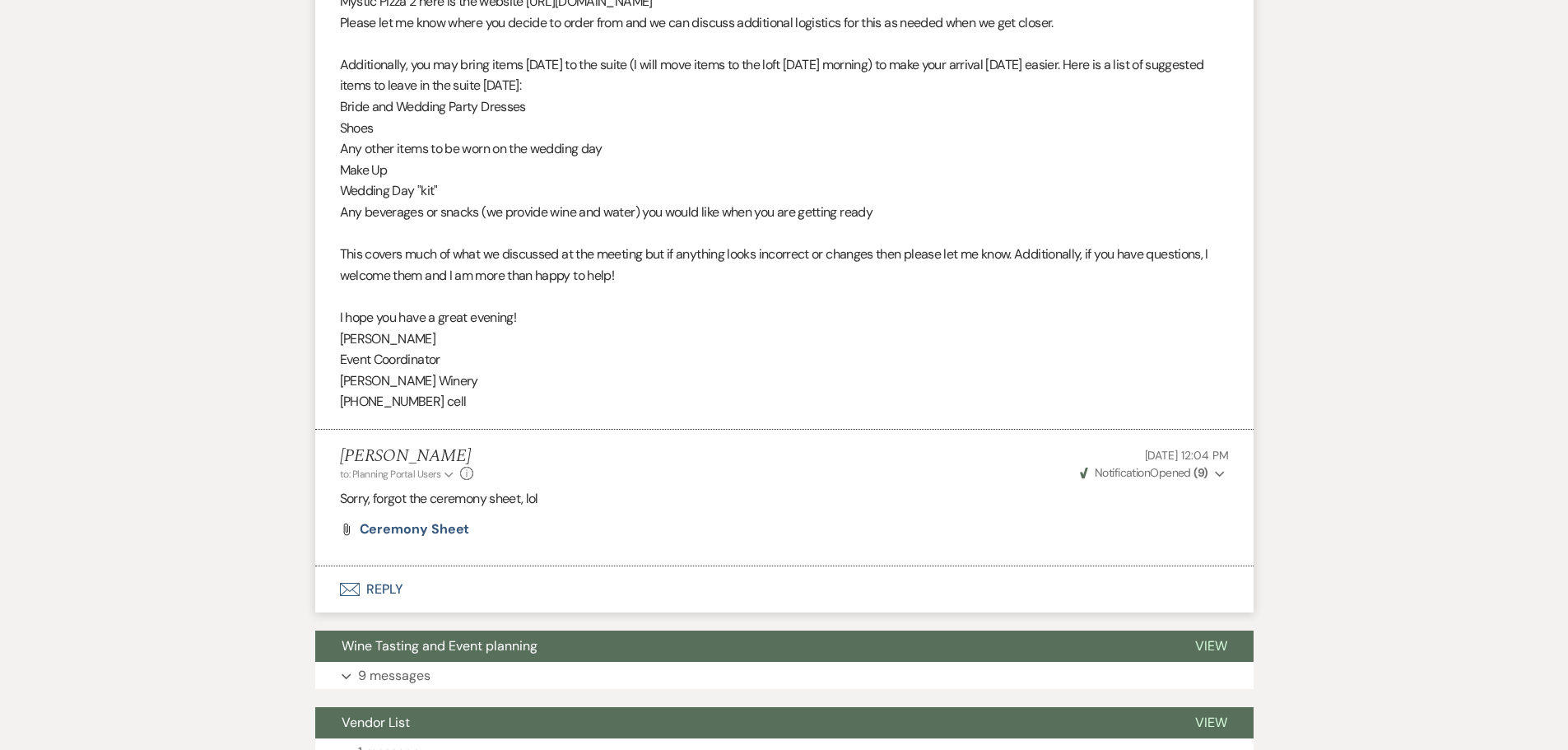
scroll to position [6014, 0]
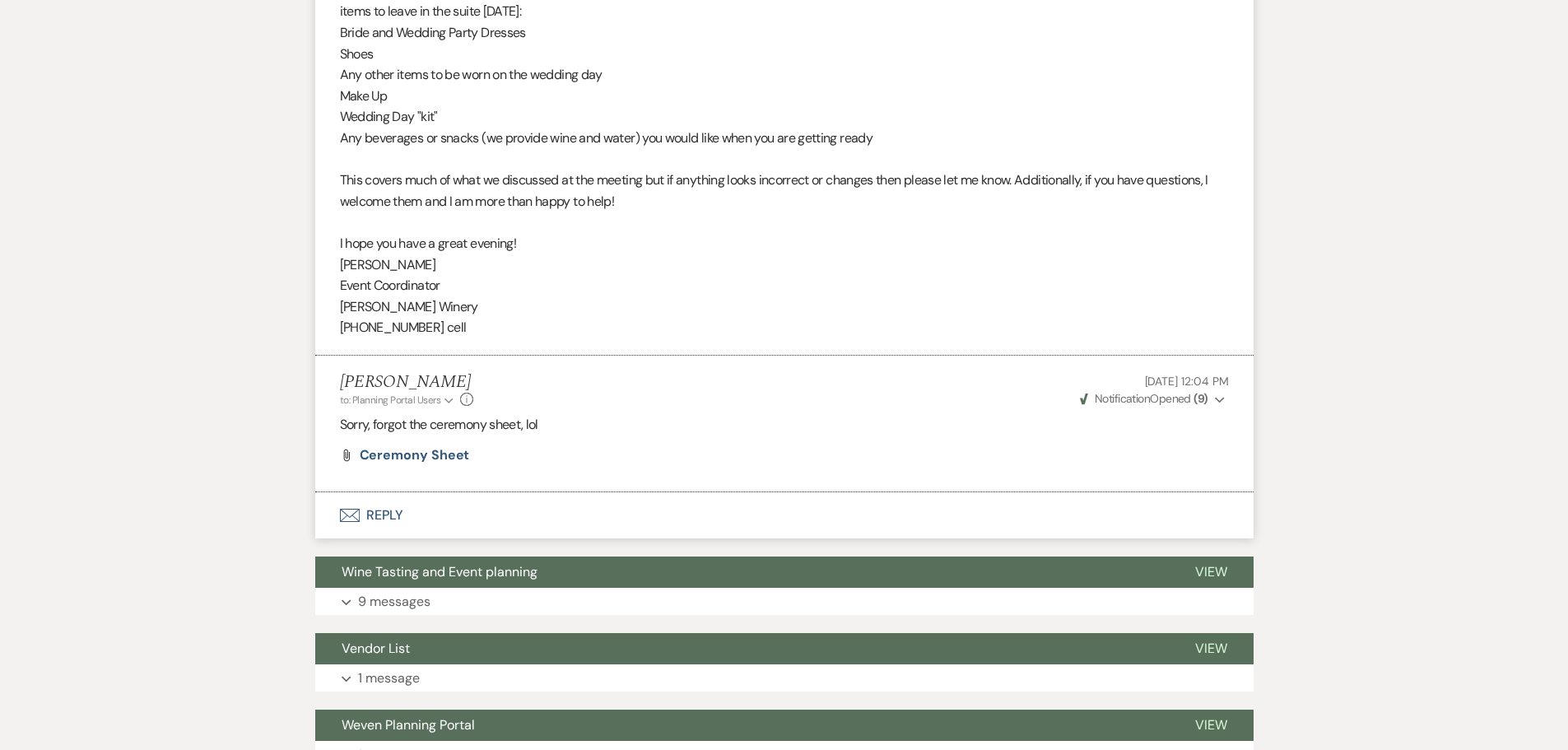
click at [375, 492] on button "Envelope Reply" at bounding box center [784, 515] width 938 height 46
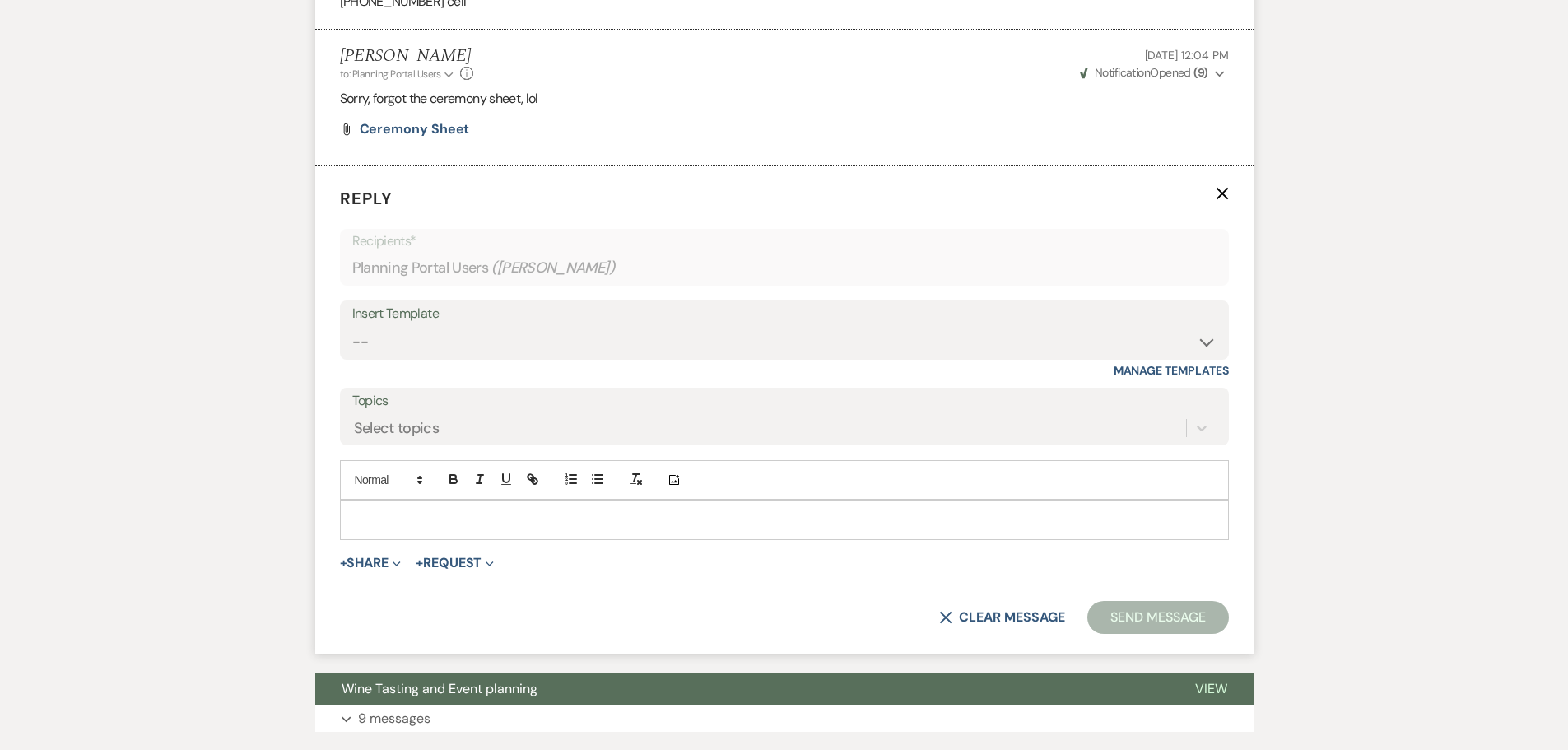
scroll to position [6354, 0]
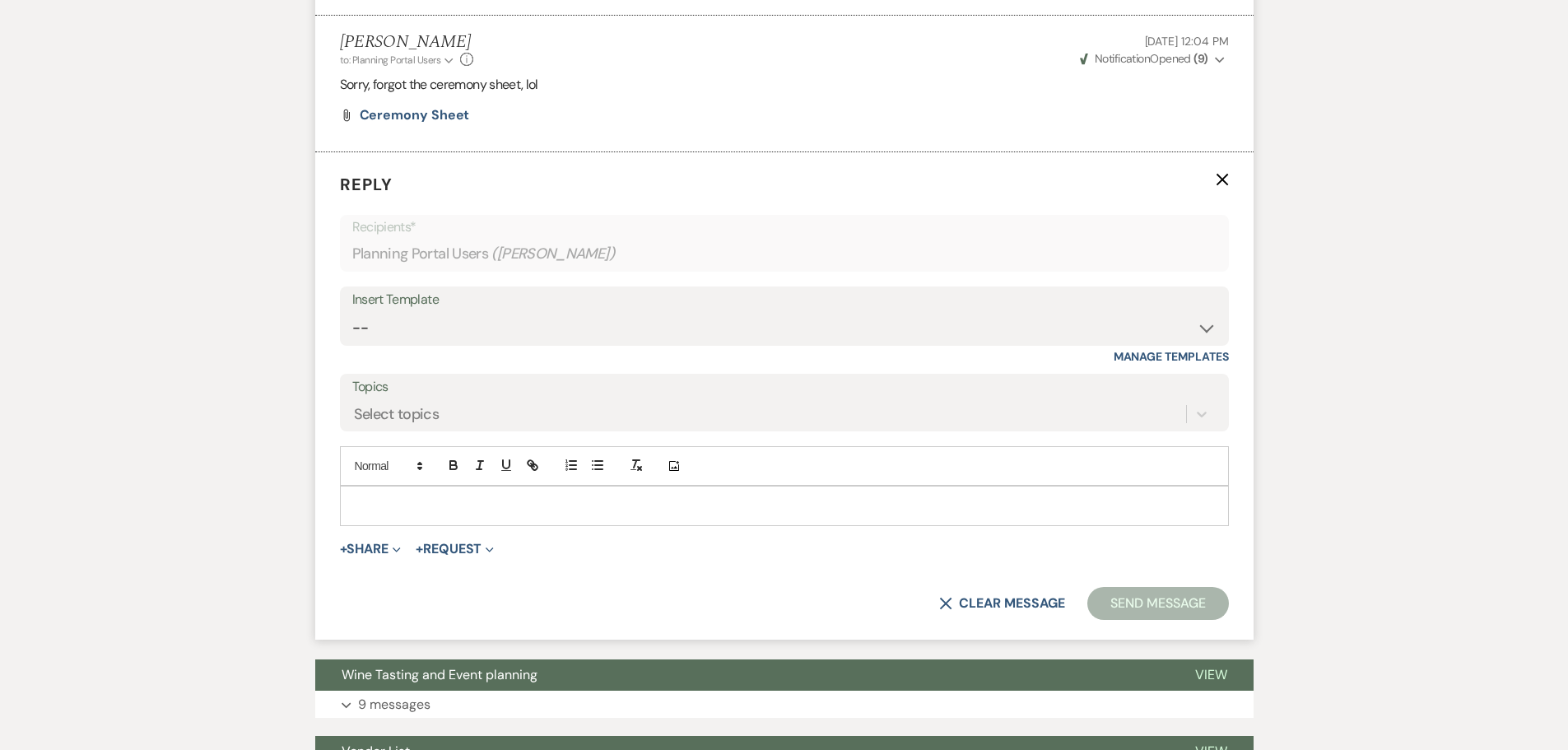
click at [370, 497] on p at bounding box center [784, 506] width 863 height 18
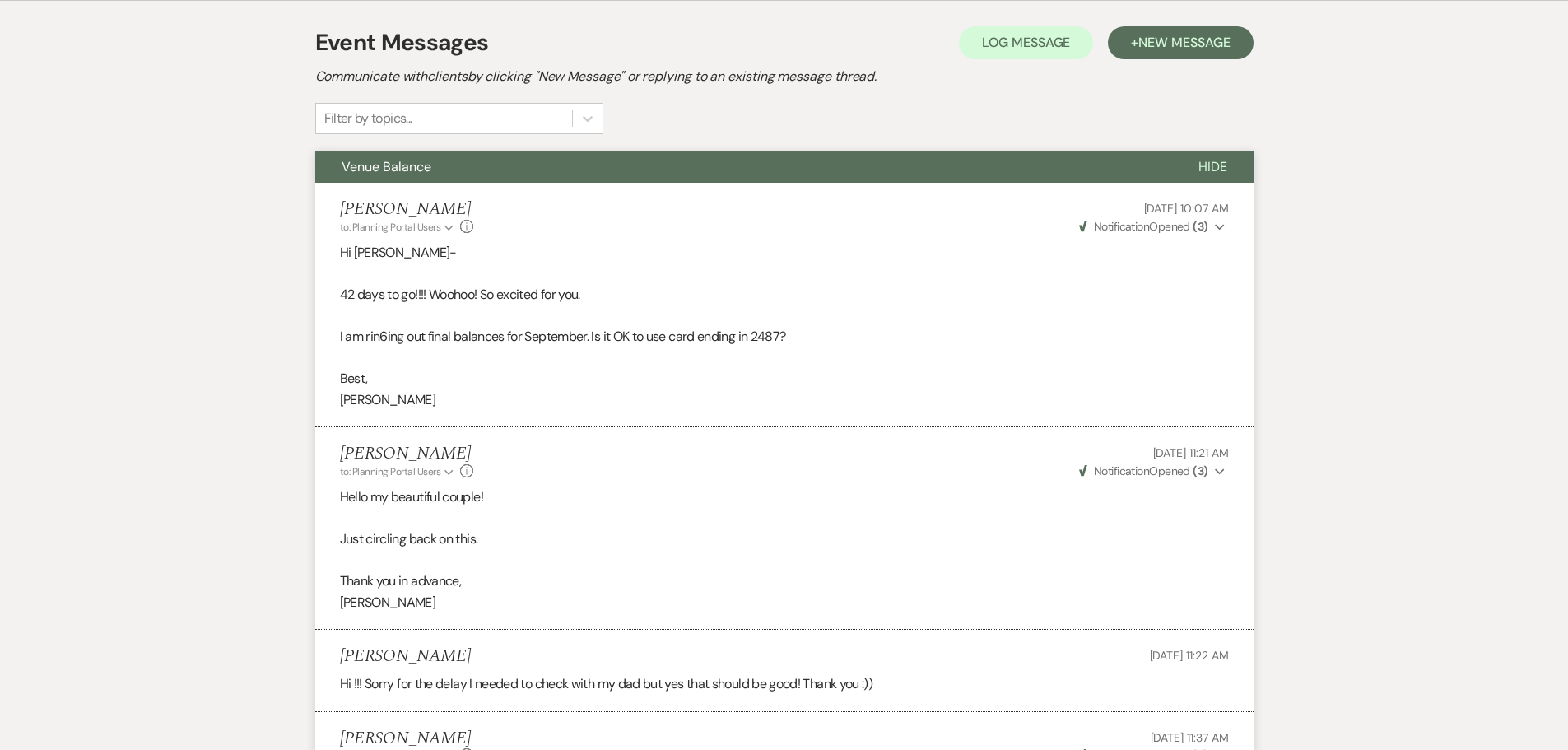
scroll to position [0, 0]
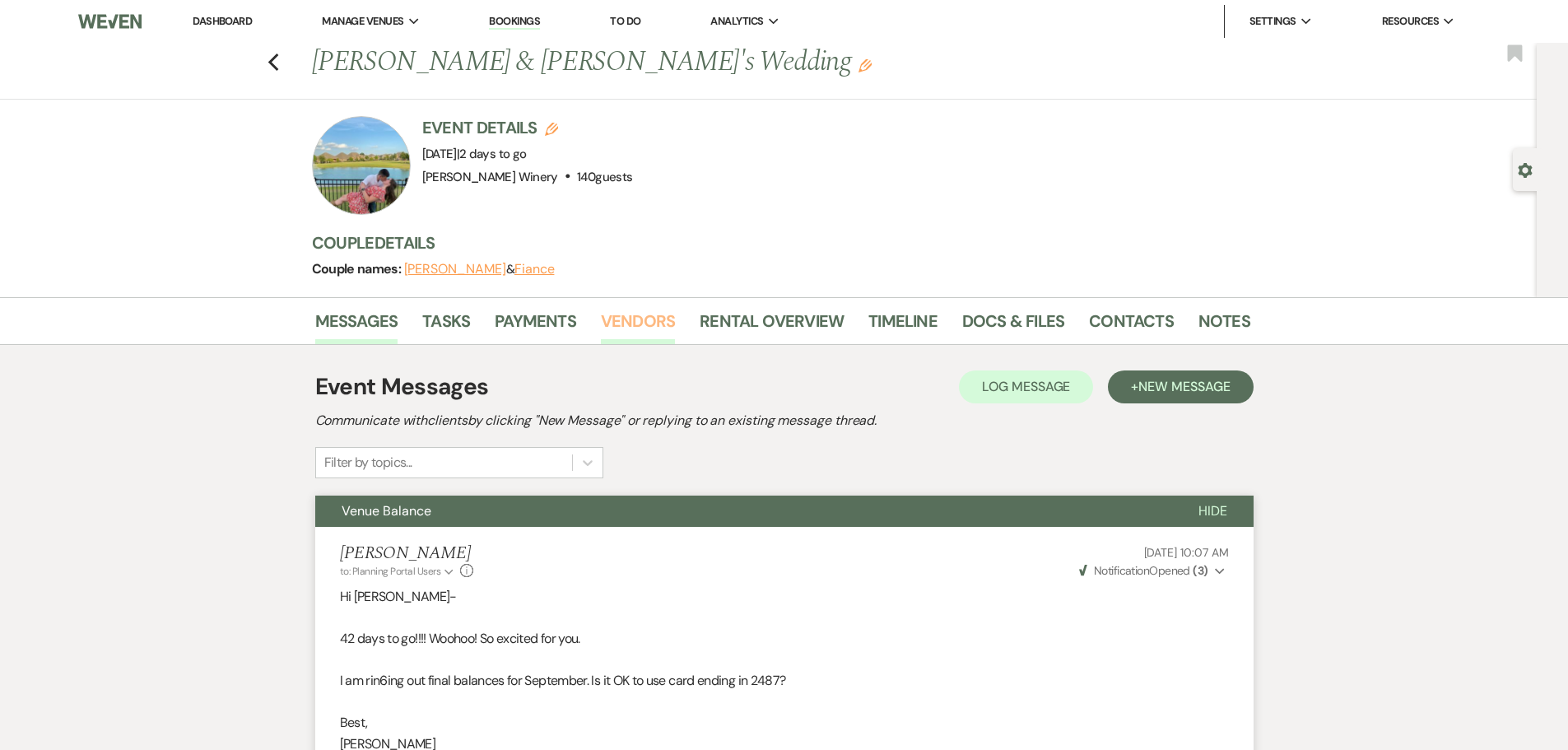
click at [668, 315] on link "Vendors" at bounding box center [637, 326] width 74 height 37
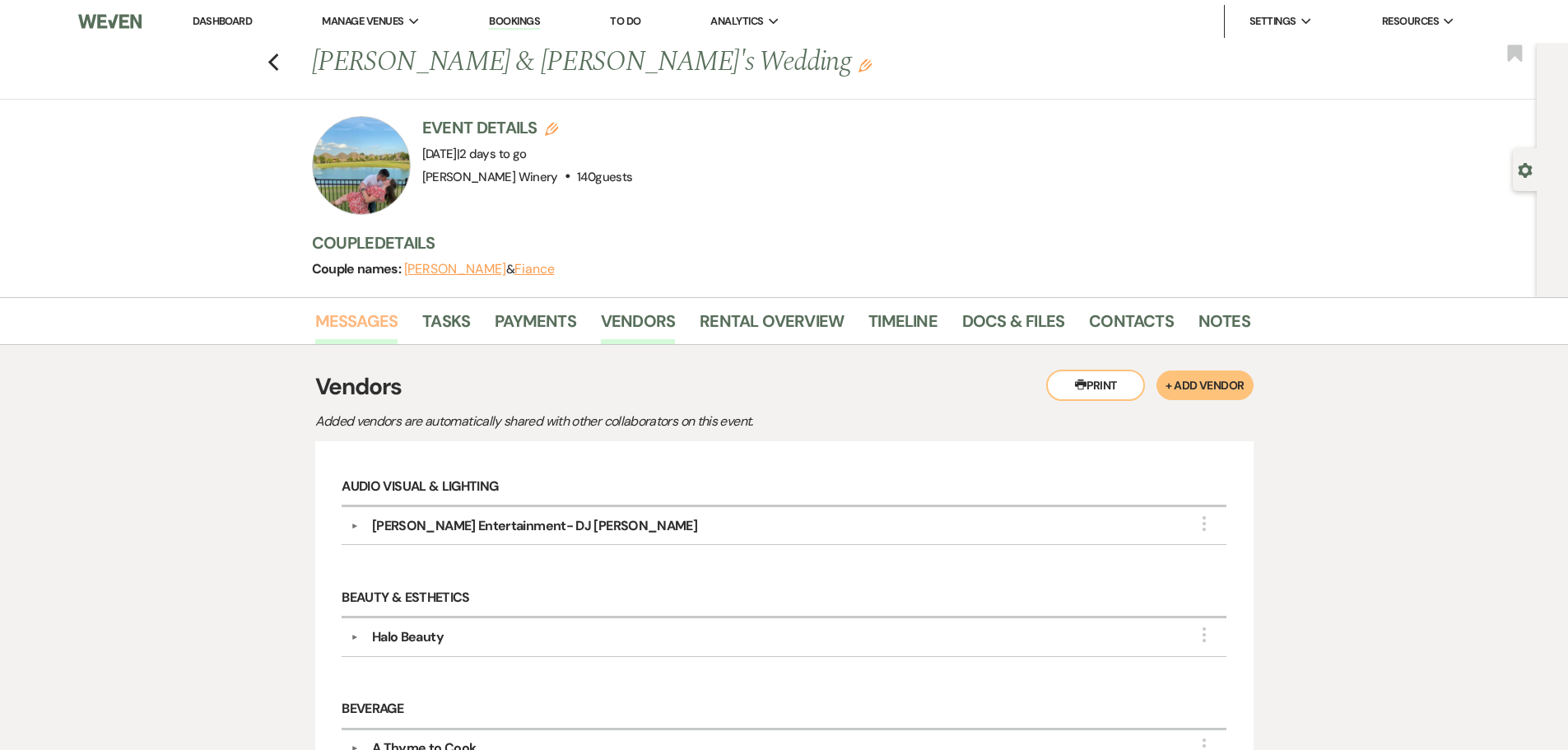
click at [354, 337] on link "Messages" at bounding box center [357, 326] width 83 height 37
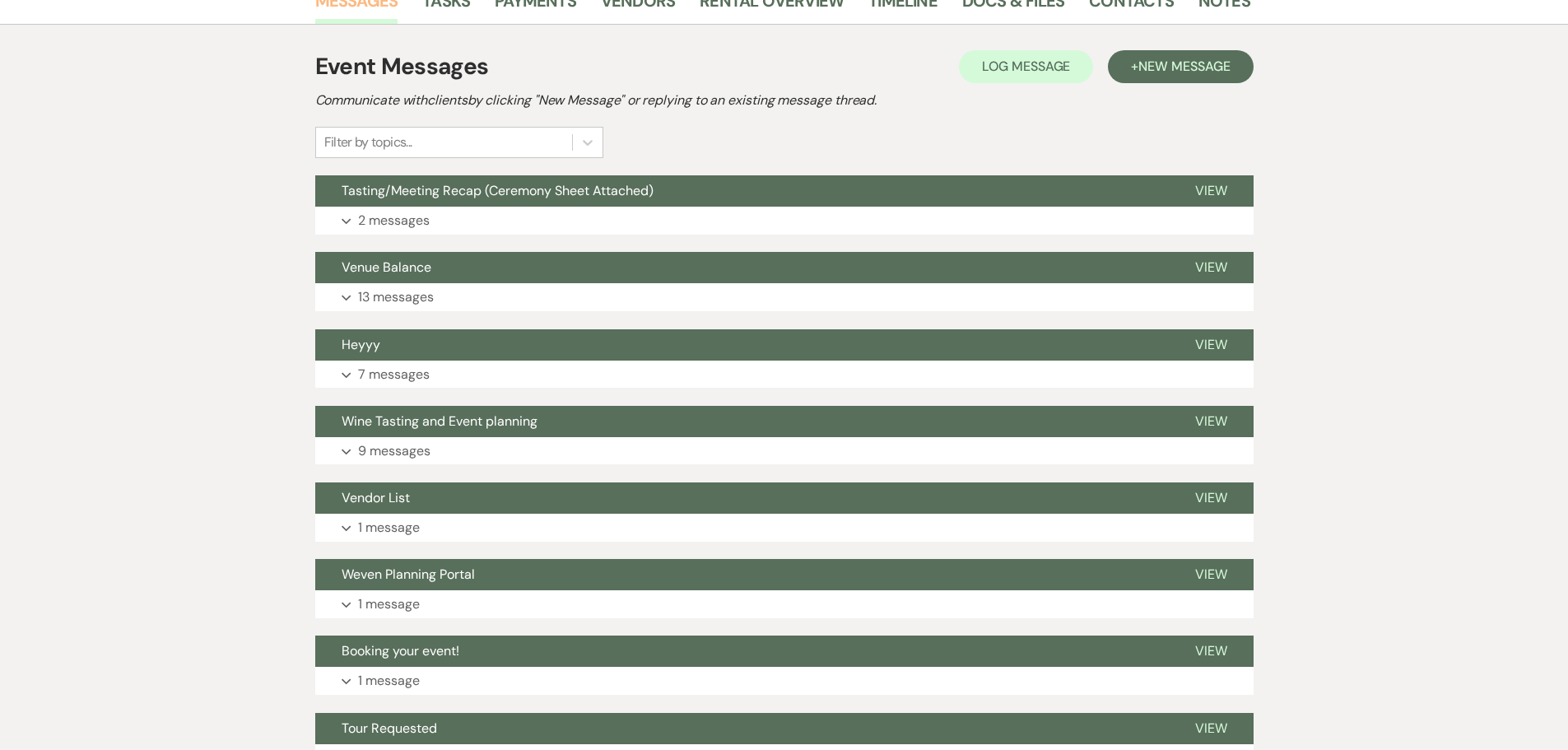
scroll to position [329, 0]
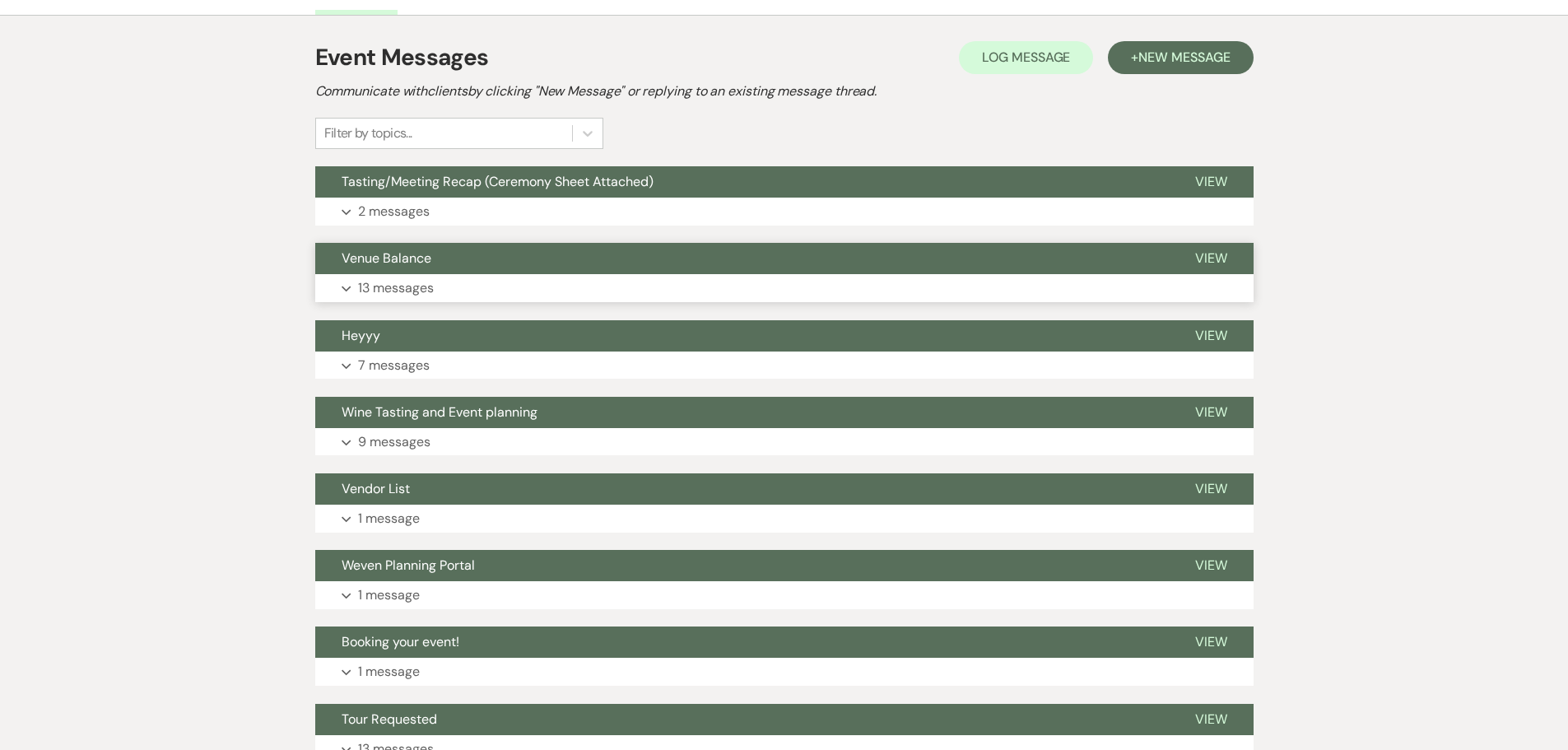
click at [374, 272] on button "Venue Balance" at bounding box center [741, 258] width 853 height 31
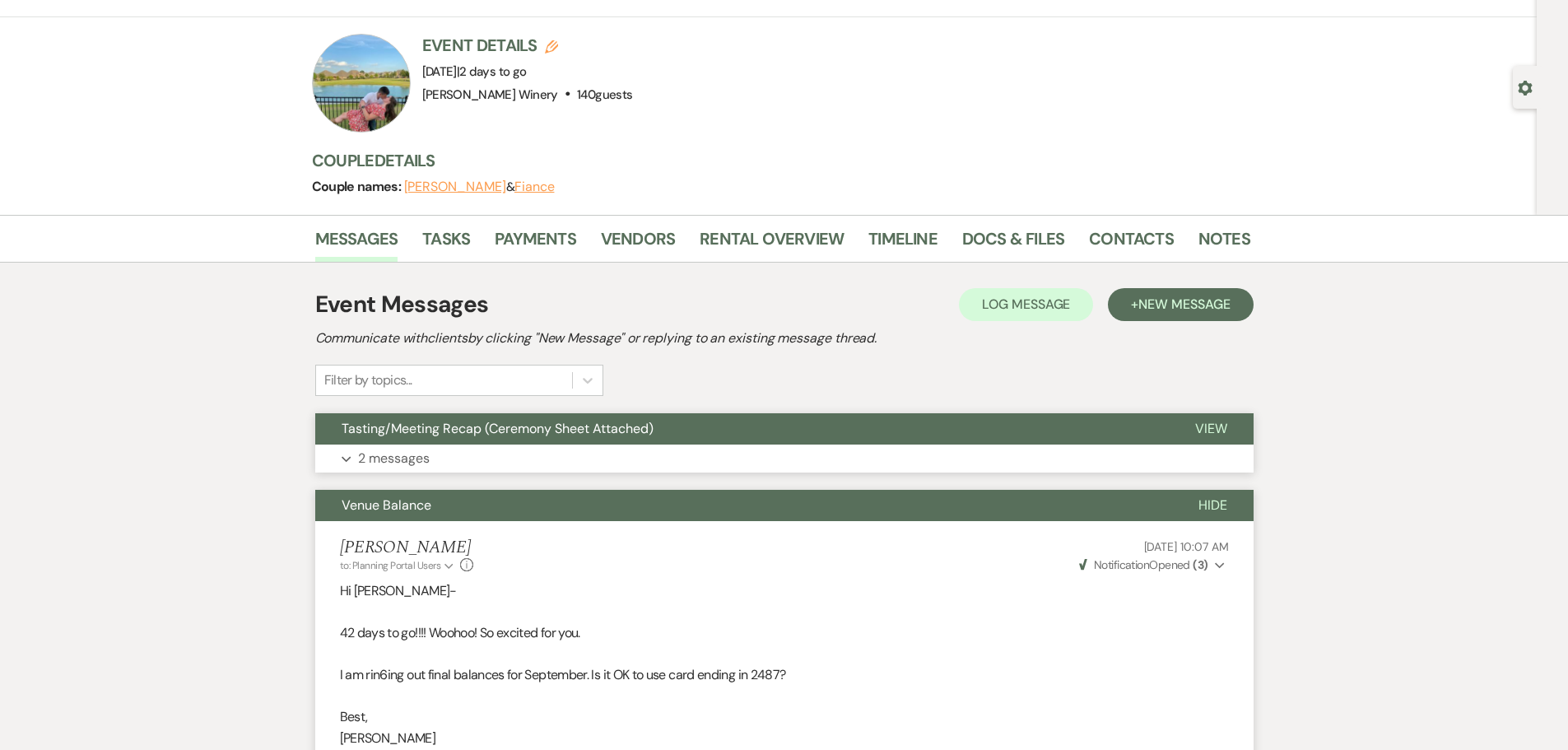
click at [434, 458] on button "Expand 2 messages" at bounding box center [784, 459] width 938 height 28
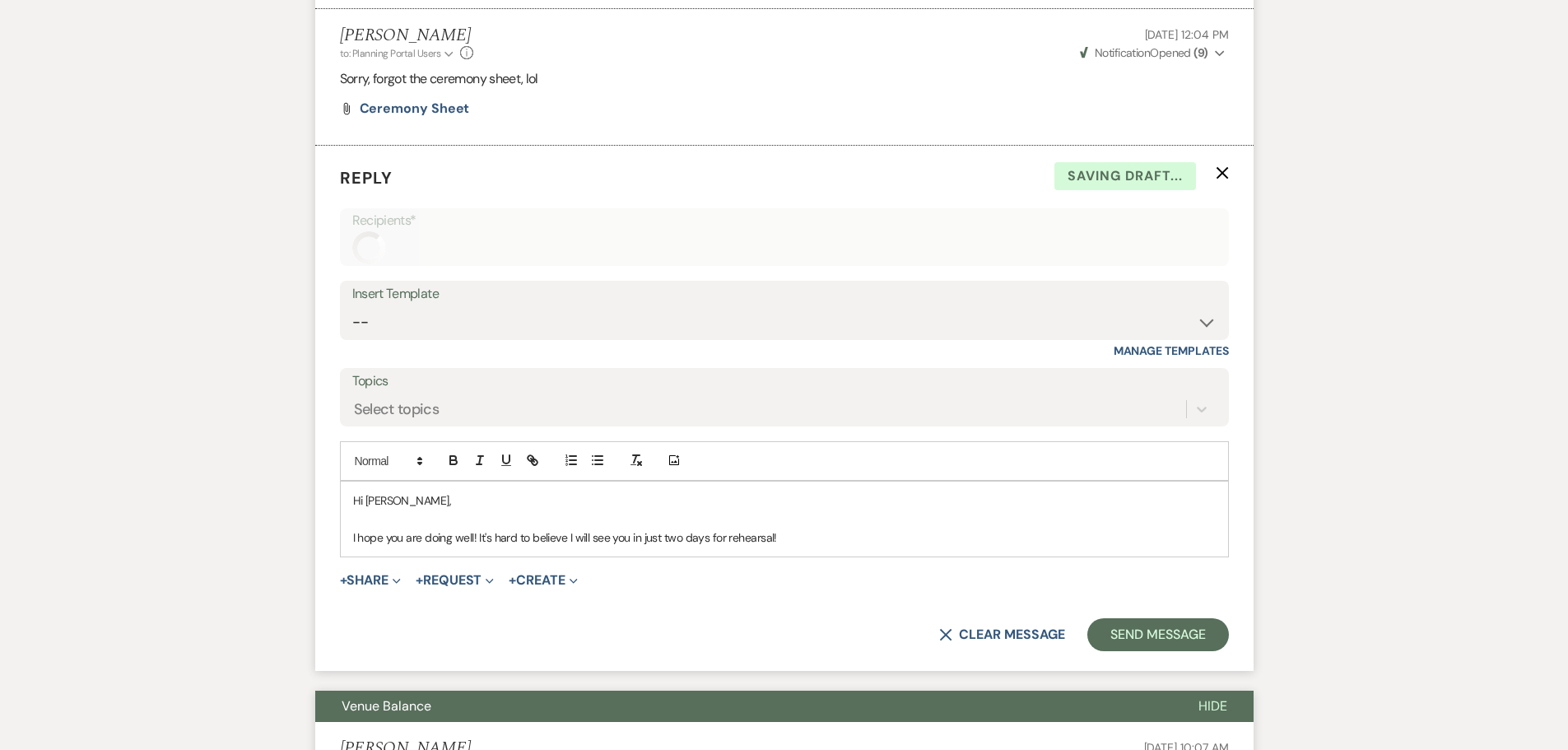
scroll to position [2595, 0]
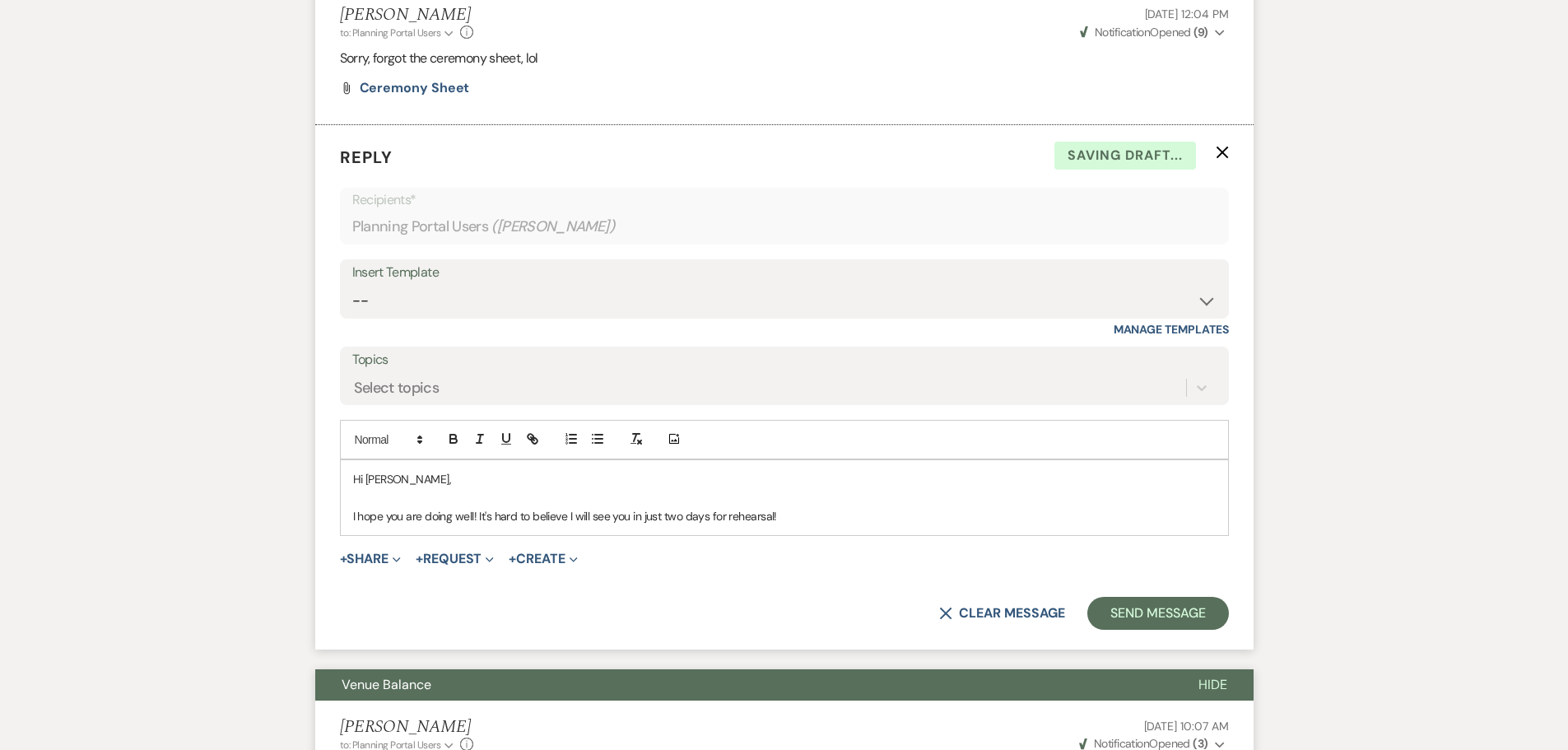
click at [806, 507] on p "I hope you are doing well! It's hard to believe I will see you in just two days…" at bounding box center [784, 516] width 863 height 18
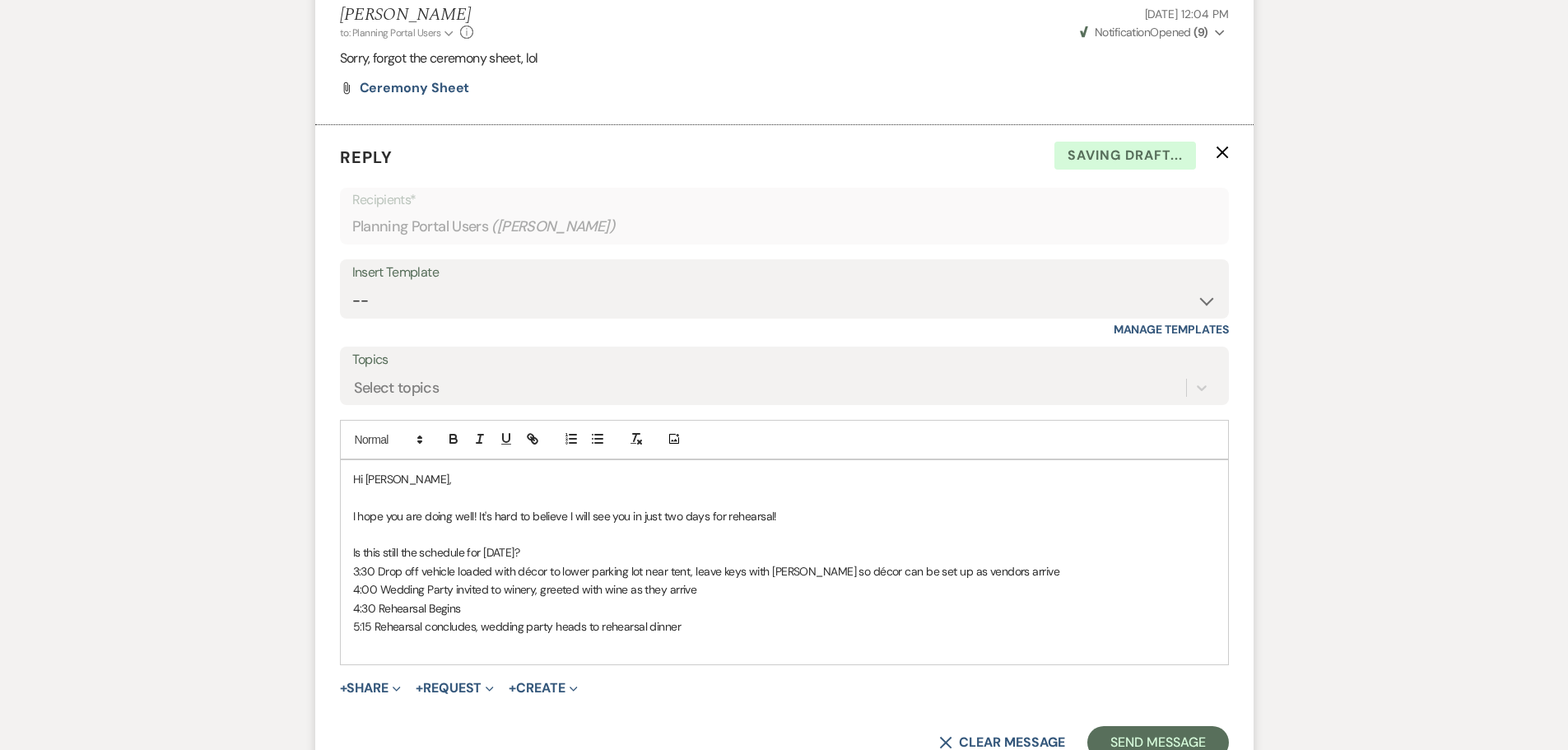
click at [550, 544] on p "Is this still the schedule for [DATE]?" at bounding box center [784, 552] width 863 height 18
click at [697, 599] on p "4:30 Rehearsal Begins" at bounding box center [784, 608] width 863 height 18
click at [550, 544] on p "Is this still the schedule for [DATE]?" at bounding box center [784, 552] width 863 height 18
click at [682, 618] on p "5:15 Rehearsal concludes, wedding party heads to rehearsal dinner" at bounding box center [784, 626] width 863 height 18
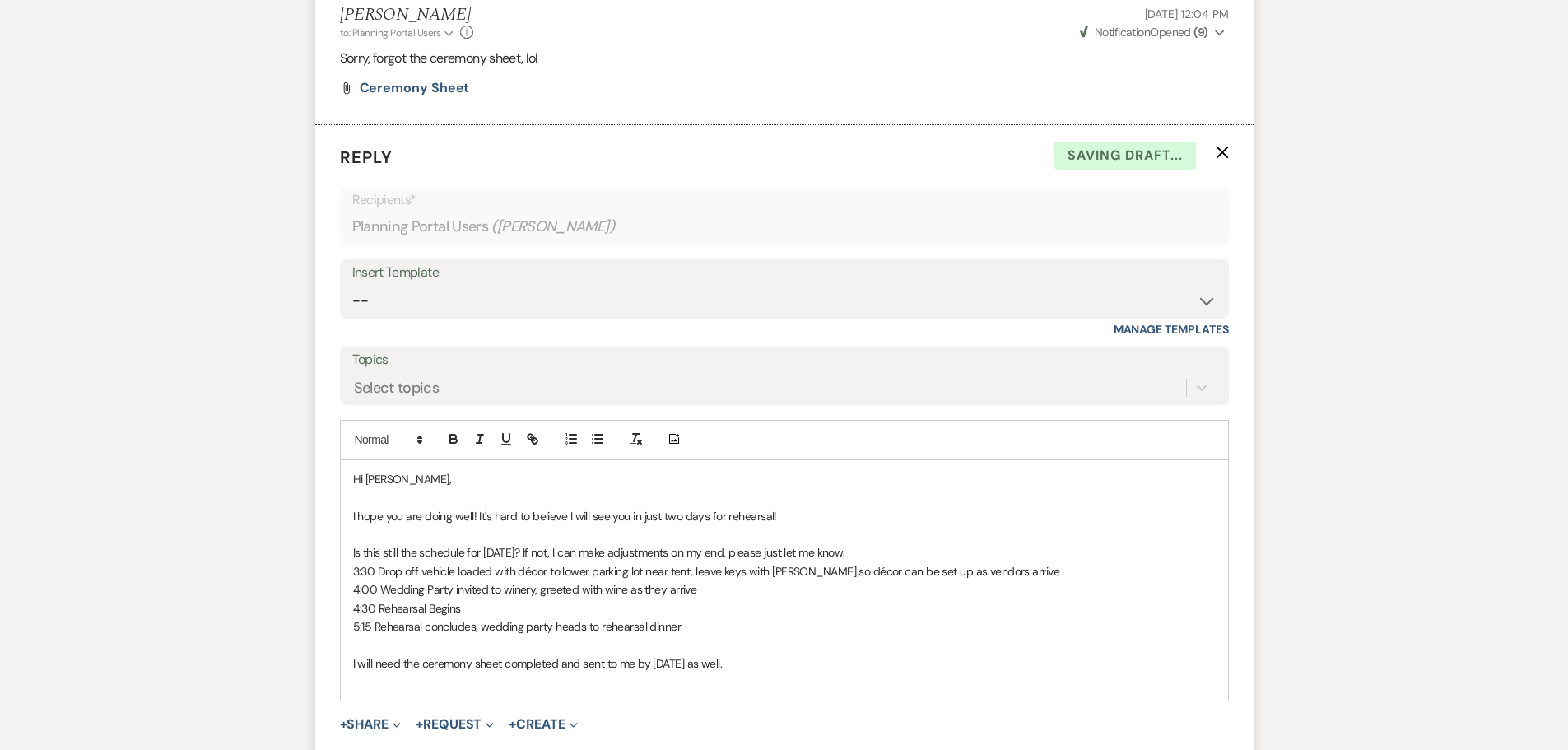
drag, startPoint x: 758, startPoint y: 642, endPoint x: 973, endPoint y: 654, distance: 215.3
click at [759, 654] on p "I will need the ceremony sheet completed and sent to me by [DATE] as well." at bounding box center [784, 663] width 863 height 18
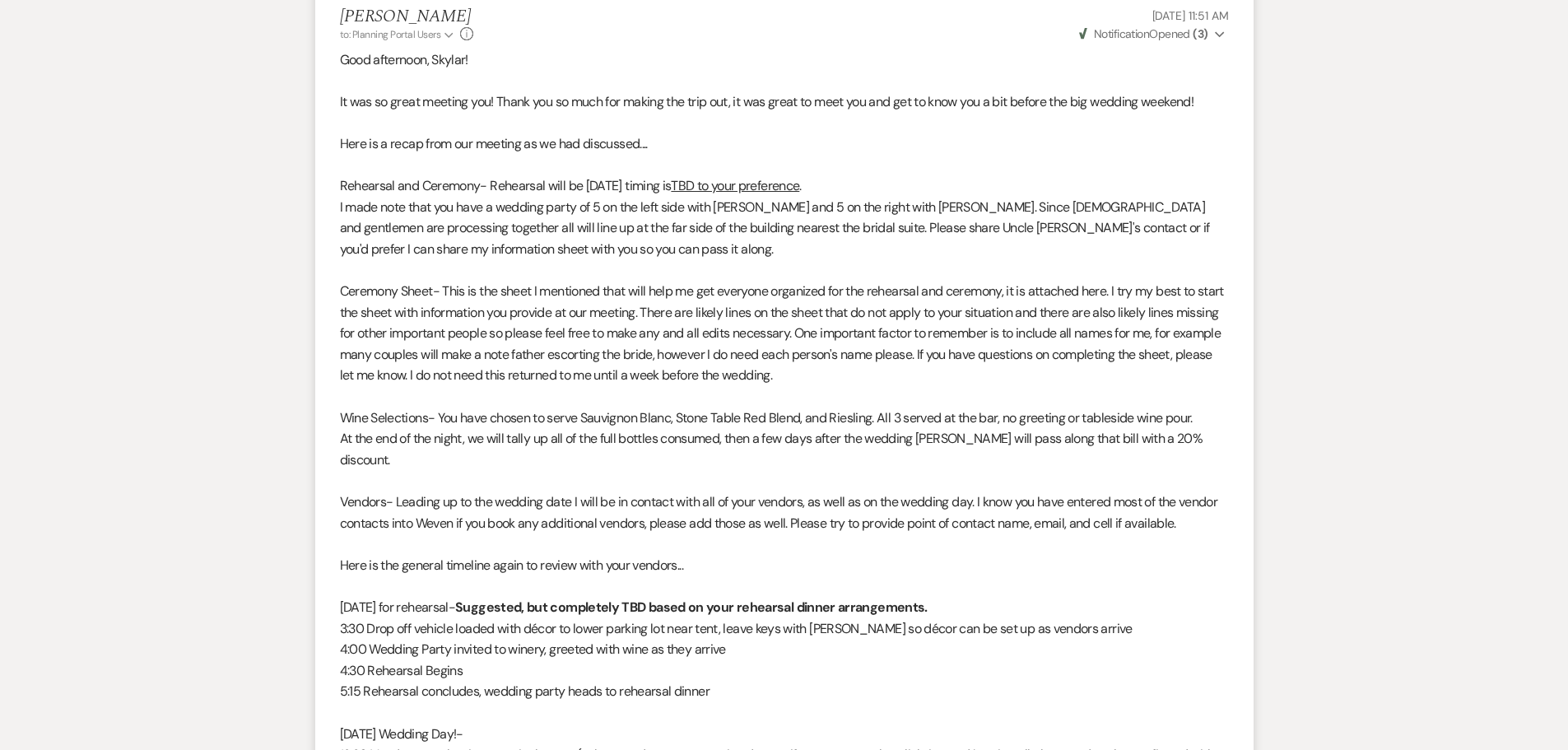
scroll to position [0, 0]
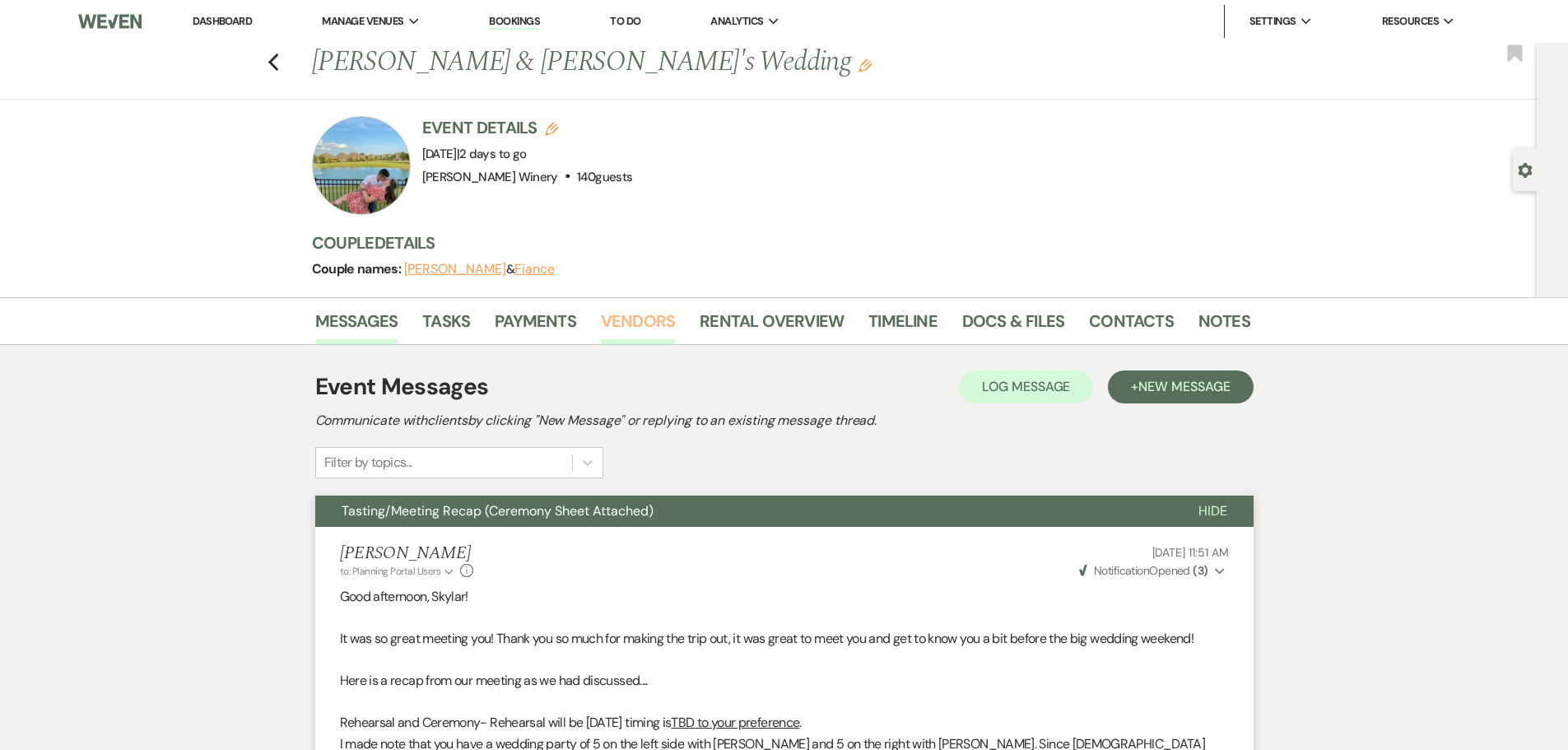
click at [634, 318] on link "Vendors" at bounding box center [637, 326] width 74 height 37
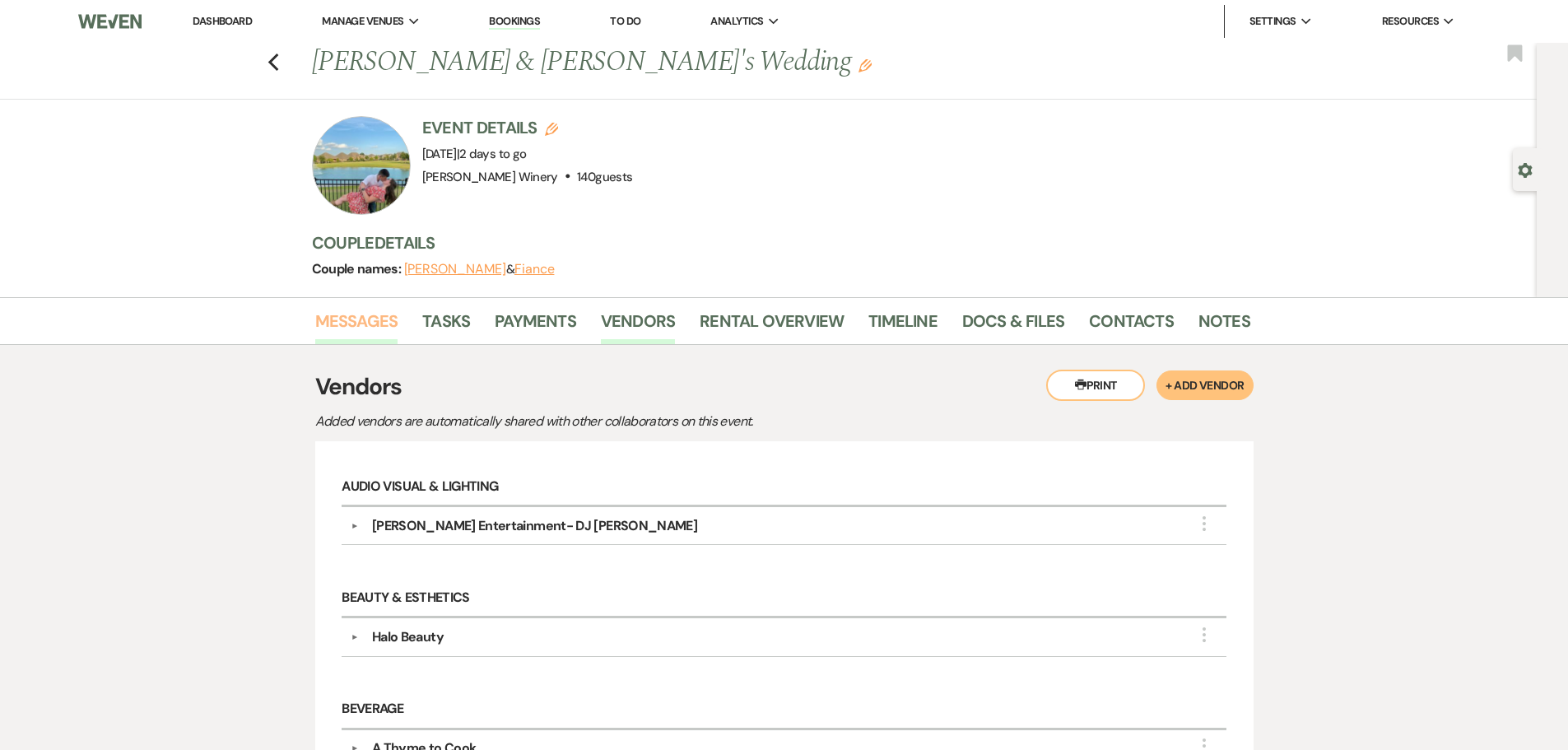
click at [373, 322] on link "Messages" at bounding box center [357, 326] width 83 height 37
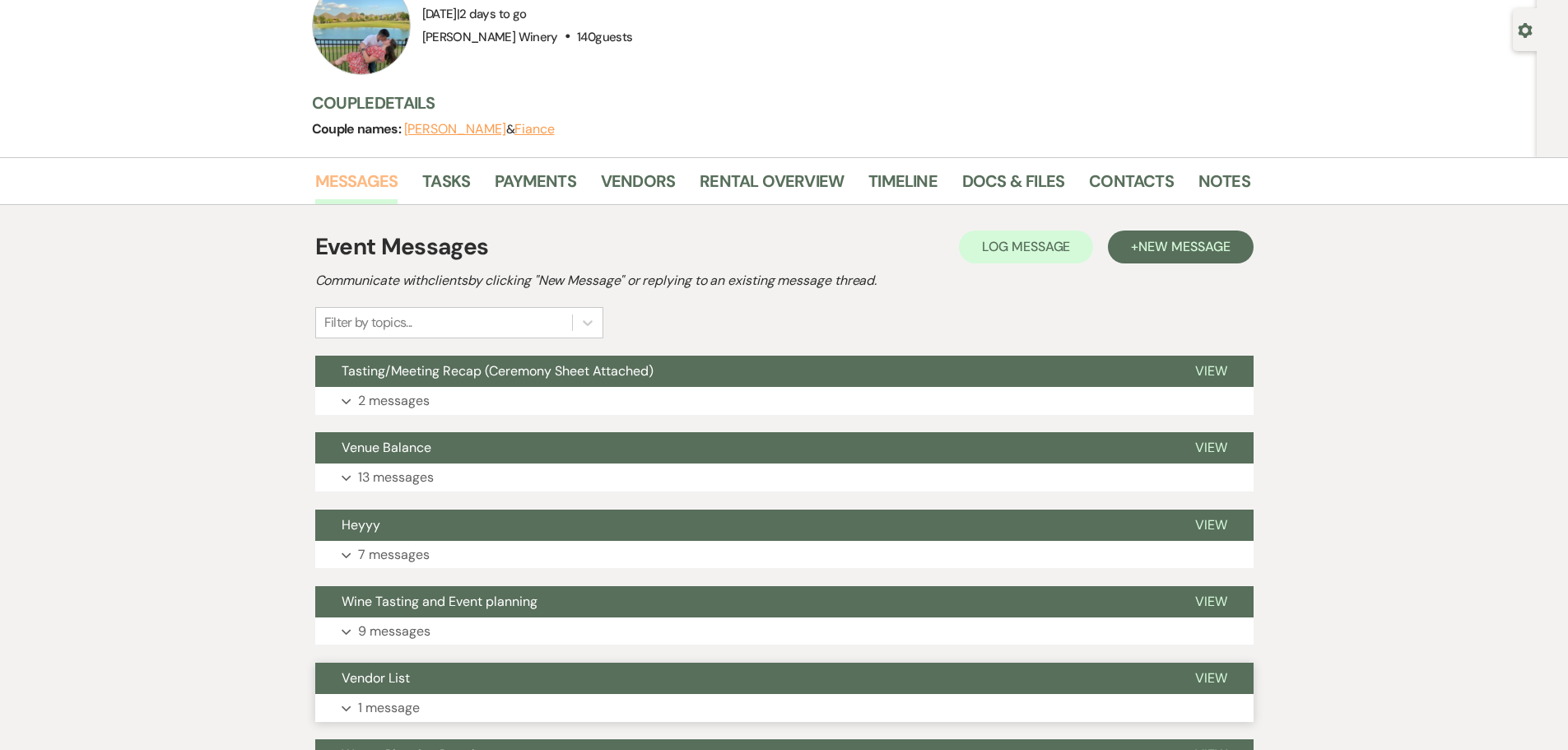
scroll to position [472, 0]
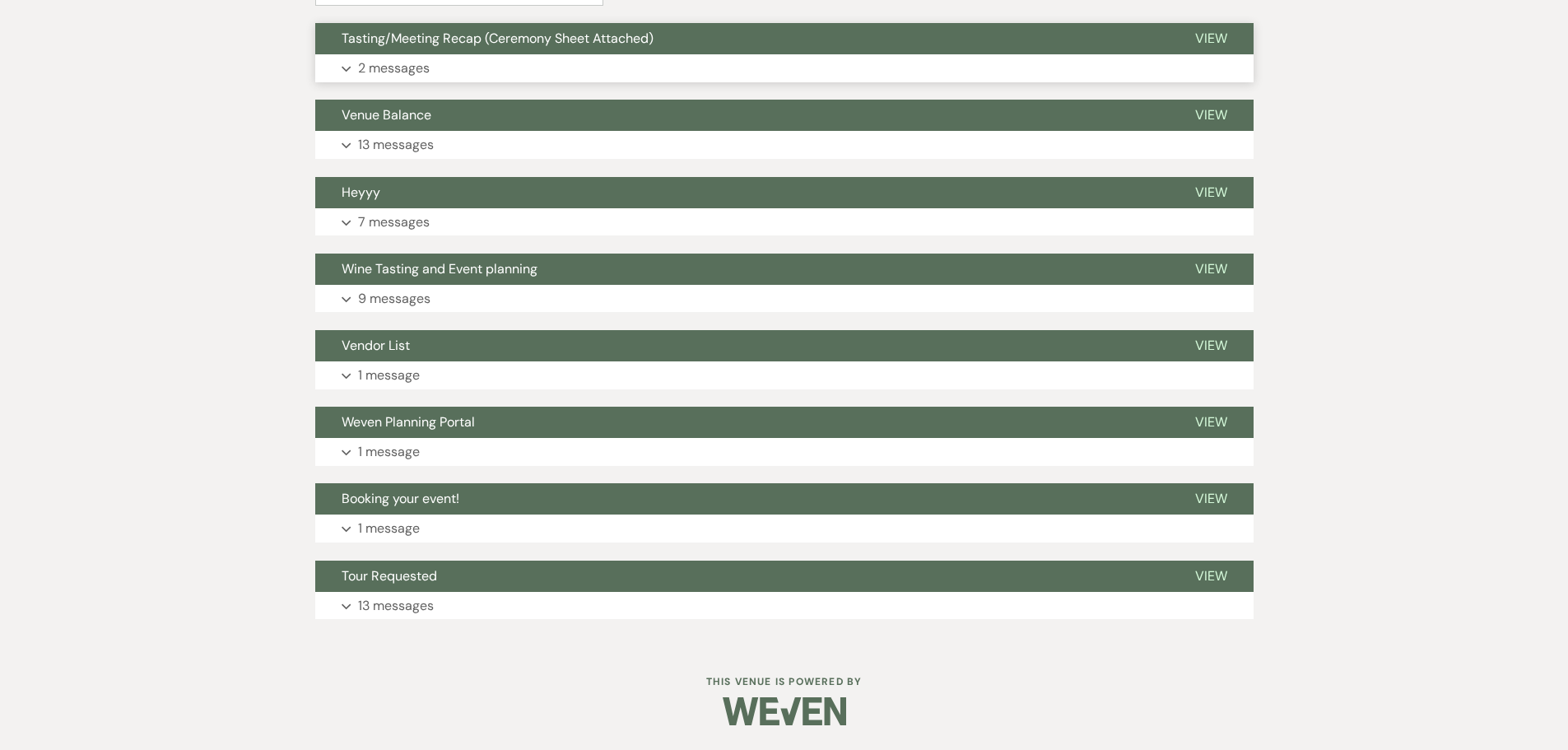
click at [413, 58] on p "2 messages" at bounding box center [394, 68] width 71 height 22
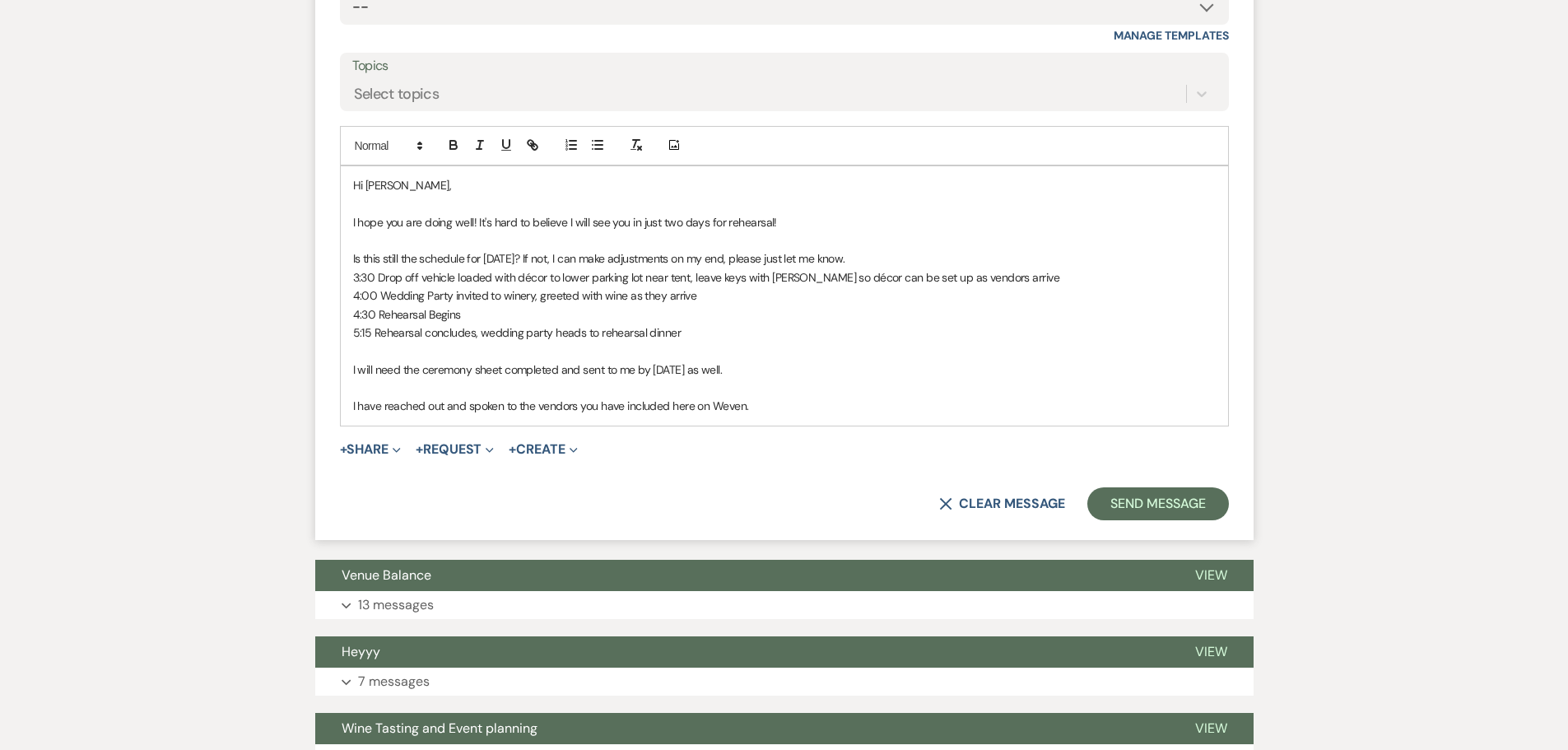
scroll to position [2925, 0]
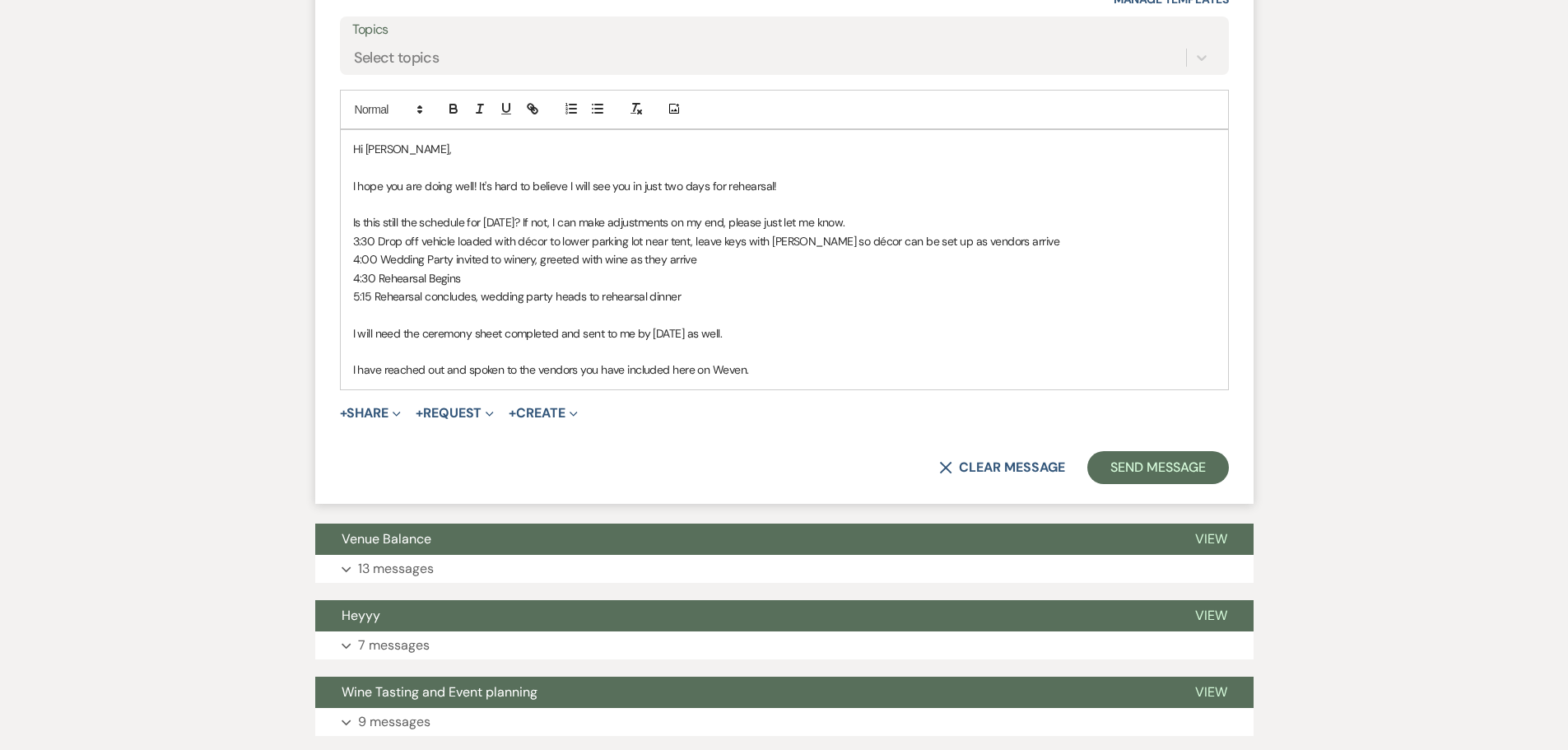
click at [756, 360] on p "I have reached out and spoken to the vendors you have included here on Weven." at bounding box center [784, 369] width 863 height 18
click at [821, 360] on p "I have reached out and spoken to the vendors you have included here on Weven. I…" at bounding box center [784, 369] width 863 height 18
click at [1198, 360] on p "I have reached out and spoken to the vendors you have included here on Weven. I…" at bounding box center [784, 369] width 863 height 18
click at [743, 325] on p "I will need the ceremony sheet completed and sent to me by [DATE] as well." at bounding box center [784, 333] width 863 height 18
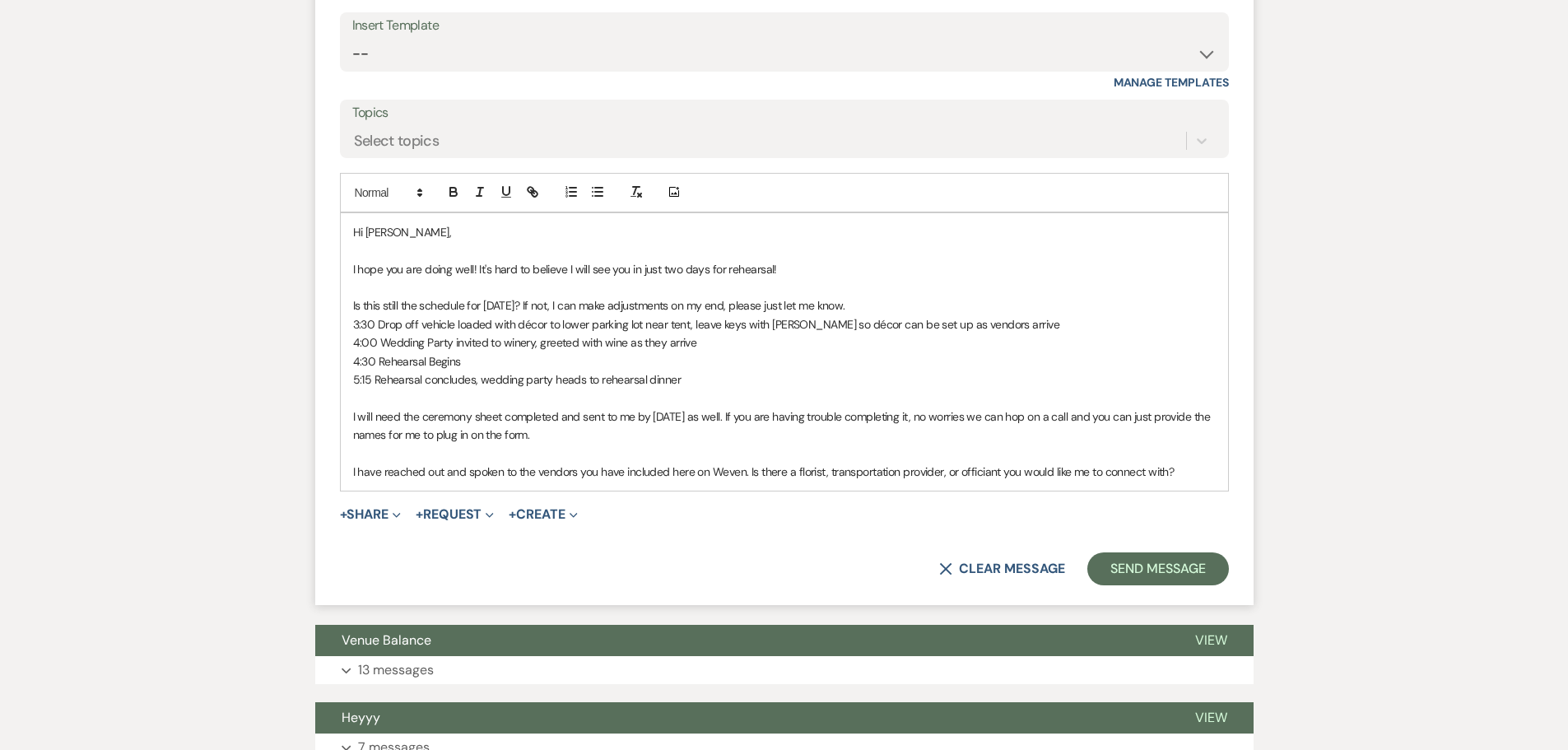
scroll to position [2843, 0]
click at [1186, 462] on p "I have reached out and spoken to the vendors you have included here on Weven. I…" at bounding box center [784, 471] width 863 height 18
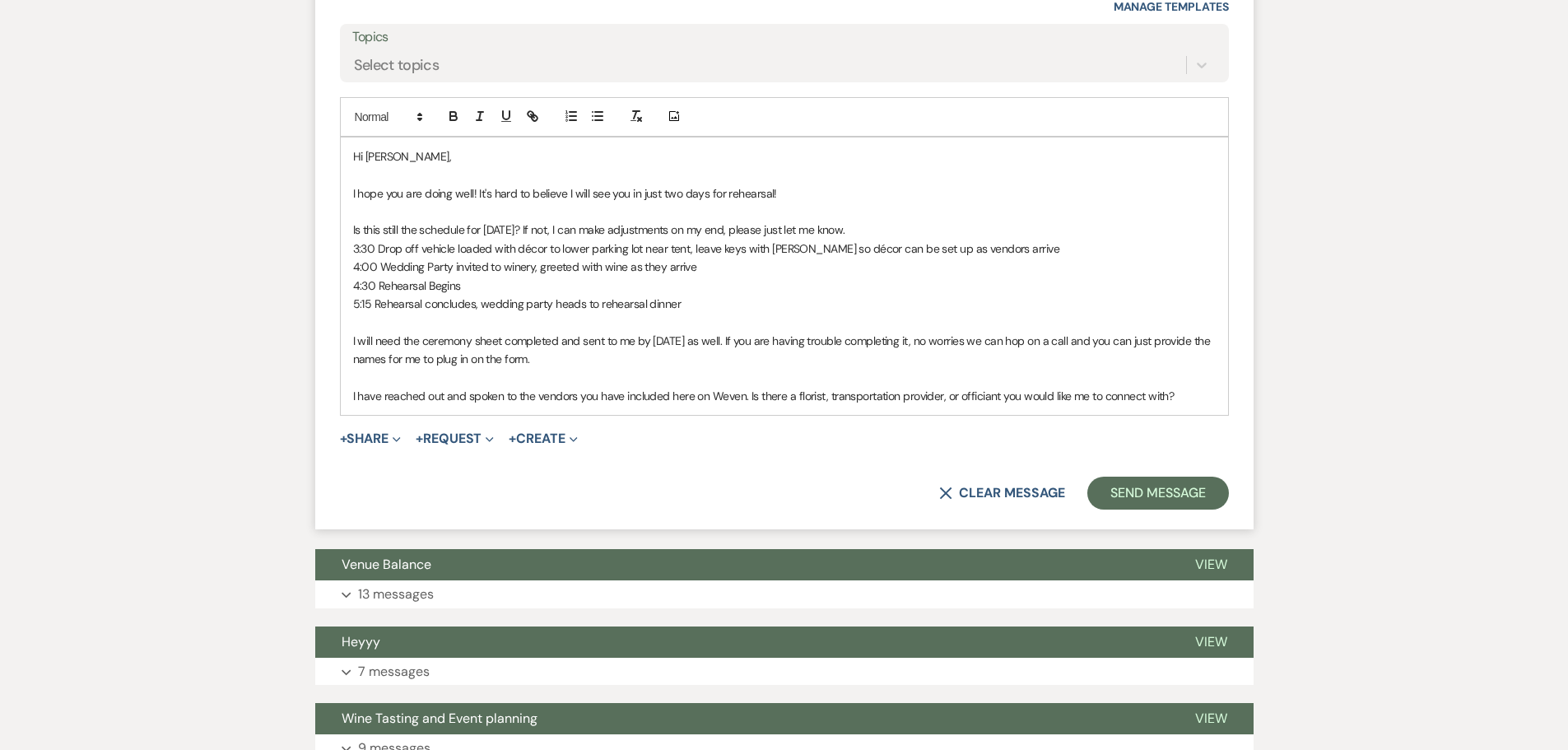
scroll to position [2925, 0]
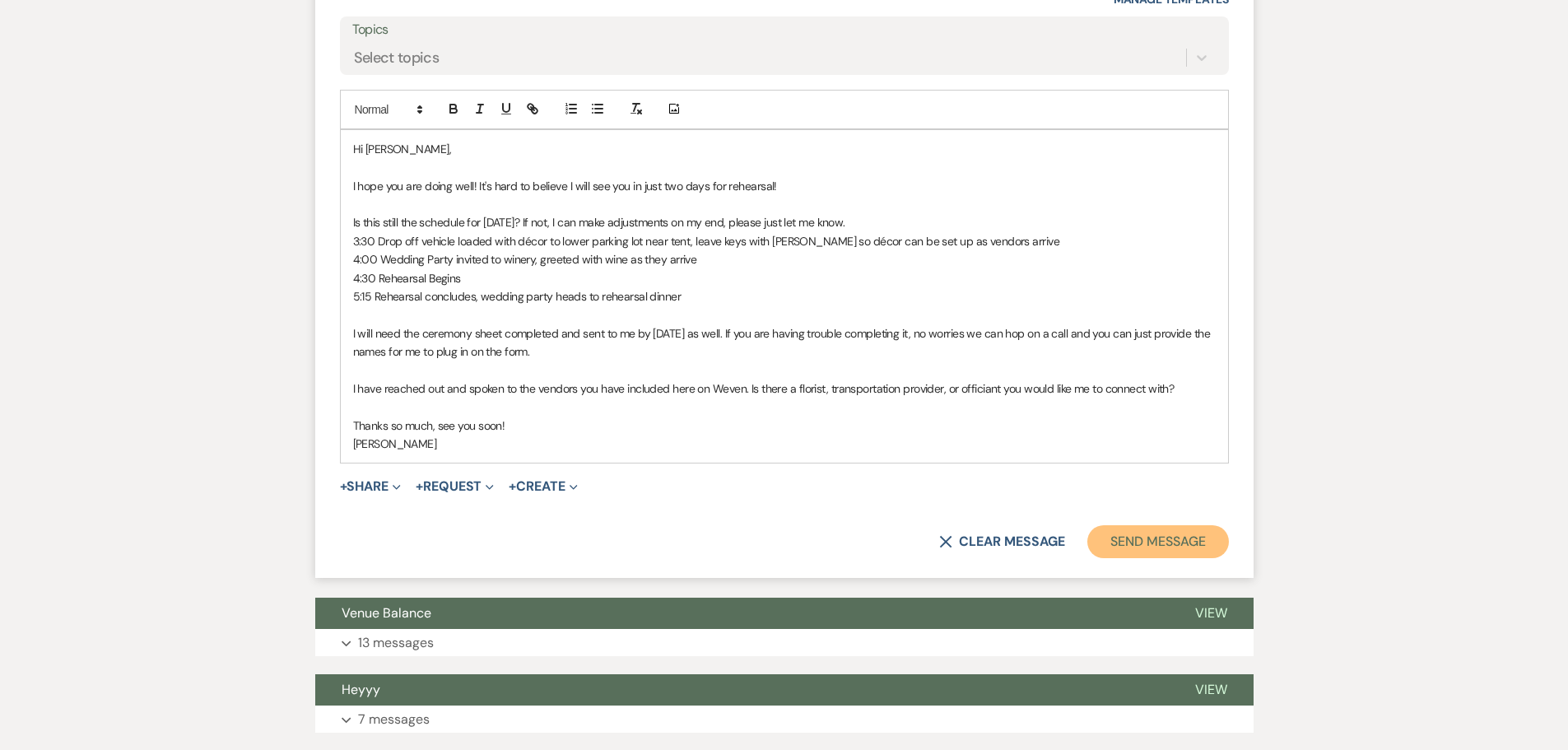
click at [1171, 526] on button "Send Message" at bounding box center [1158, 542] width 141 height 33
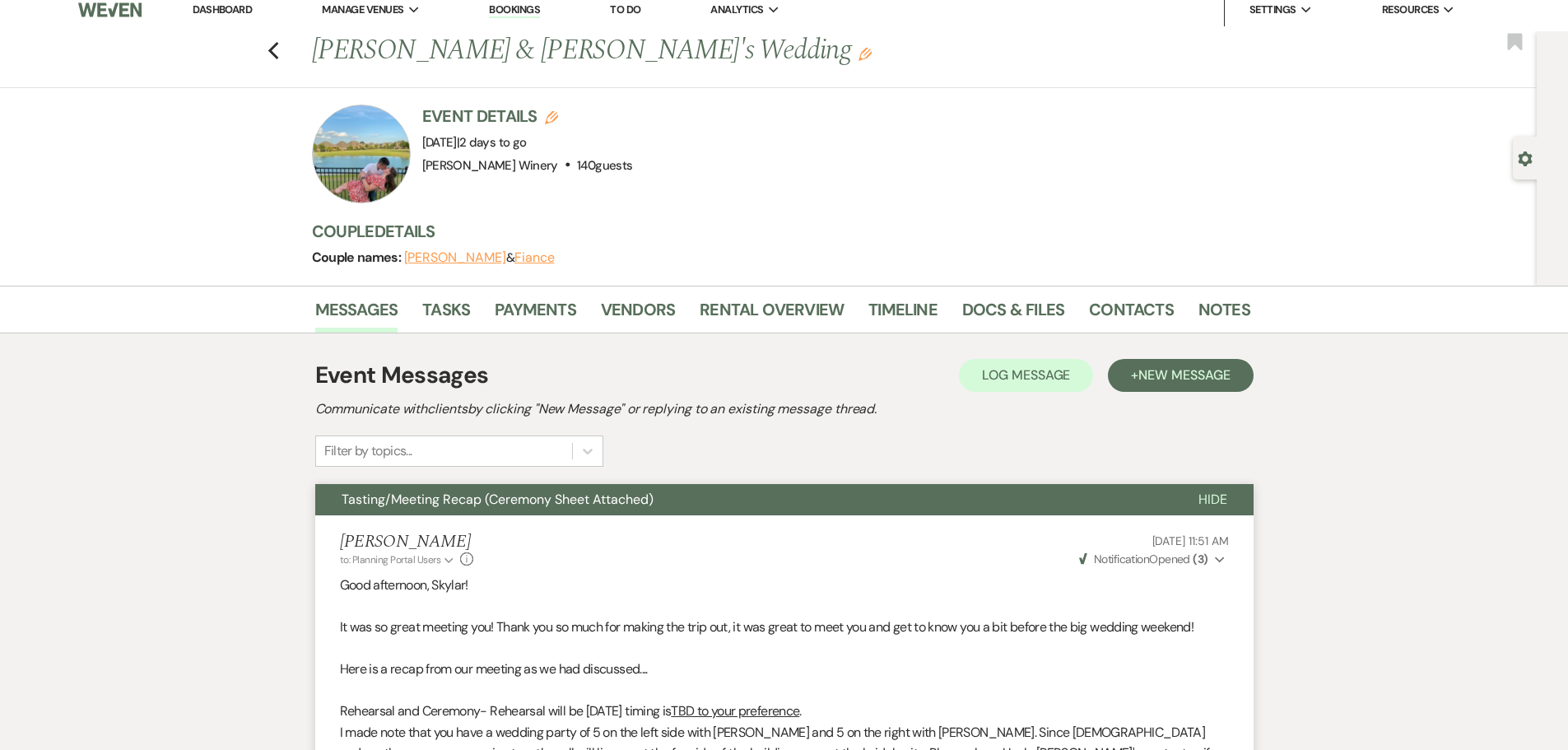
scroll to position [0, 0]
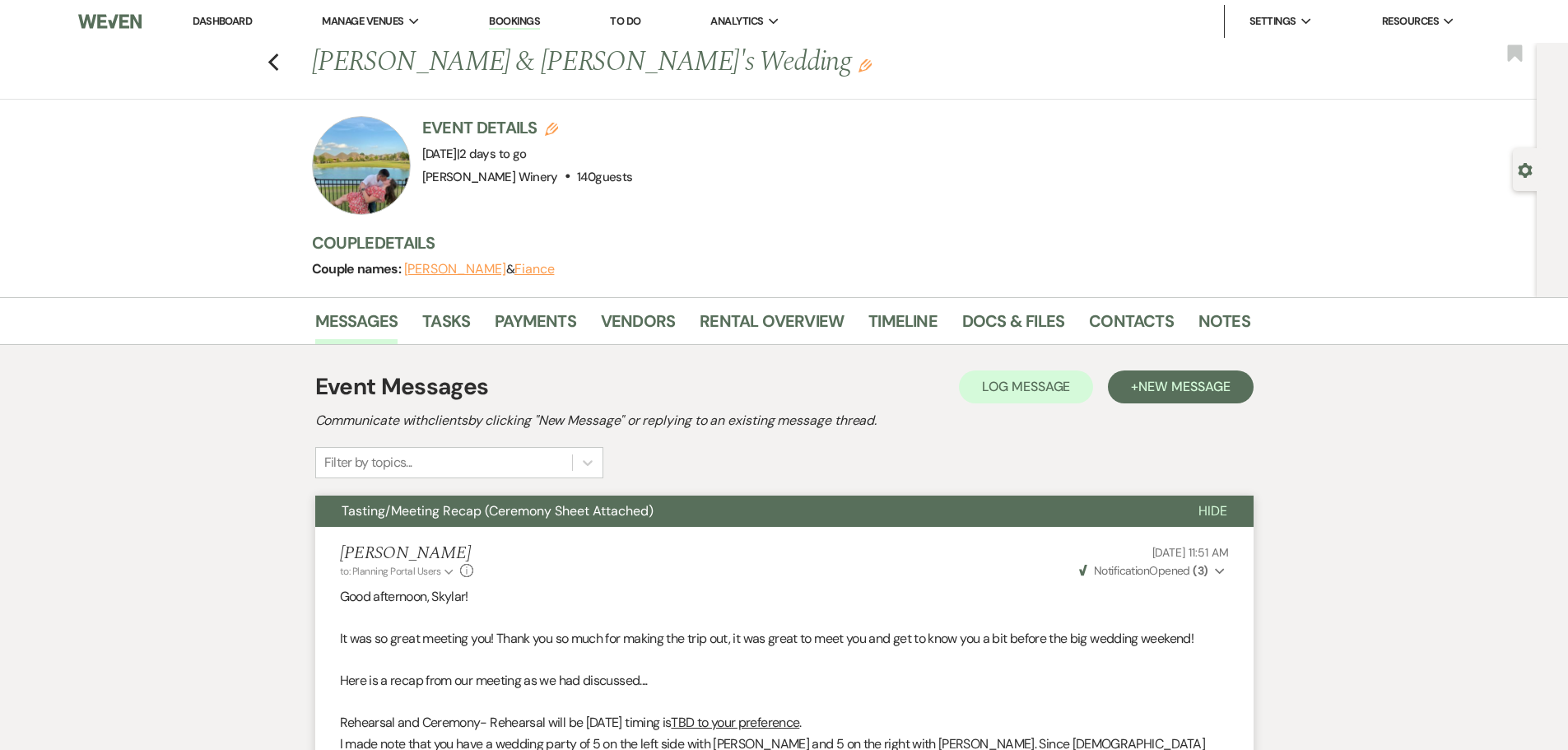
click at [219, 10] on li "Dashboard" at bounding box center [222, 22] width 76 height 33
click at [218, 20] on link "Dashboard" at bounding box center [222, 21] width 59 height 14
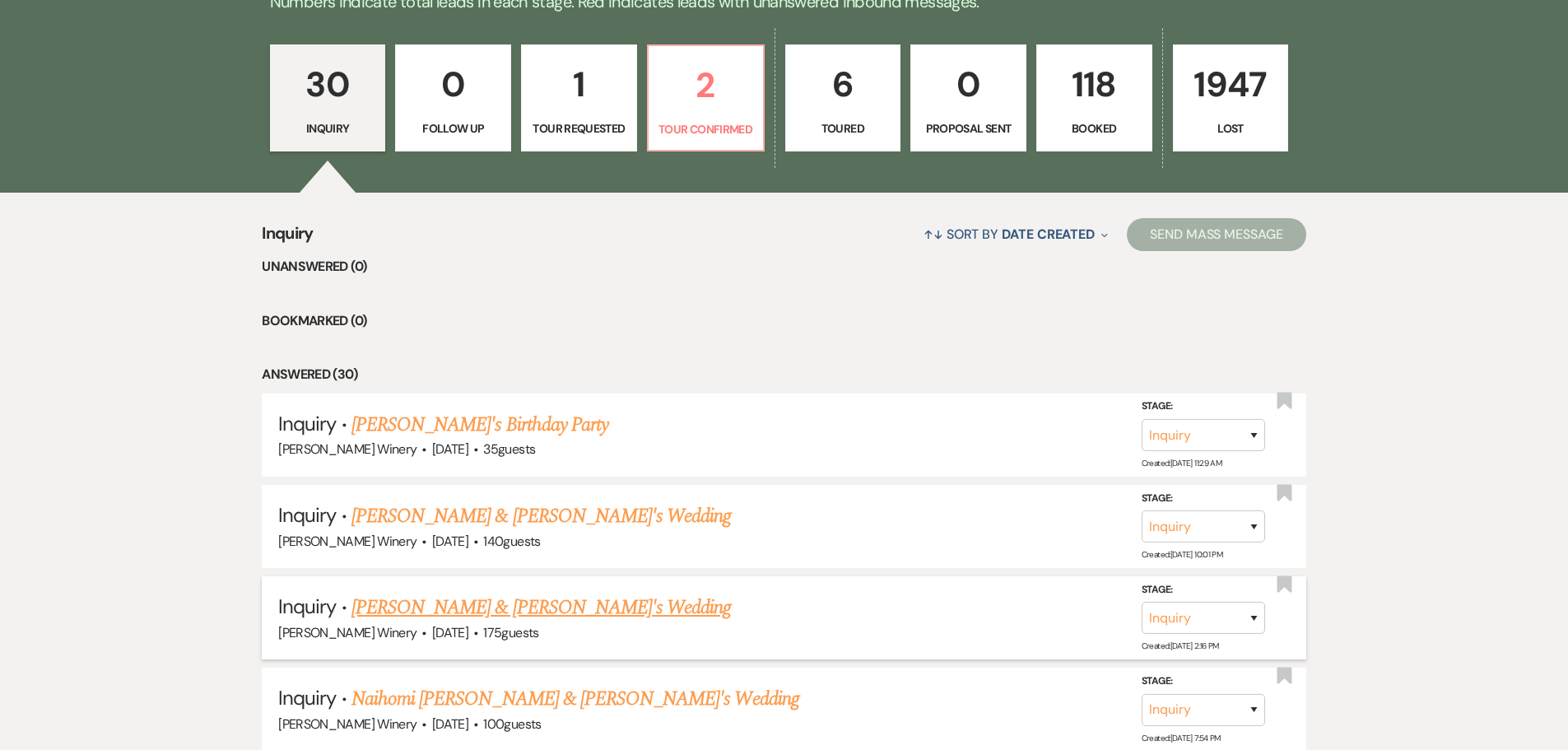
scroll to position [329, 0]
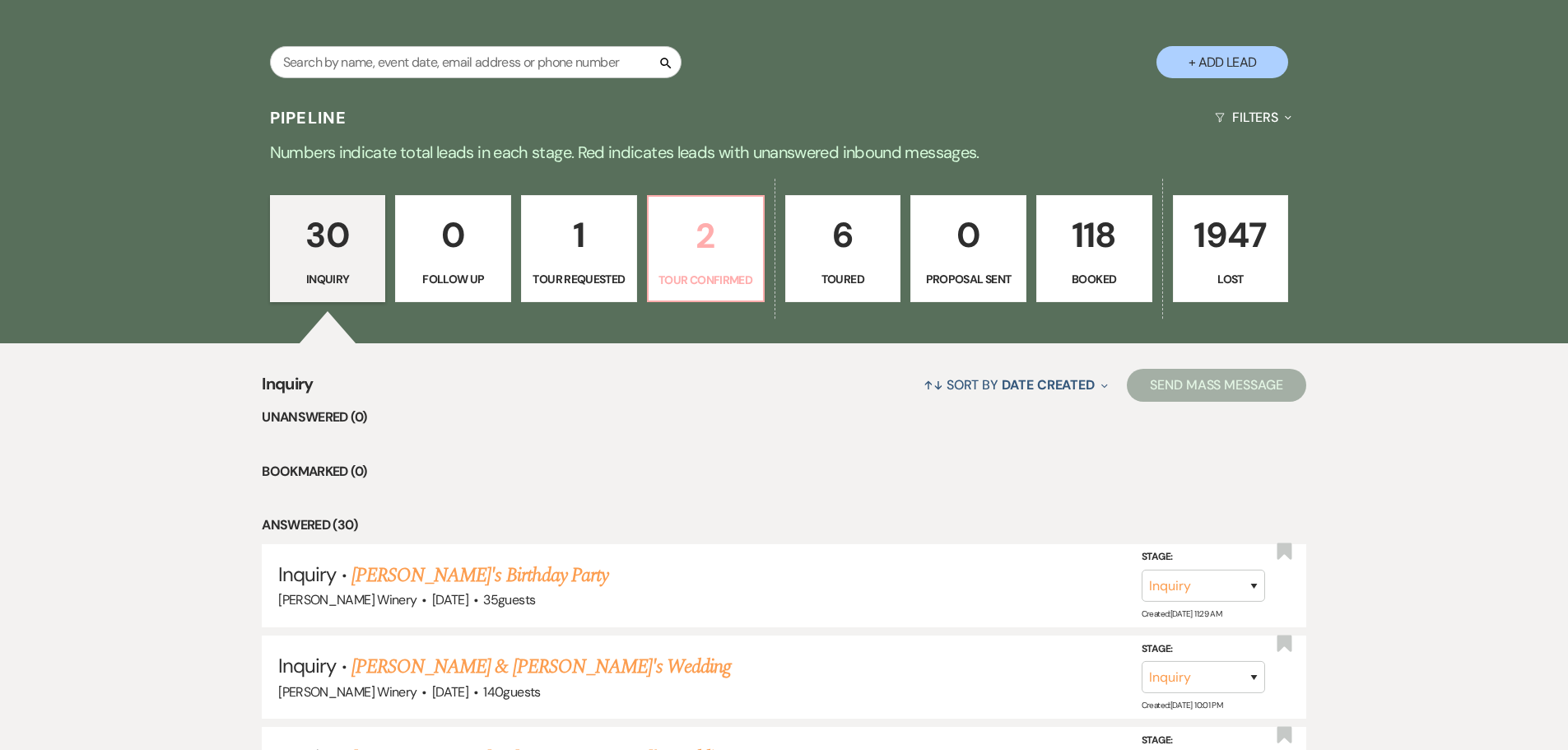
click at [725, 259] on p "2" at bounding box center [705, 235] width 95 height 55
select select "4"
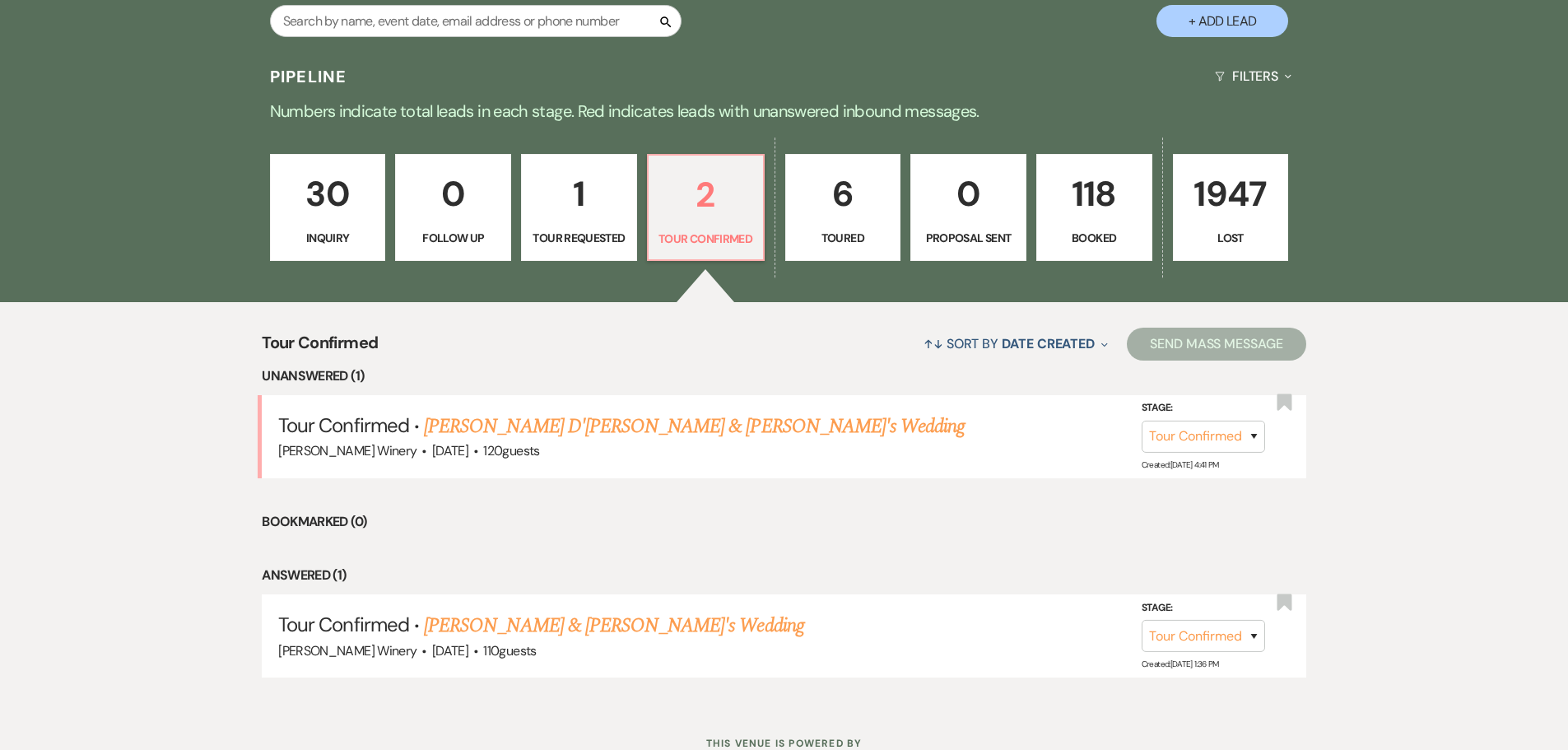
scroll to position [412, 0]
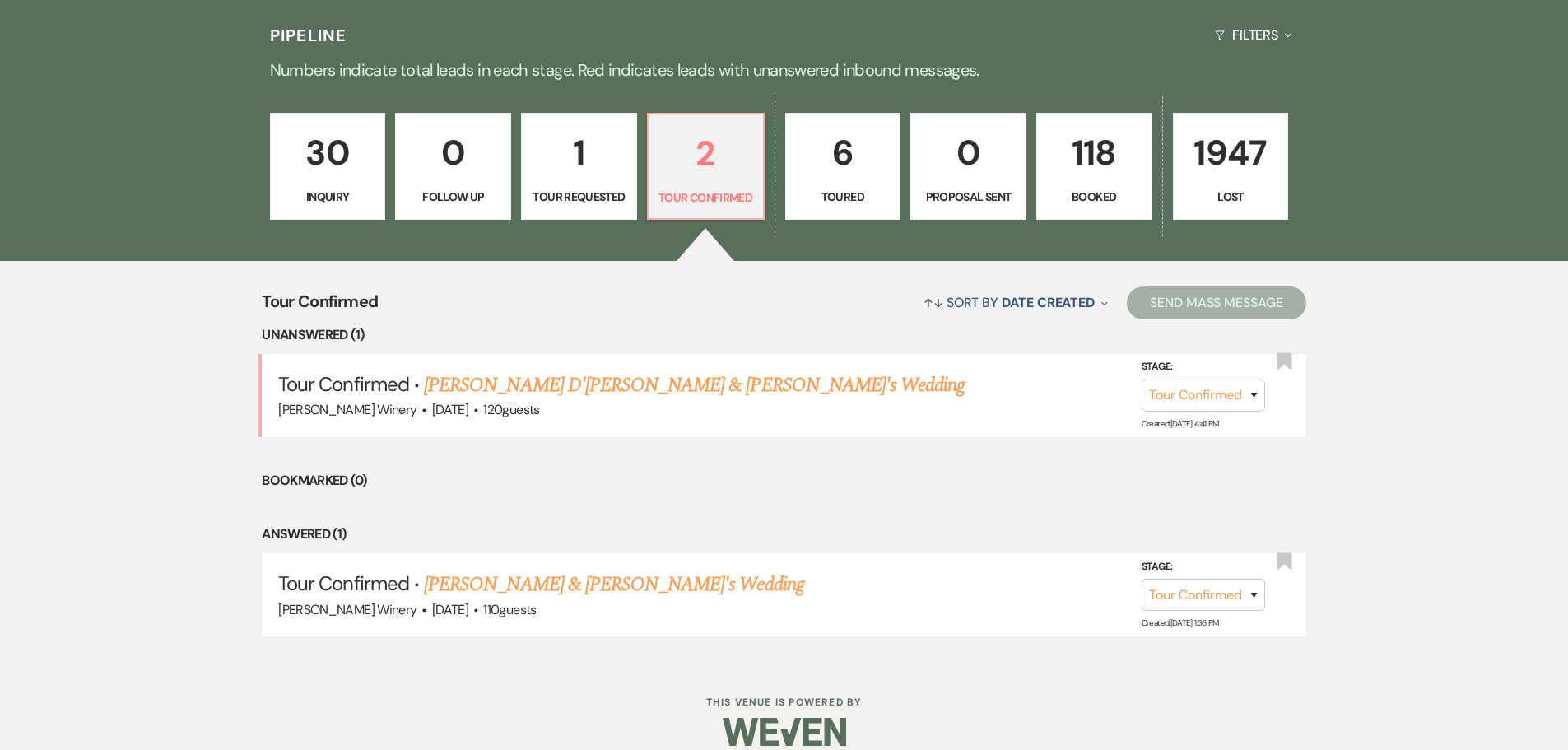
click at [533, 582] on link "[PERSON_NAME] & [PERSON_NAME]'s Wedding" at bounding box center [613, 585] width 380 height 30
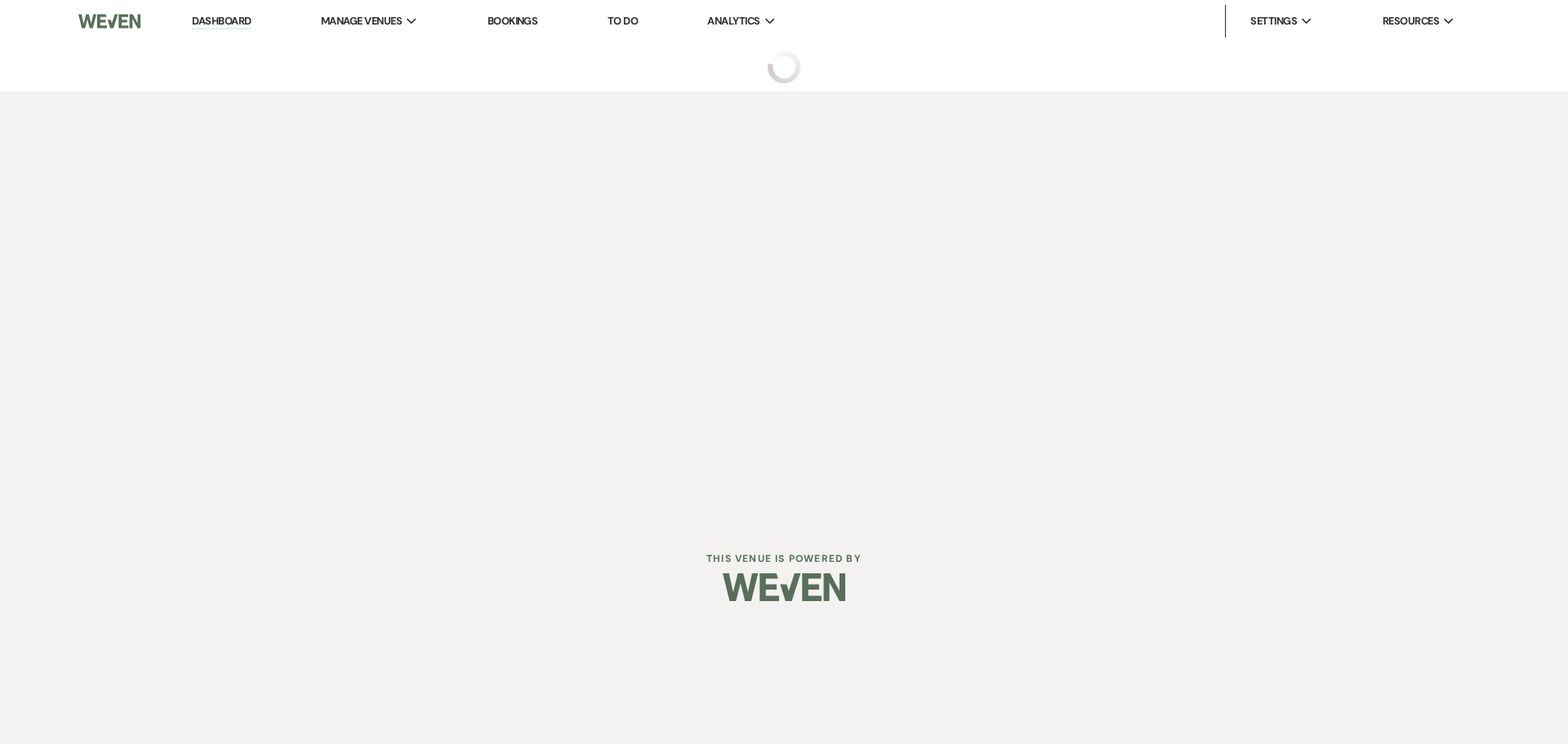
select select "4"
select select "5"
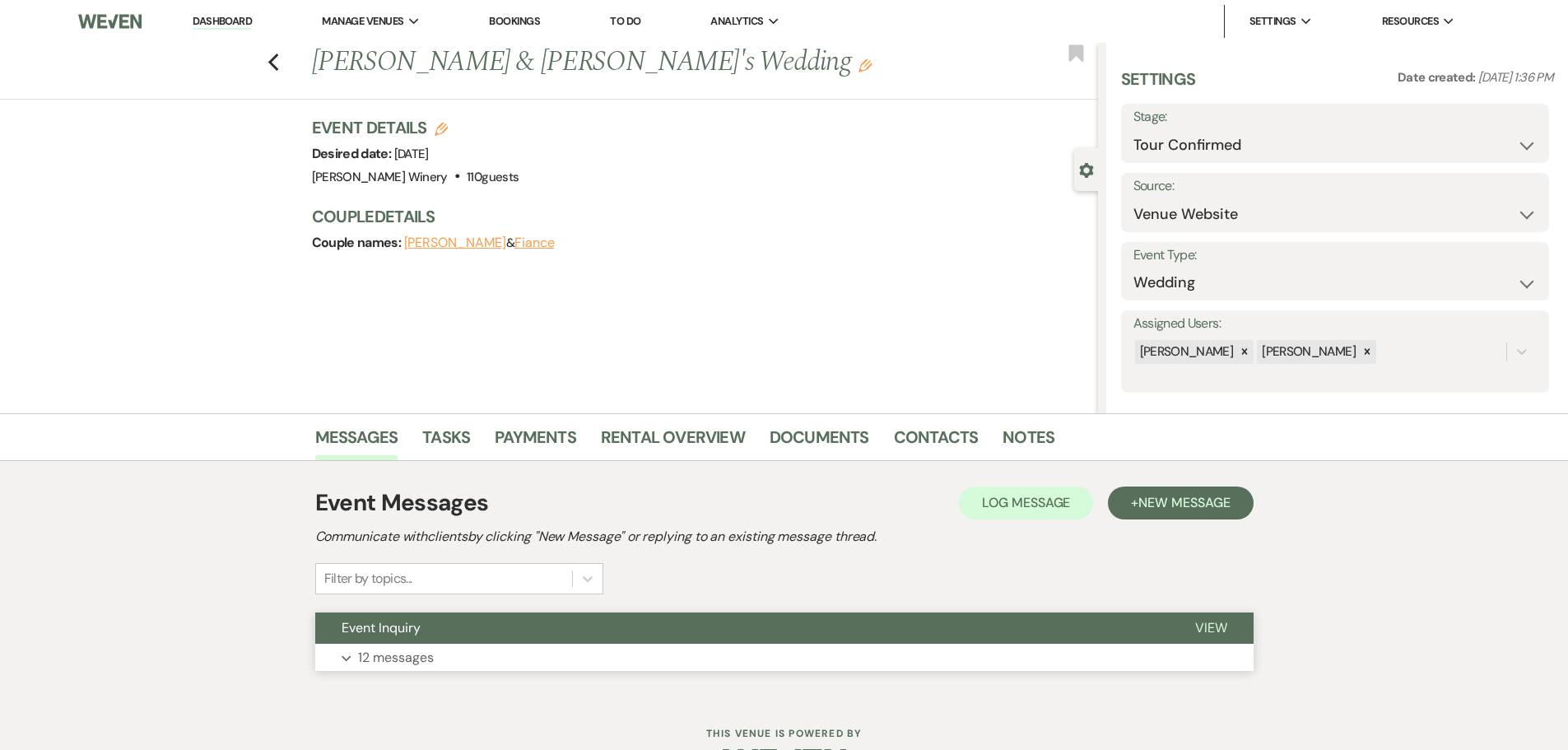
click at [533, 645] on button "Expand 12 messages" at bounding box center [784, 658] width 938 height 28
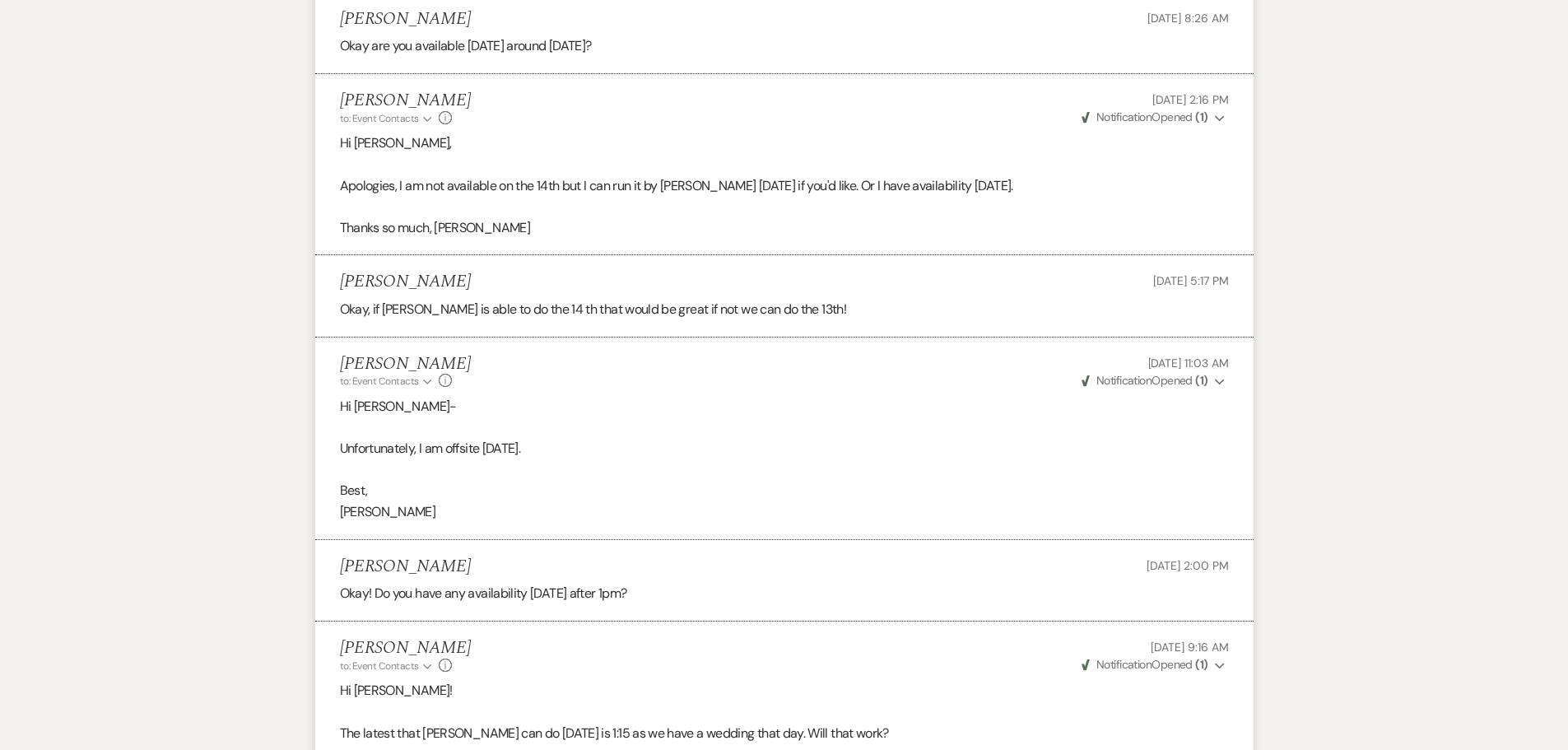
scroll to position [1564, 0]
